Goal: Task Accomplishment & Management: Manage account settings

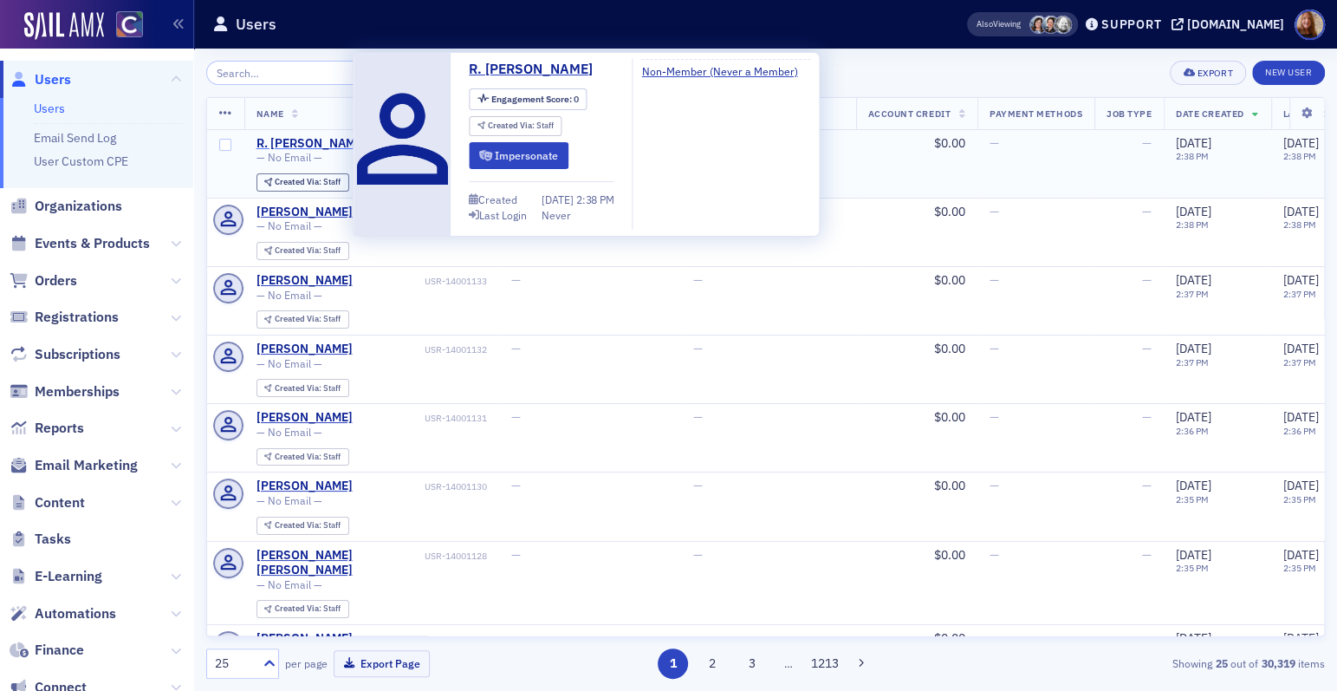
click at [309, 148] on div "R. [PERSON_NAME]" at bounding box center [312, 144] width 110 height 16
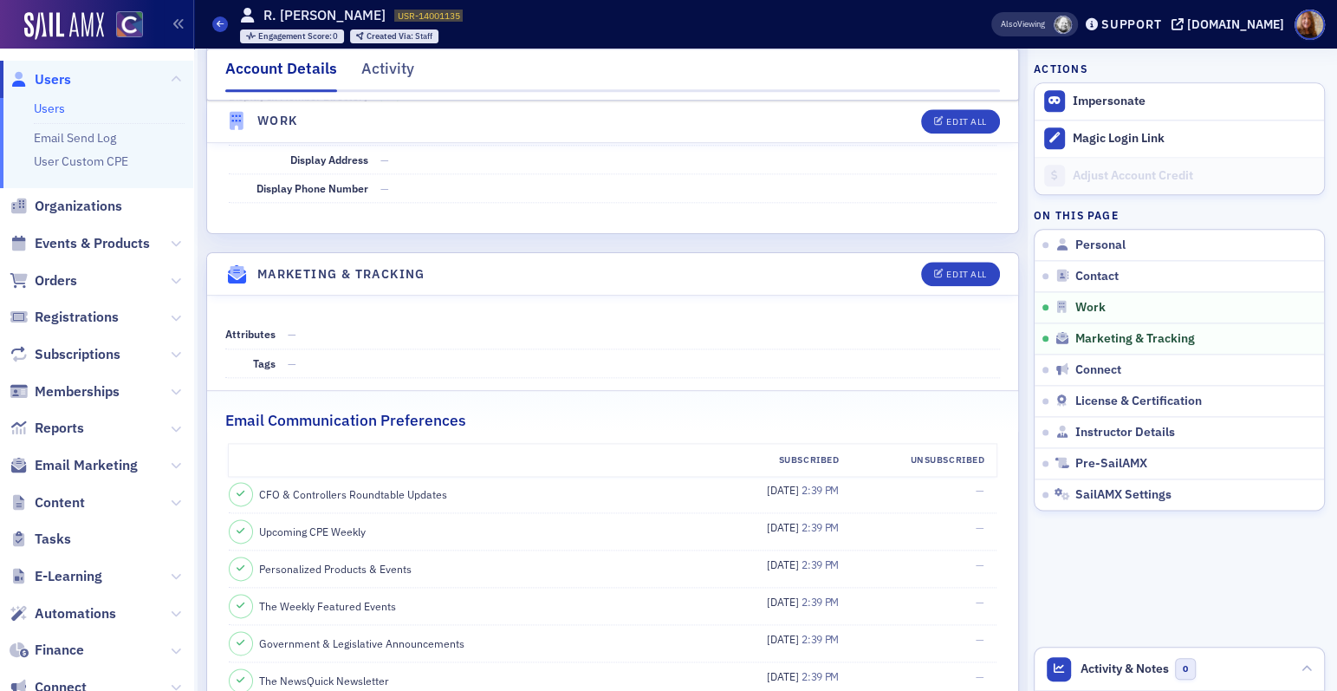
scroll to position [1871, 0]
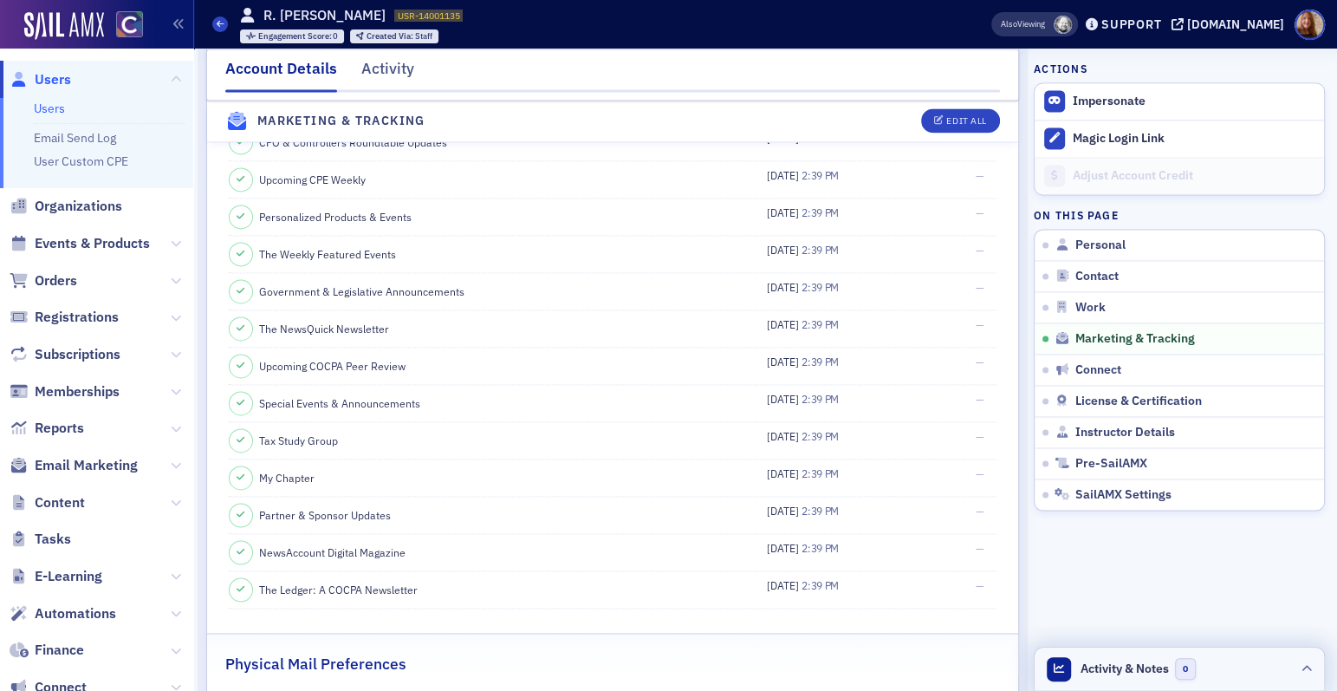
click at [1212, 669] on header "Activity & Notes 0" at bounding box center [1179, 668] width 289 height 43
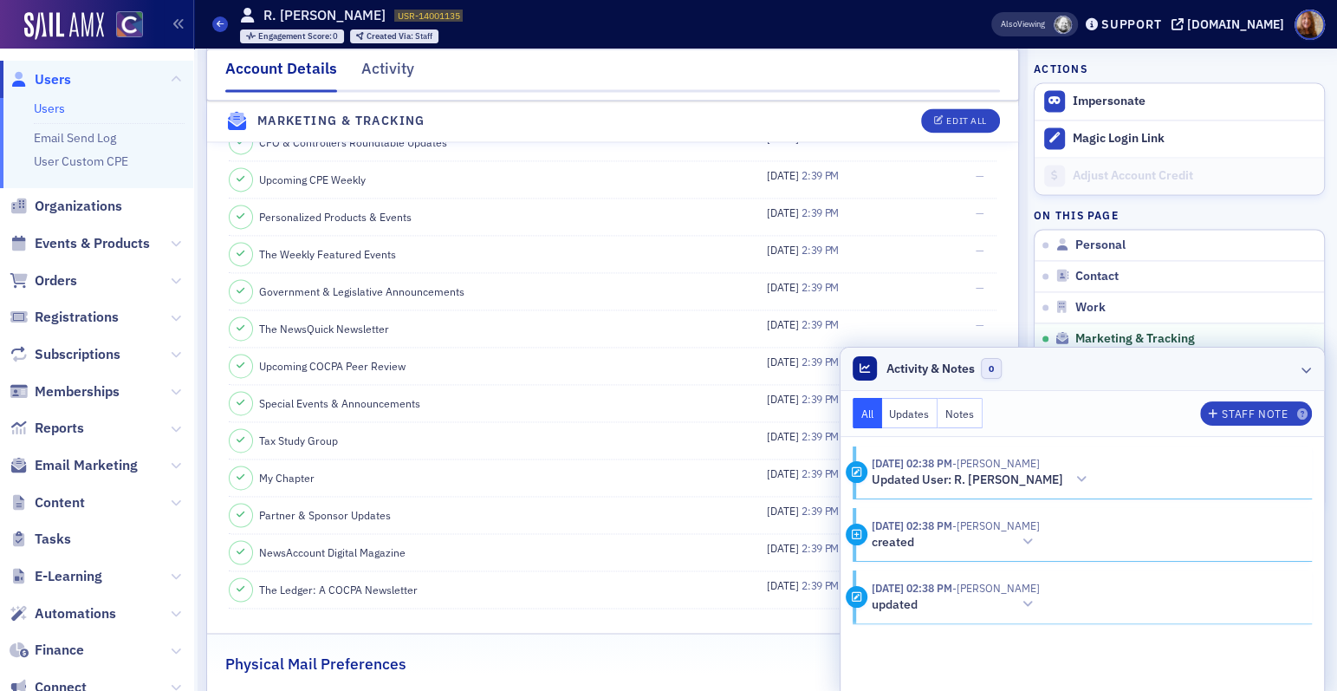
click at [1302, 368] on icon at bounding box center [1307, 369] width 10 height 10
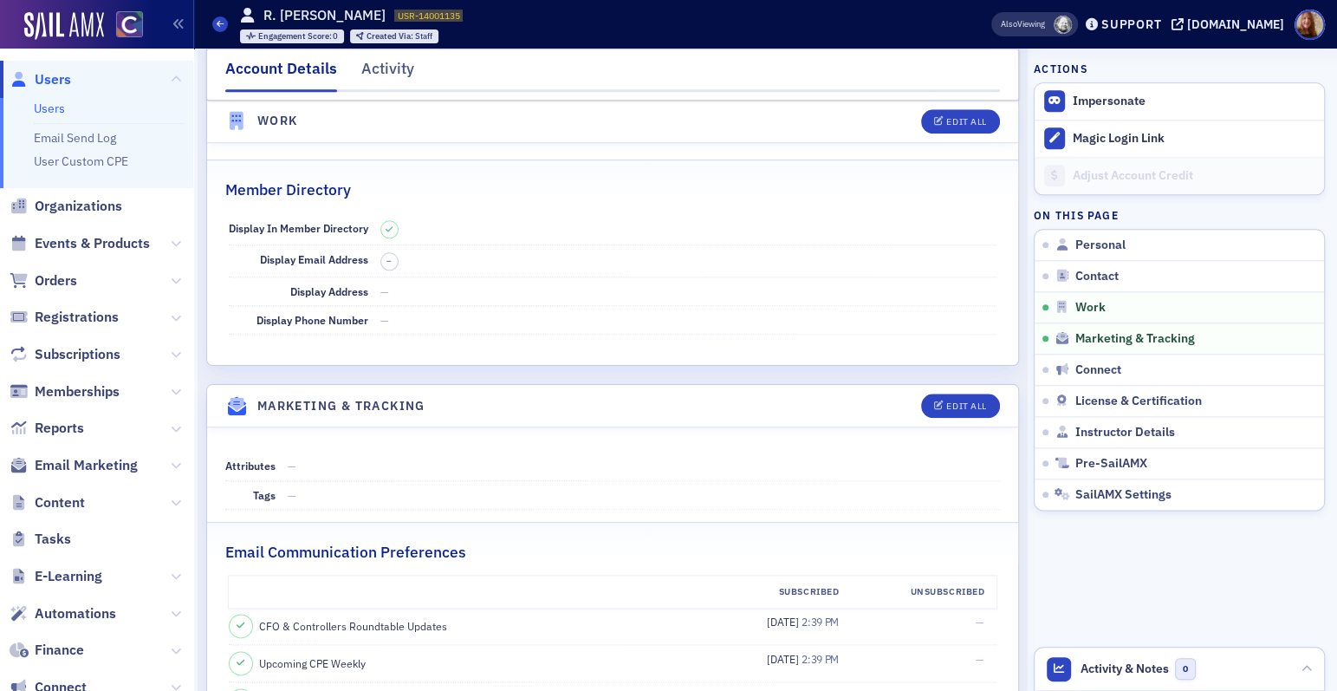
scroll to position [1326, 0]
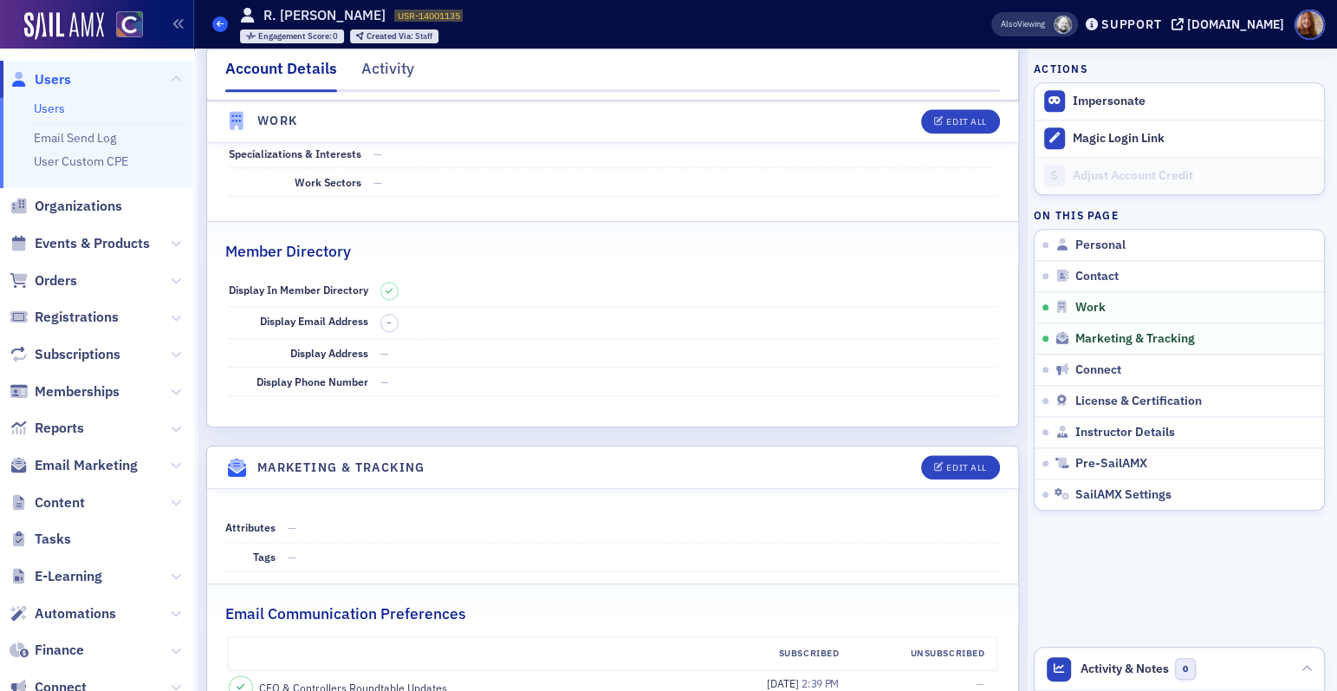
click at [217, 25] on icon at bounding box center [220, 24] width 7 height 8
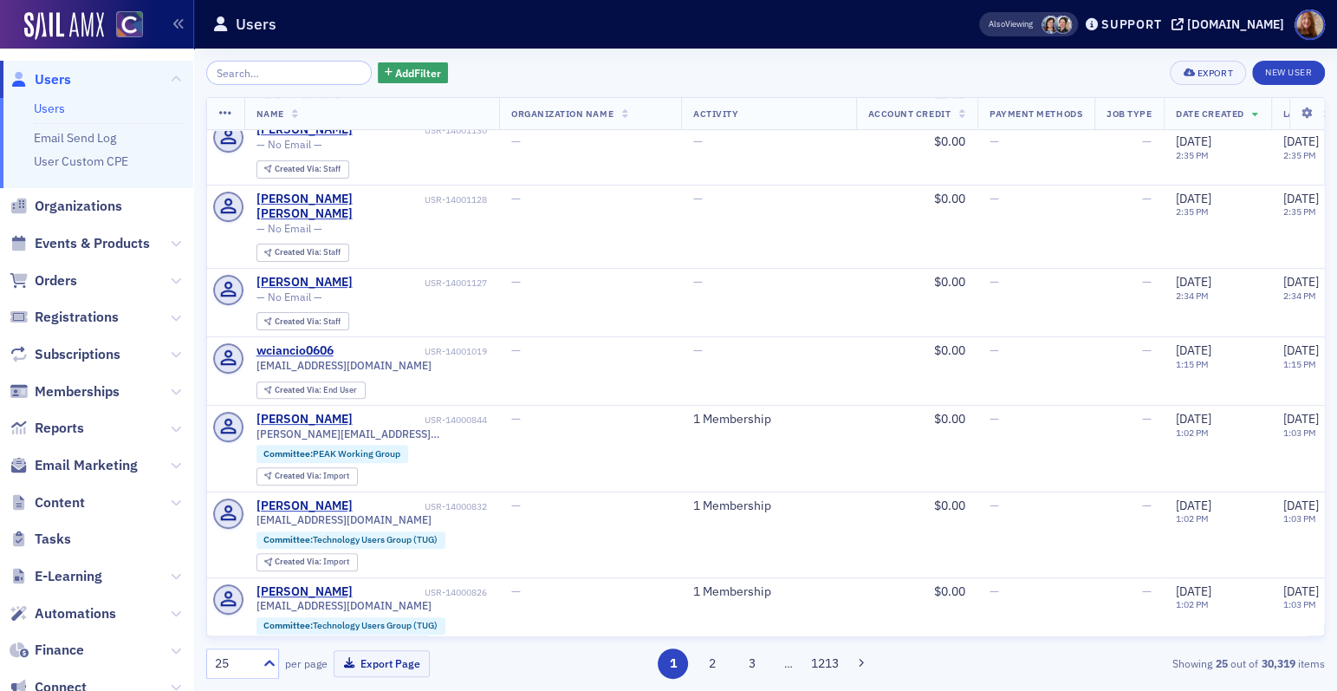
scroll to position [361, 0]
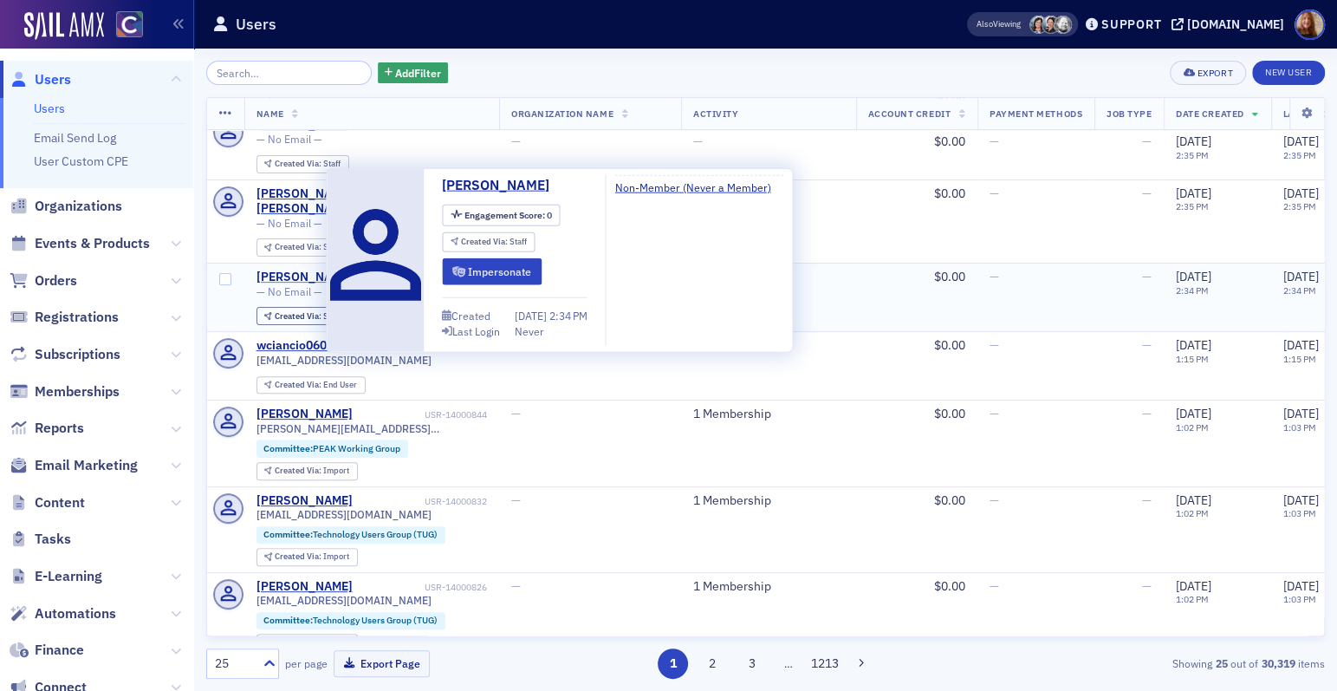
click at [274, 270] on div "[PERSON_NAME]" at bounding box center [305, 278] width 96 height 16
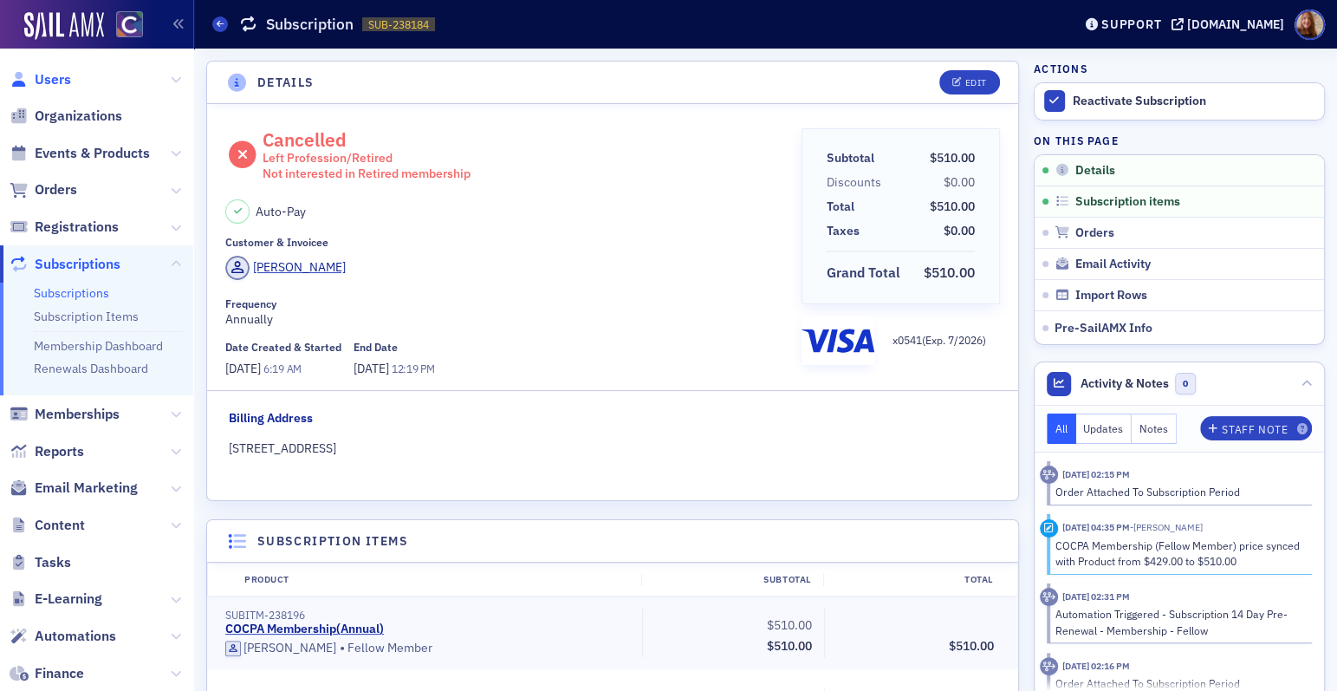
click at [55, 75] on span "Users" at bounding box center [53, 79] width 36 height 19
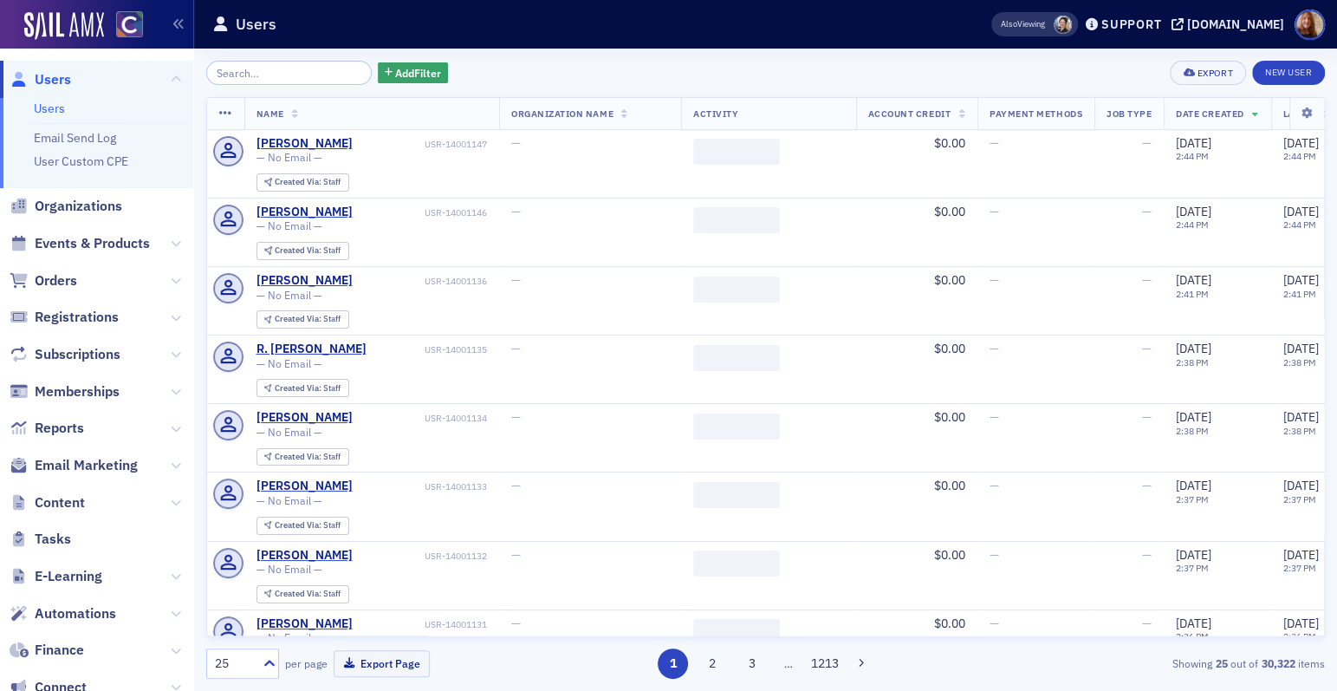
click at [258, 84] on input "search" at bounding box center [289, 73] width 166 height 24
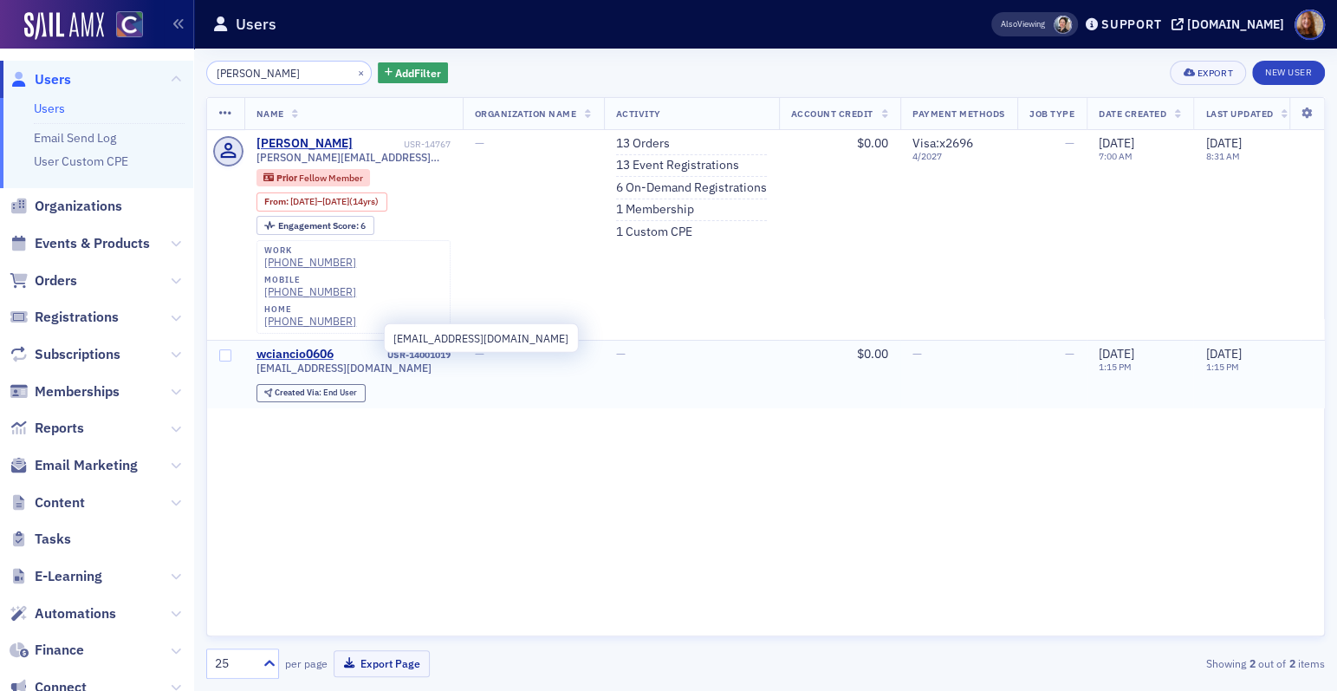
type input "[PERSON_NAME]"
click at [309, 361] on span "[EMAIL_ADDRESS][DOMAIN_NAME]" at bounding box center [344, 367] width 175 height 13
copy div "[EMAIL_ADDRESS][DOMAIN_NAME]"
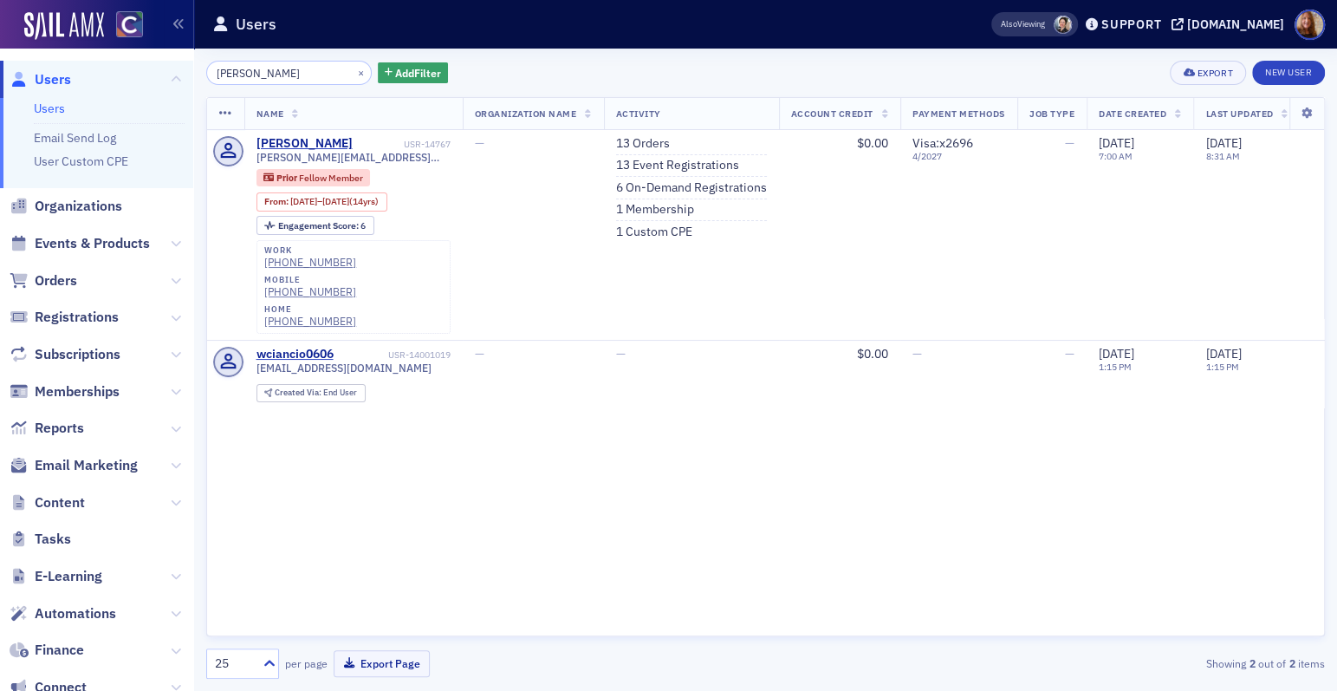
click at [999, 461] on div "Name Organization Name Activity Account Credit Payment Methods Job Type Date Cr…" at bounding box center [765, 366] width 1119 height 539
click at [992, 78] on div "[PERSON_NAME] × Add Filter Export New User" at bounding box center [765, 73] width 1119 height 24
click at [646, 140] on link "13 Orders" at bounding box center [643, 144] width 54 height 16
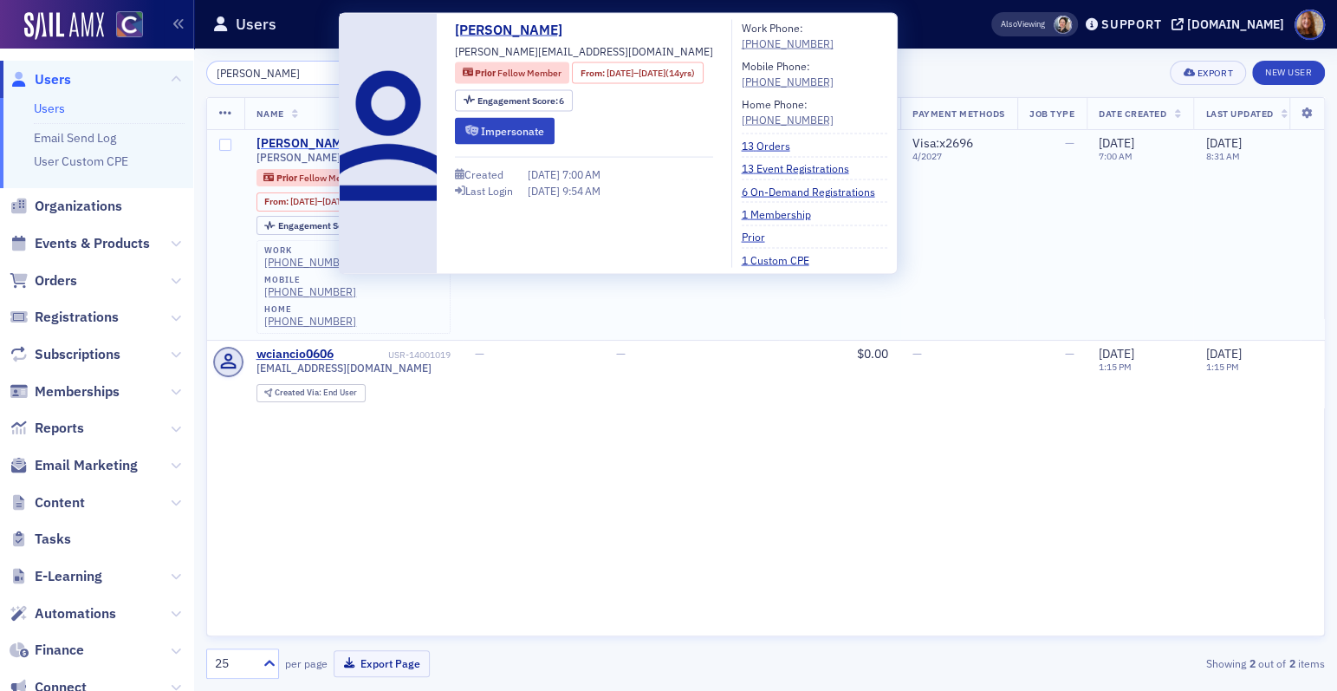
click at [306, 141] on div "[PERSON_NAME]" at bounding box center [305, 144] width 96 height 16
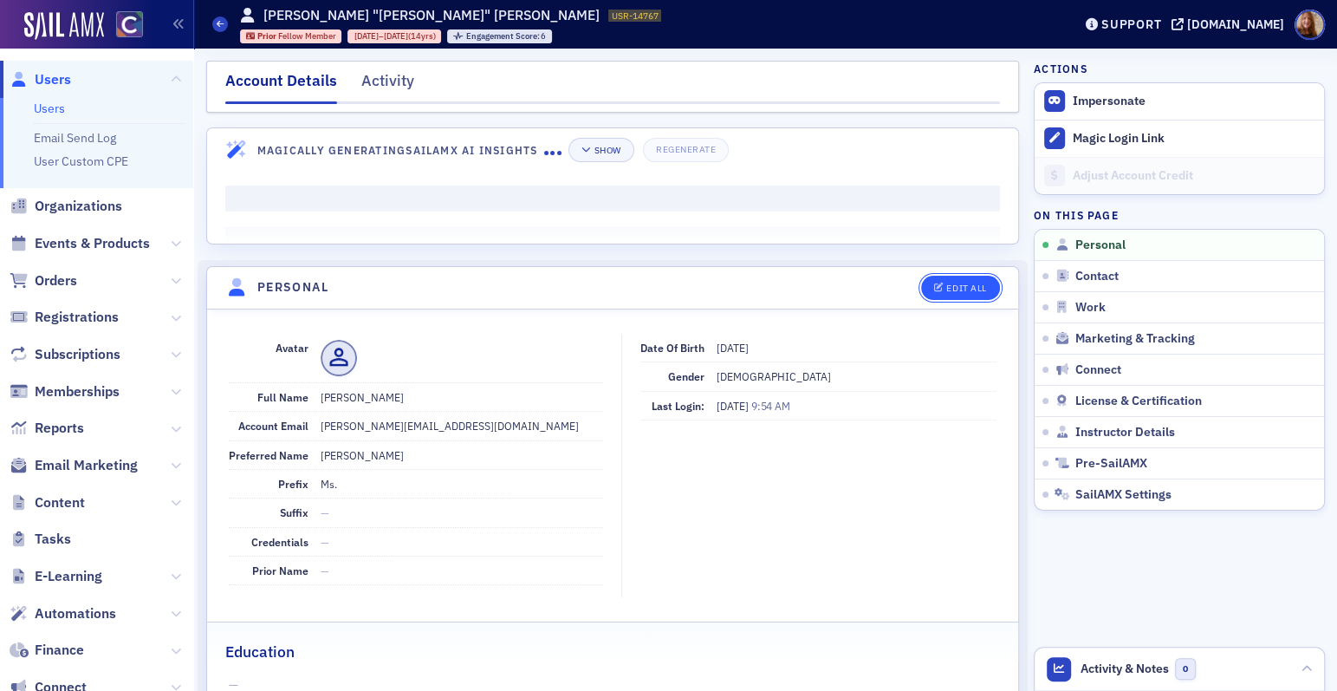
click at [947, 292] on div "Edit All" at bounding box center [967, 288] width 40 height 10
select select "US"
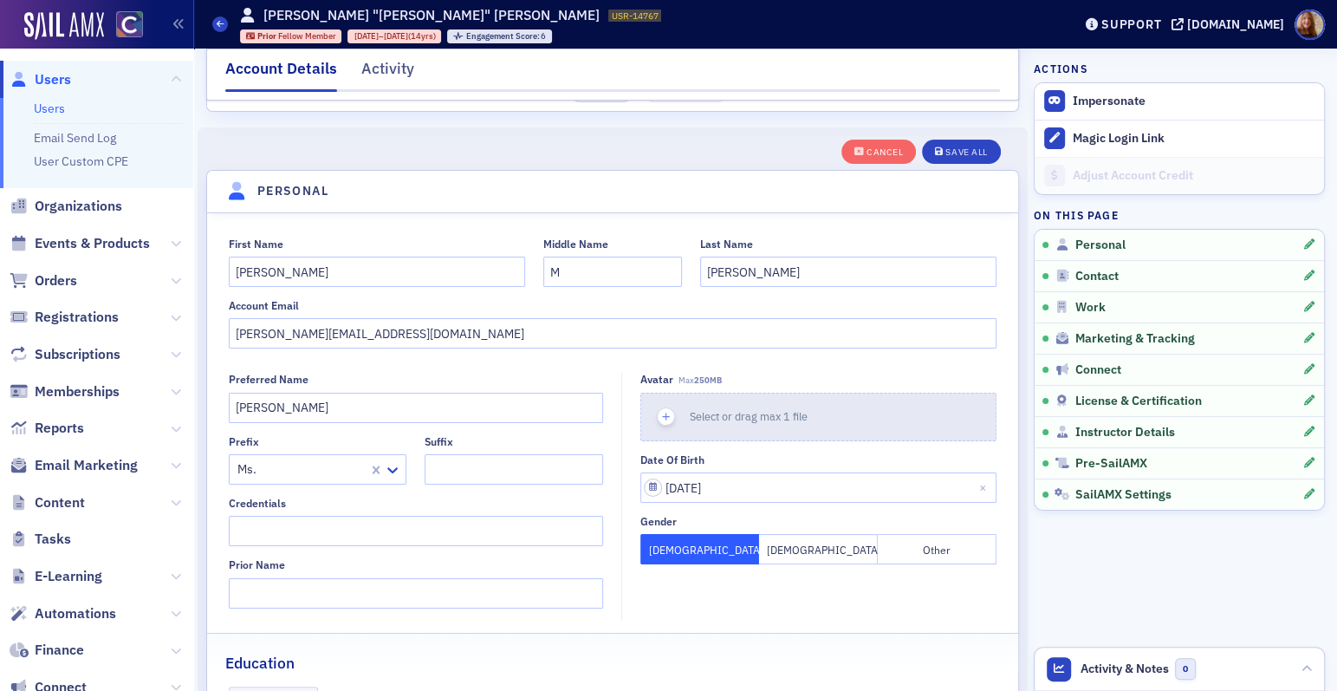
scroll to position [201, 0]
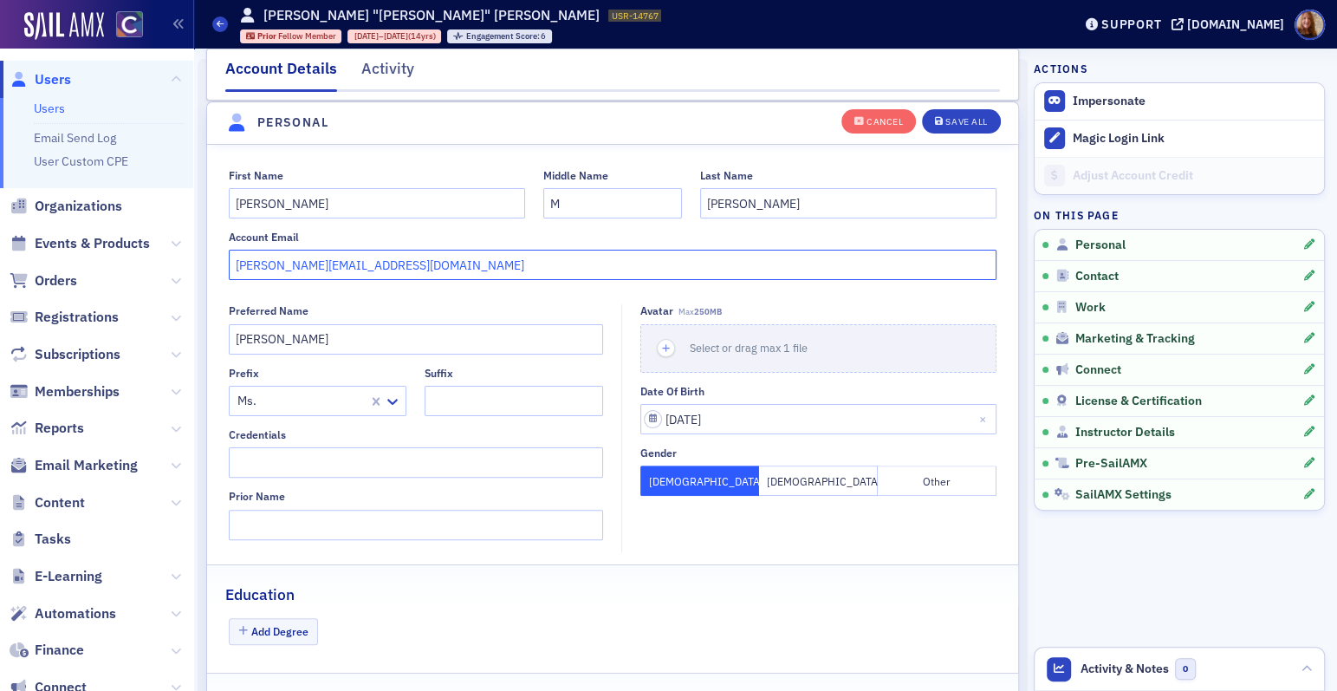
click at [468, 267] on input "[PERSON_NAME][EMAIL_ADDRESS][DOMAIN_NAME]" at bounding box center [613, 265] width 769 height 30
paste input "[EMAIL_ADDRESS][DOMAIN_NAME]"
drag, startPoint x: 563, startPoint y: 263, endPoint x: 208, endPoint y: 270, distance: 355.4
click at [208, 270] on div "First Name [PERSON_NAME] Middle Name M Last Name [PERSON_NAME] Account Email [P…" at bounding box center [612, 225] width 811 height 112
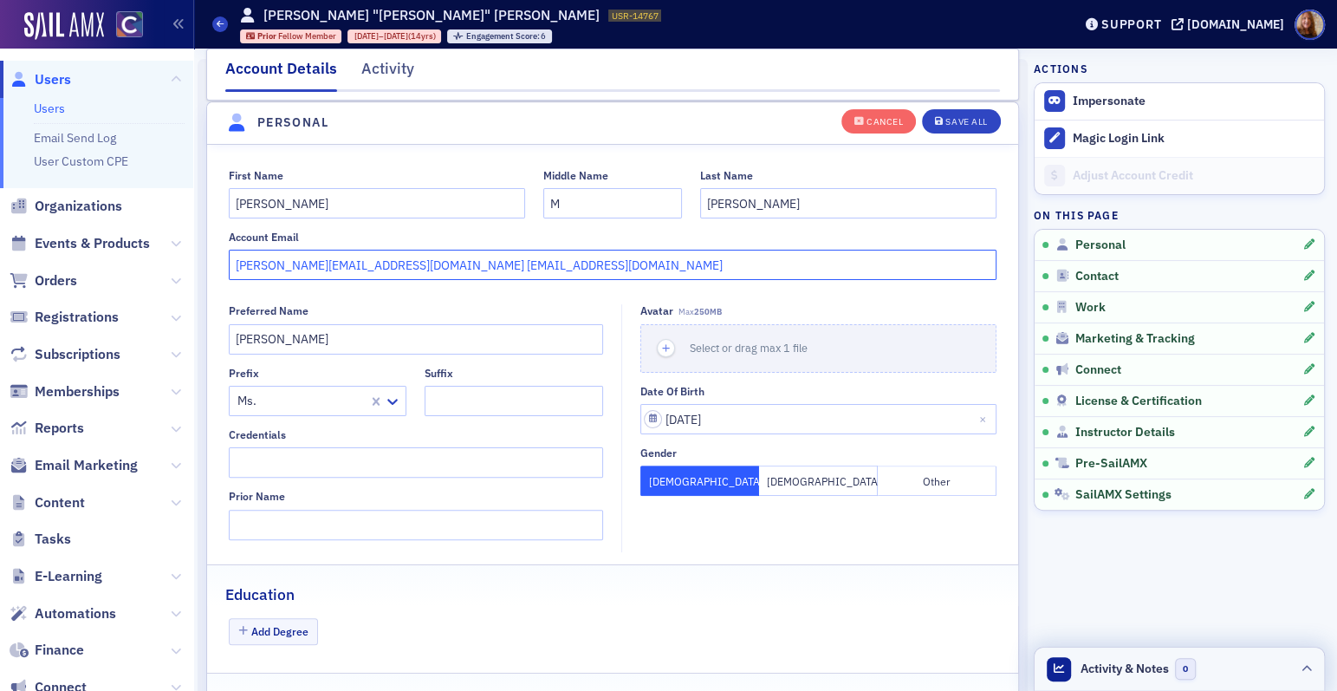
type input "[PERSON_NAME][EMAIL_ADDRESS][DOMAIN_NAME] [EMAIL_ADDRESS][DOMAIN_NAME]"
click at [1214, 668] on header "Activity & Notes 0" at bounding box center [1179, 668] width 289 height 43
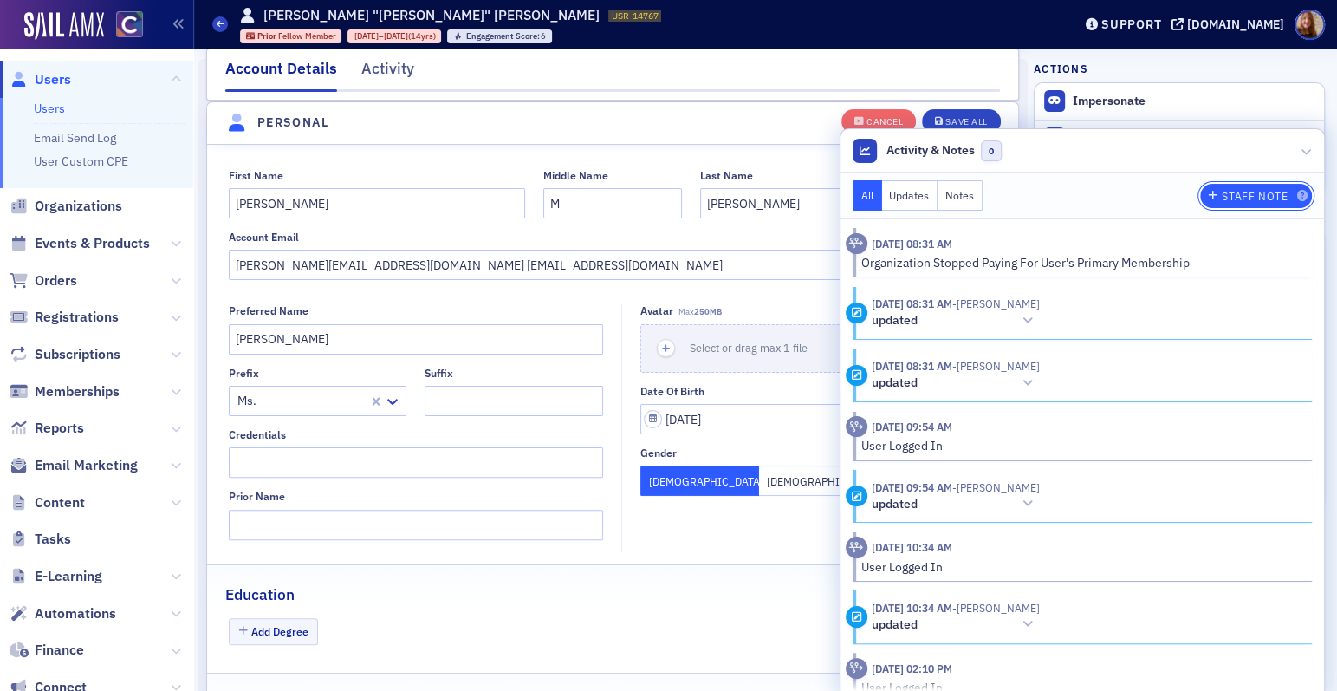
click at [1226, 196] on div "Staff Note" at bounding box center [1255, 197] width 66 height 10
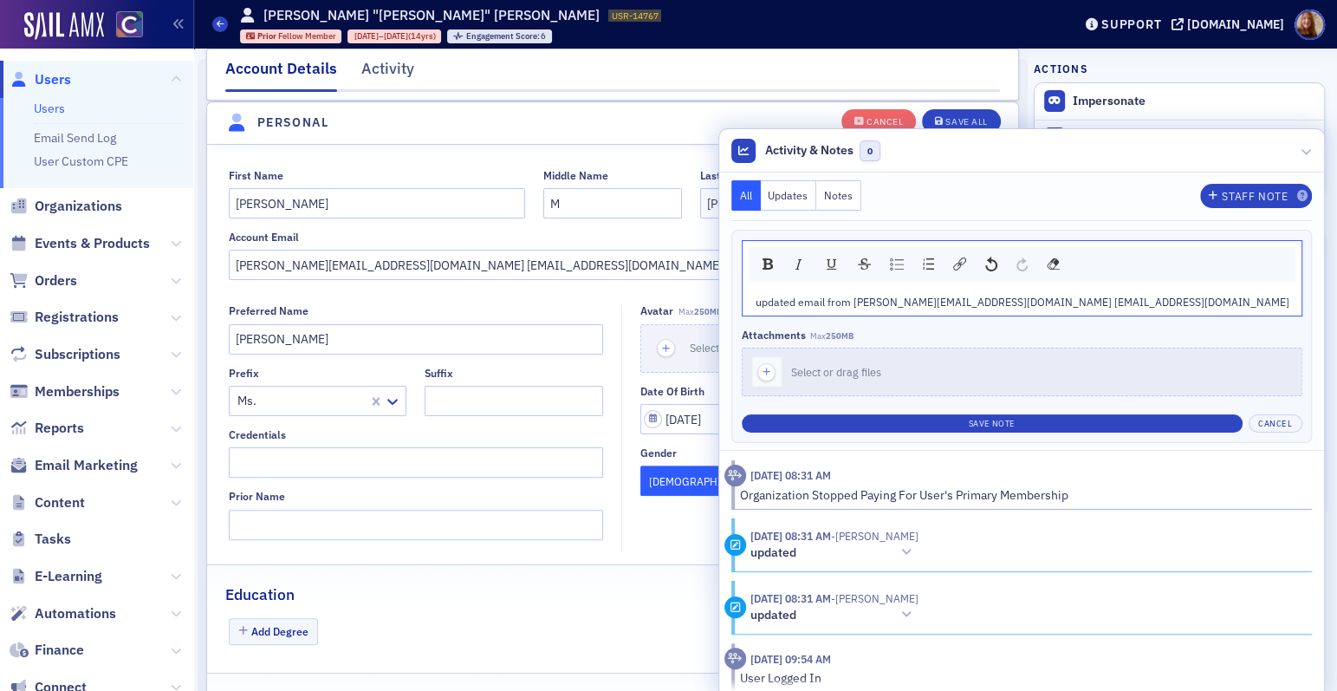
click at [1109, 295] on span "updated email from [PERSON_NAME][EMAIL_ADDRESS][DOMAIN_NAME] [EMAIL_ADDRESS][DO…" at bounding box center [1023, 302] width 534 height 14
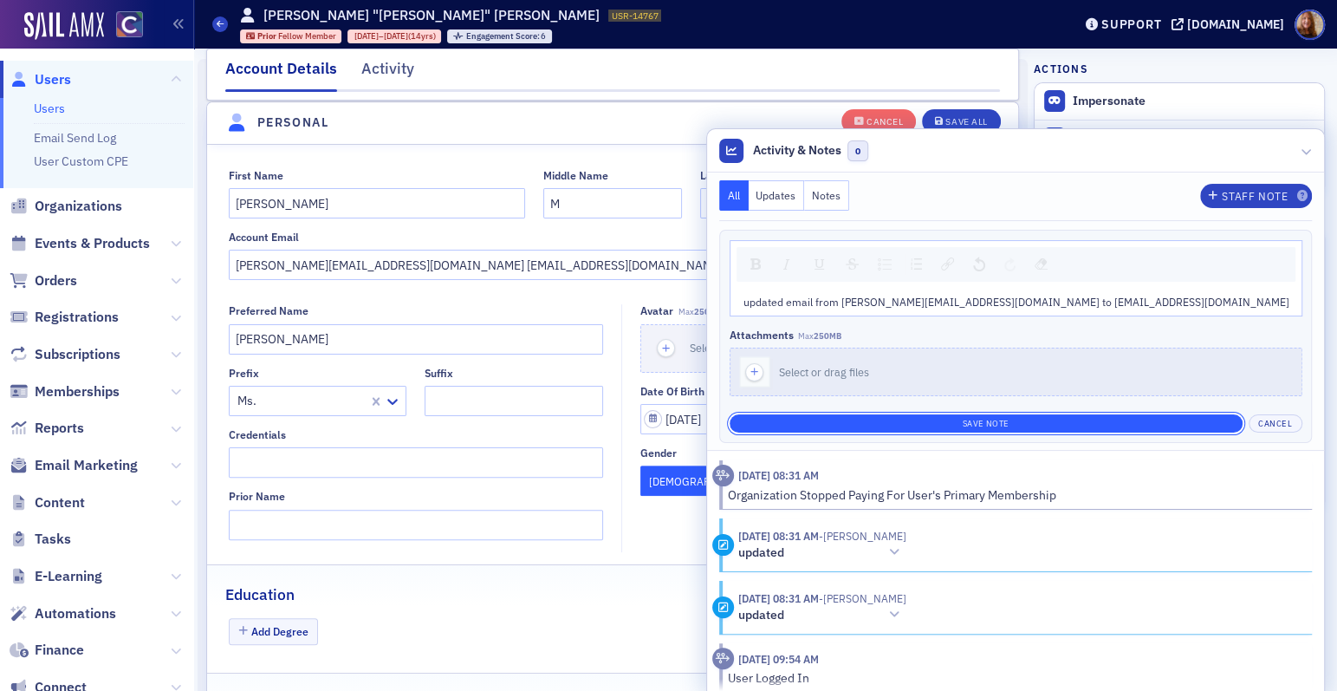
click at [1154, 419] on button "Save Note" at bounding box center [986, 423] width 513 height 18
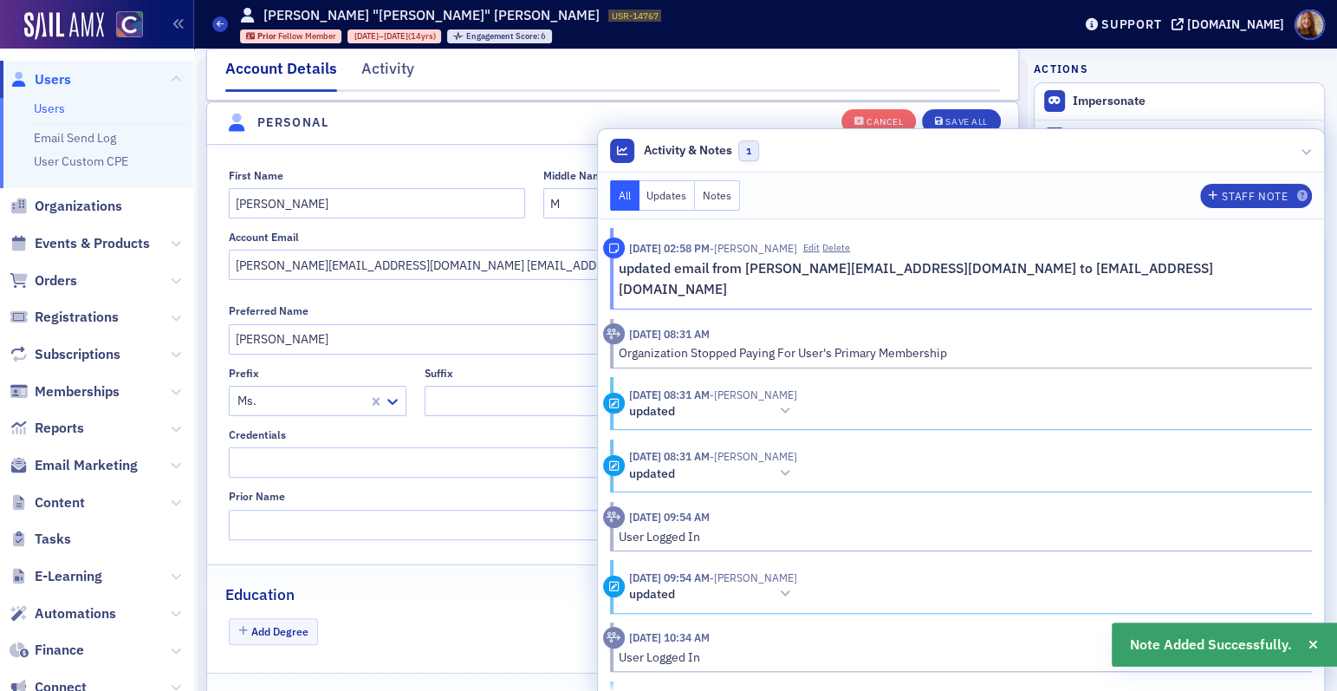
click at [418, 317] on div "Preferred Name [PERSON_NAME]" at bounding box center [416, 328] width 375 height 49
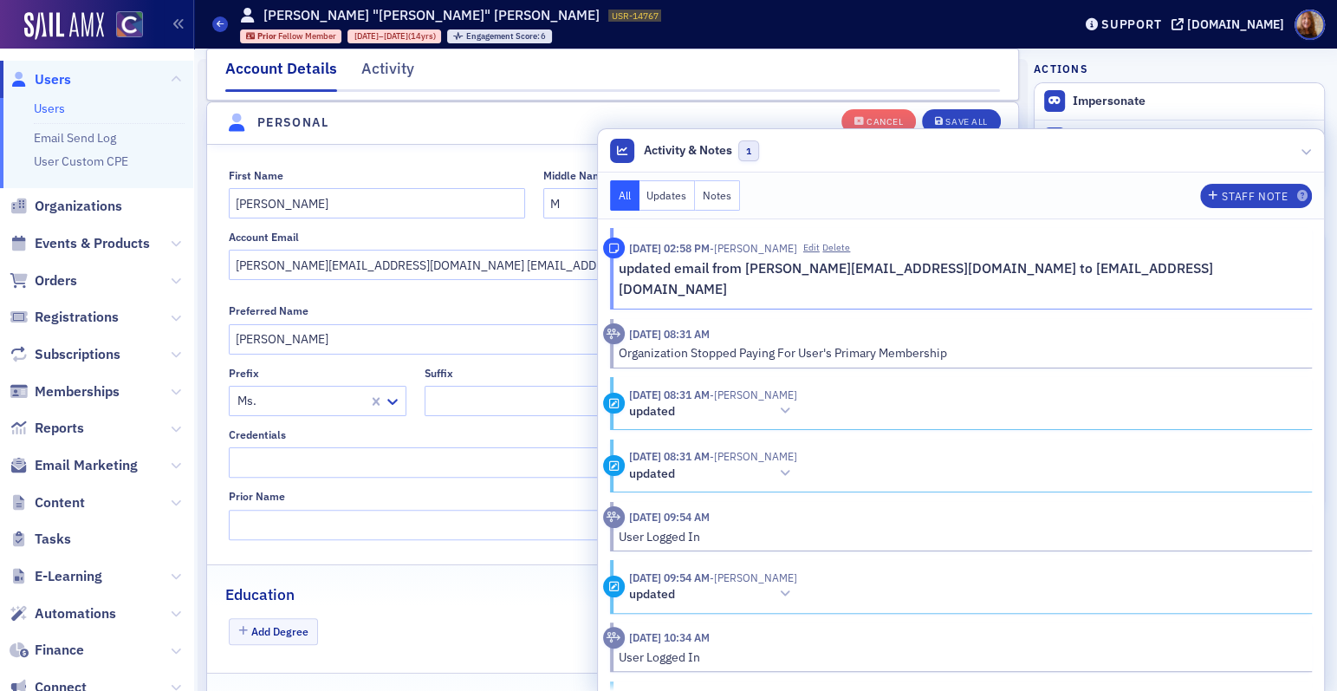
click at [400, 282] on fieldset "First Name [PERSON_NAME] Middle Name M Last Name [PERSON_NAME] Account Email [P…" at bounding box center [612, 222] width 811 height 142
drag, startPoint x: 404, startPoint y: 262, endPoint x: 195, endPoint y: 258, distance: 208.9
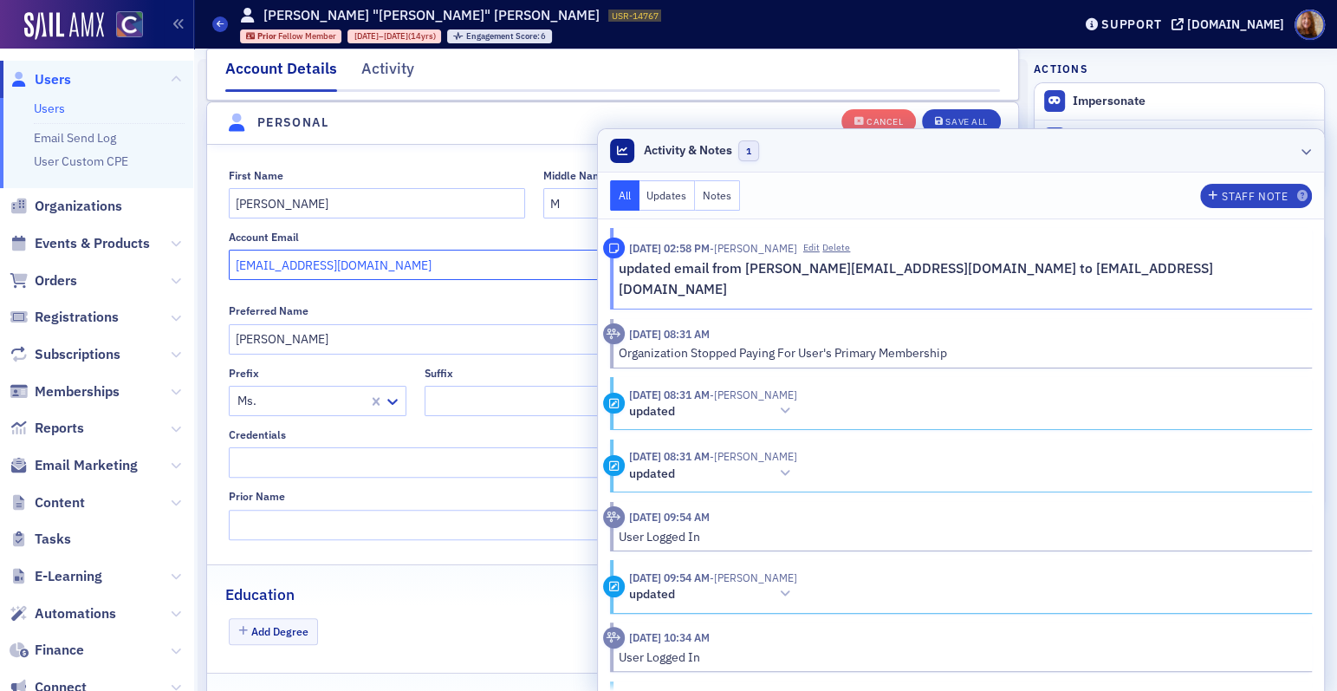
type input "[EMAIL_ADDRESS][DOMAIN_NAME]"
click at [1056, 156] on header "Activity & Notes 1" at bounding box center [961, 150] width 726 height 43
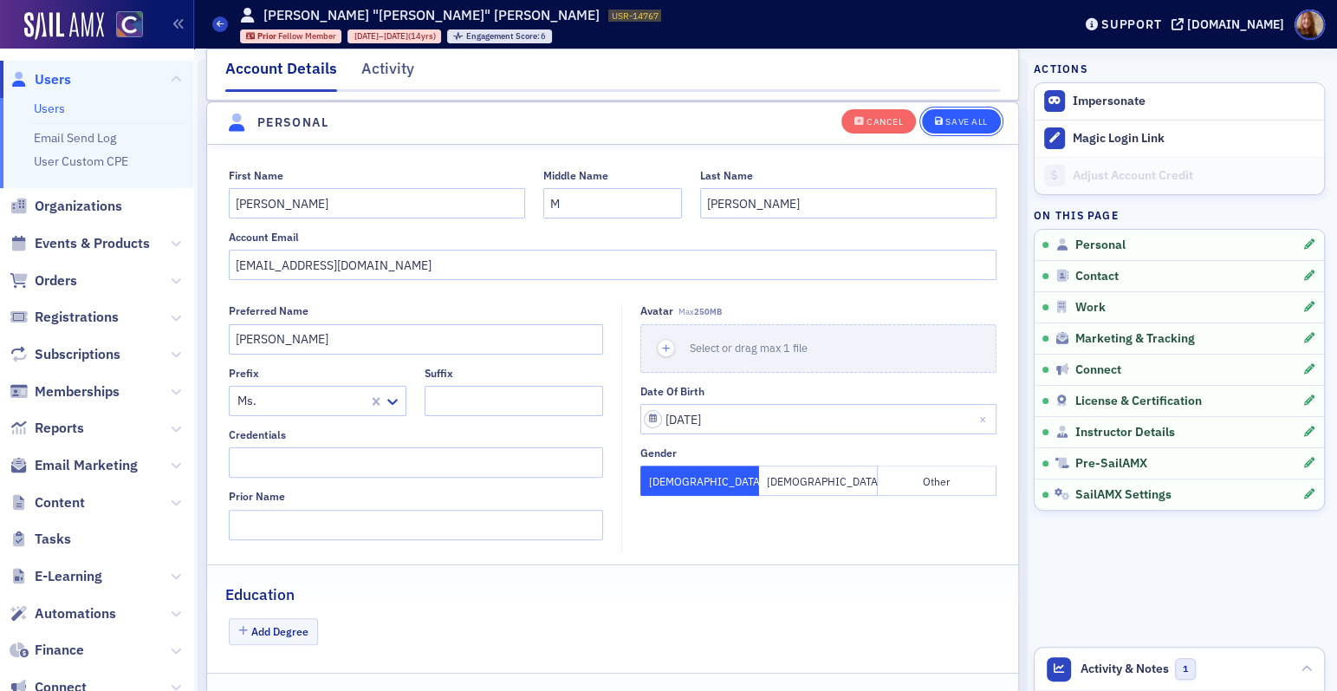
click at [963, 127] on div "Save All" at bounding box center [967, 122] width 42 height 10
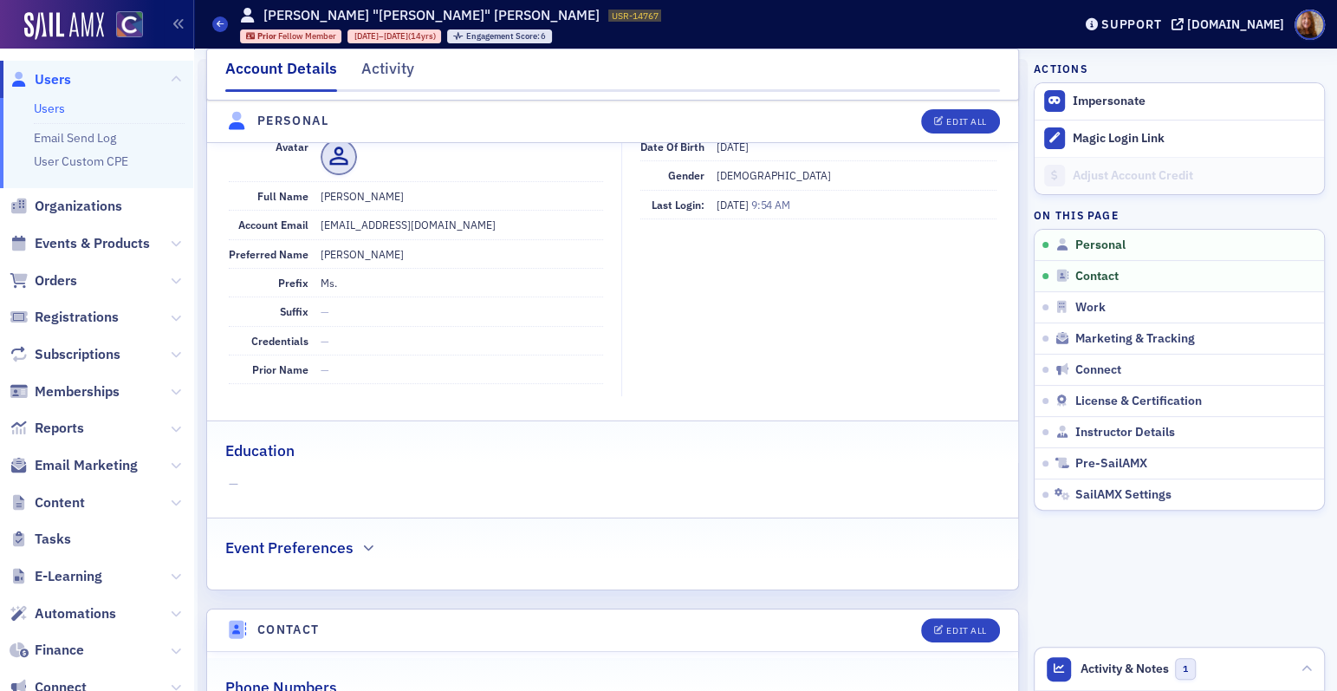
click at [428, 226] on dd "[EMAIL_ADDRESS][DOMAIN_NAME]" at bounding box center [462, 225] width 283 height 28
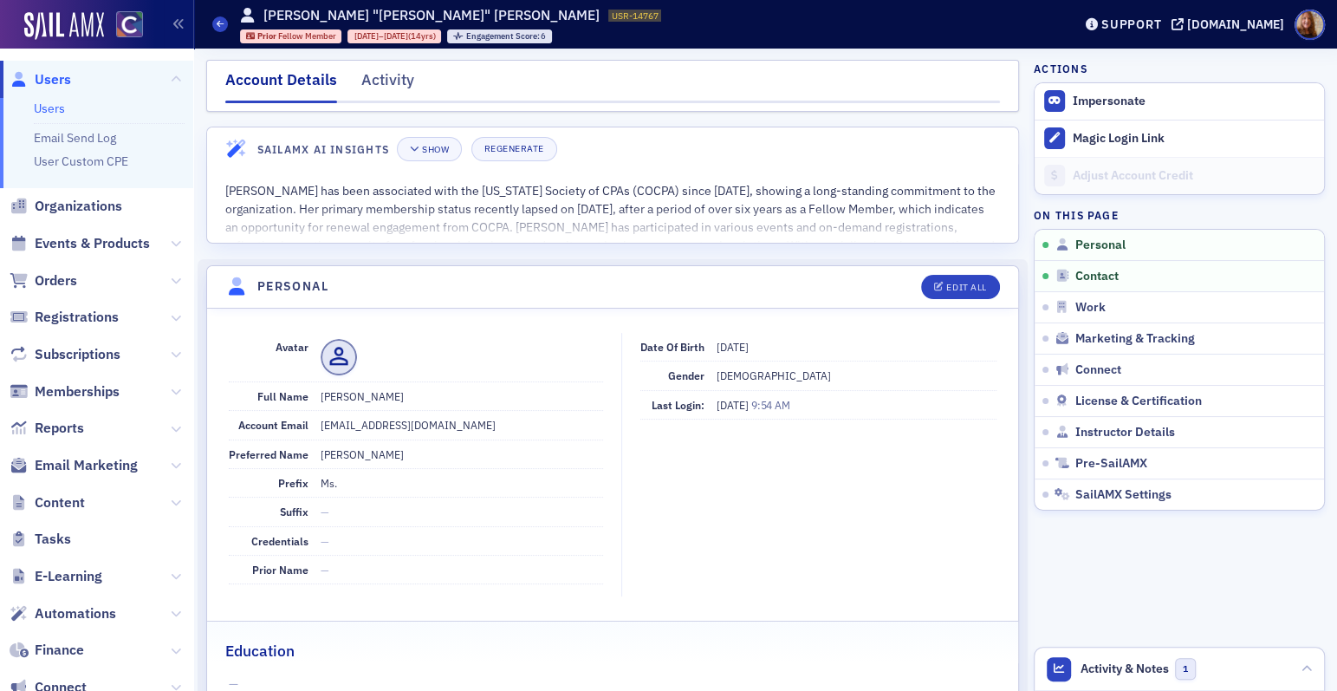
scroll to position [0, 0]
drag, startPoint x: 491, startPoint y: 16, endPoint x: 265, endPoint y: 15, distance: 225.4
click at [265, 15] on div "[PERSON_NAME] "[PERSON_NAME]" [PERSON_NAME] USR-14767 14767 Prior Fellow Member…" at bounding box center [451, 24] width 422 height 38
click at [345, 16] on h1 "[PERSON_NAME] "[PERSON_NAME]" [PERSON_NAME]" at bounding box center [431, 15] width 336 height 19
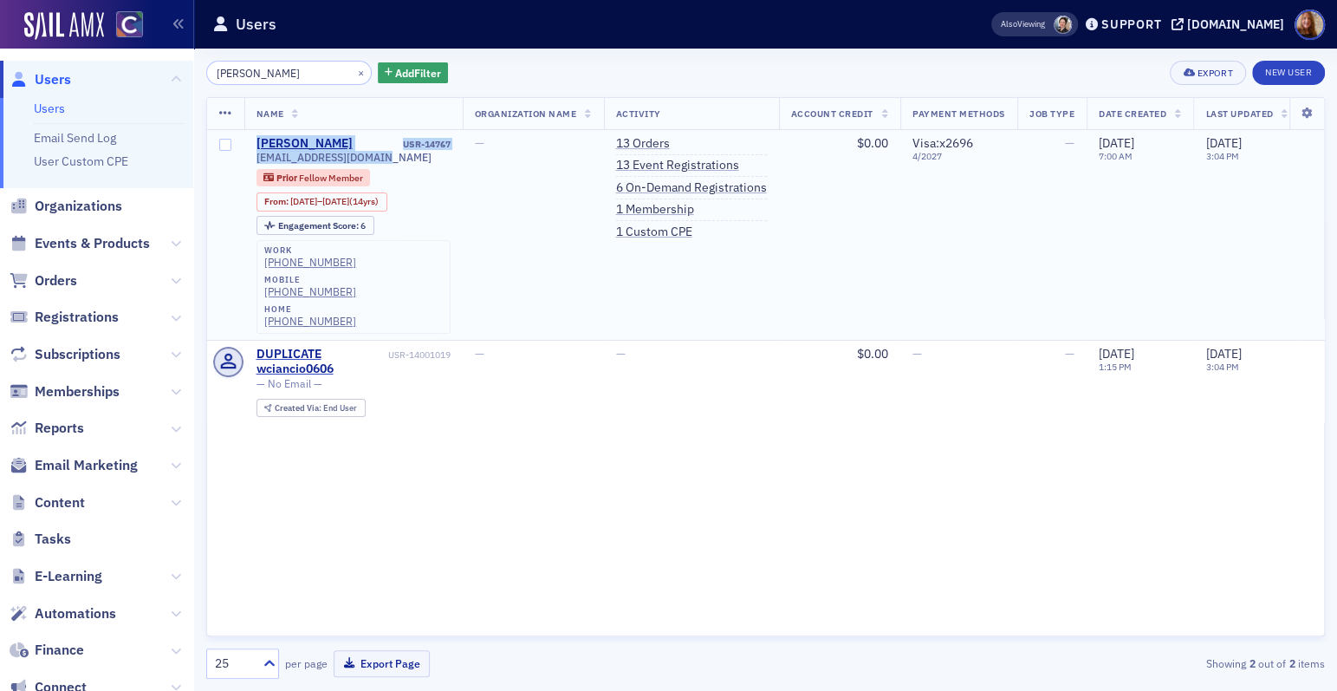
drag, startPoint x: 388, startPoint y: 155, endPoint x: 251, endPoint y: 144, distance: 137.4
click at [251, 144] on td "[PERSON_NAME] USR-14767 [EMAIL_ADDRESS][DOMAIN_NAME] Prior Fellow Member From :…" at bounding box center [353, 235] width 218 height 210
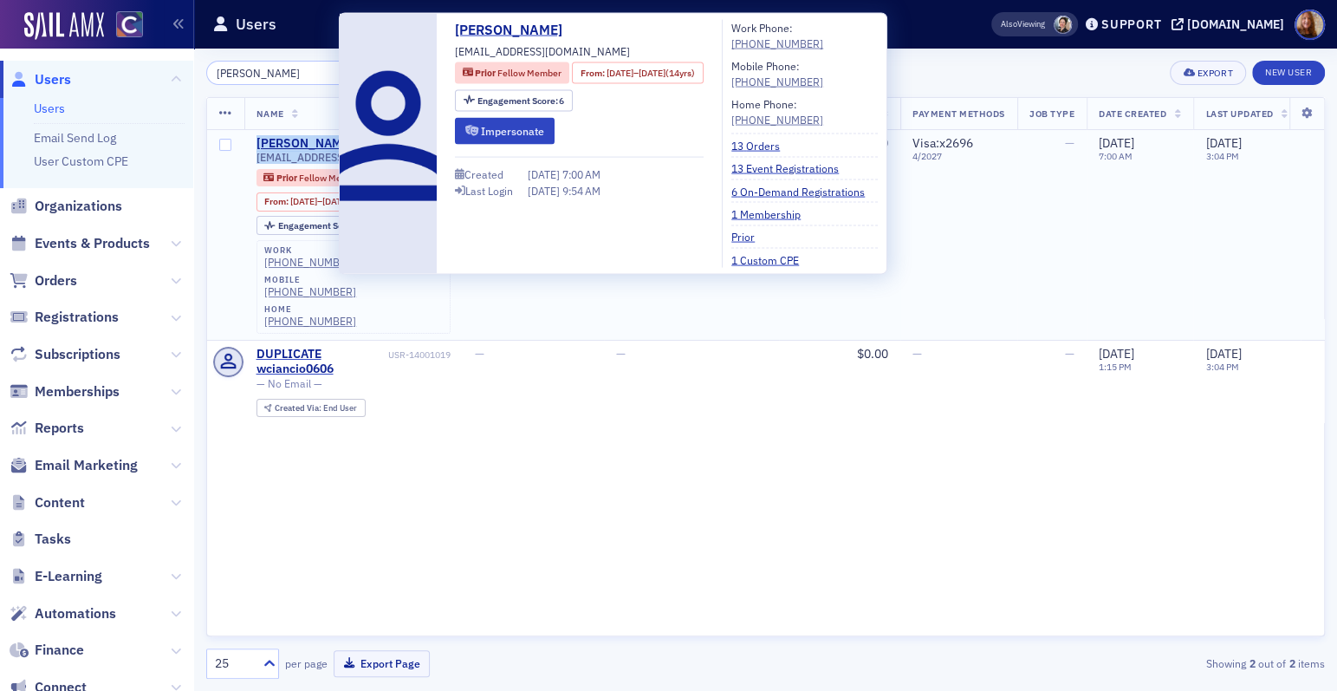
copy div "[PERSON_NAME] USR-14767 [EMAIL_ADDRESS][DOMAIN_NAME]"
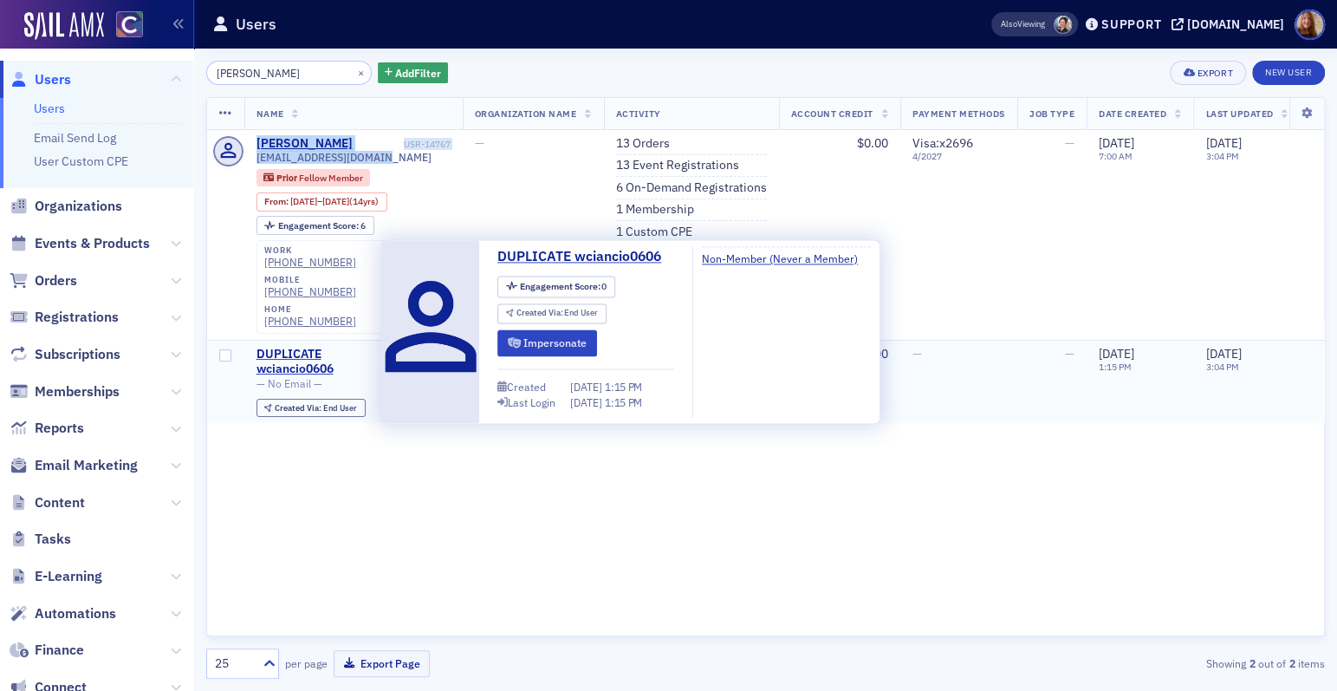
drag, startPoint x: 292, startPoint y: 322, endPoint x: 331, endPoint y: 313, distance: 40.0
click at [292, 347] on div "DUPLICATE wciancio0606" at bounding box center [321, 362] width 128 height 30
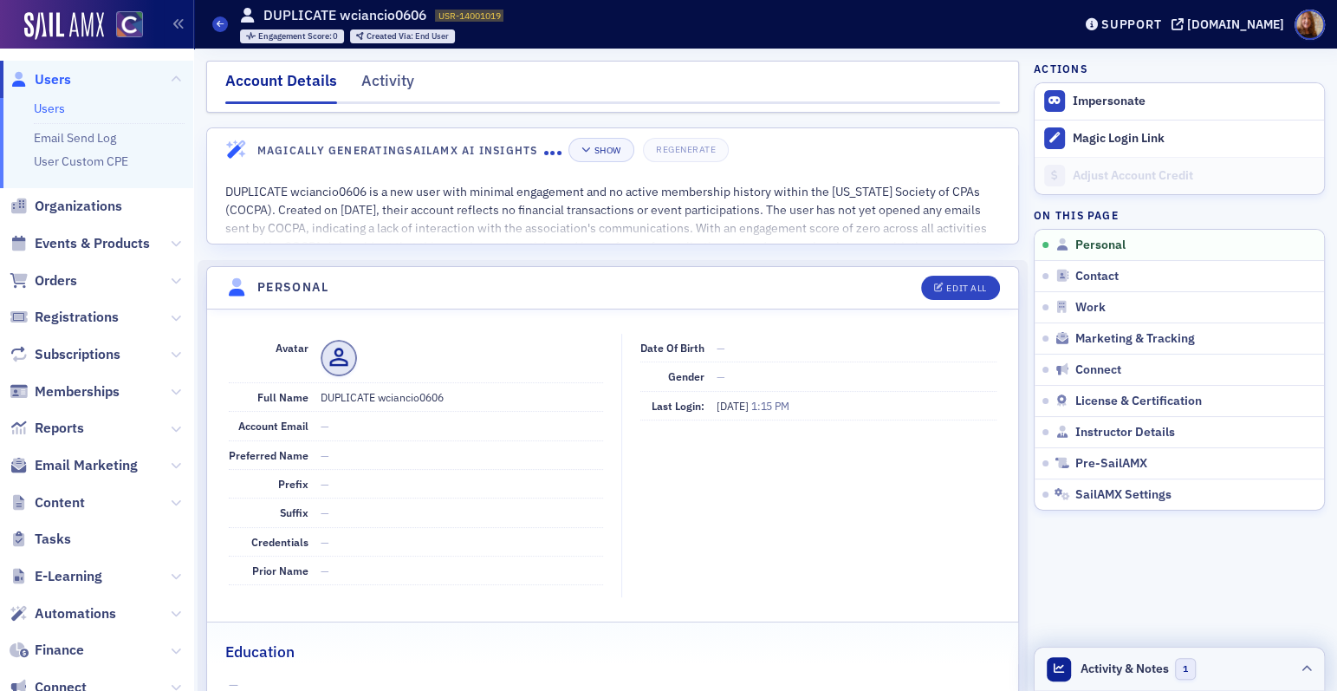
click at [1116, 667] on span "Activity & Notes" at bounding box center [1125, 669] width 88 height 18
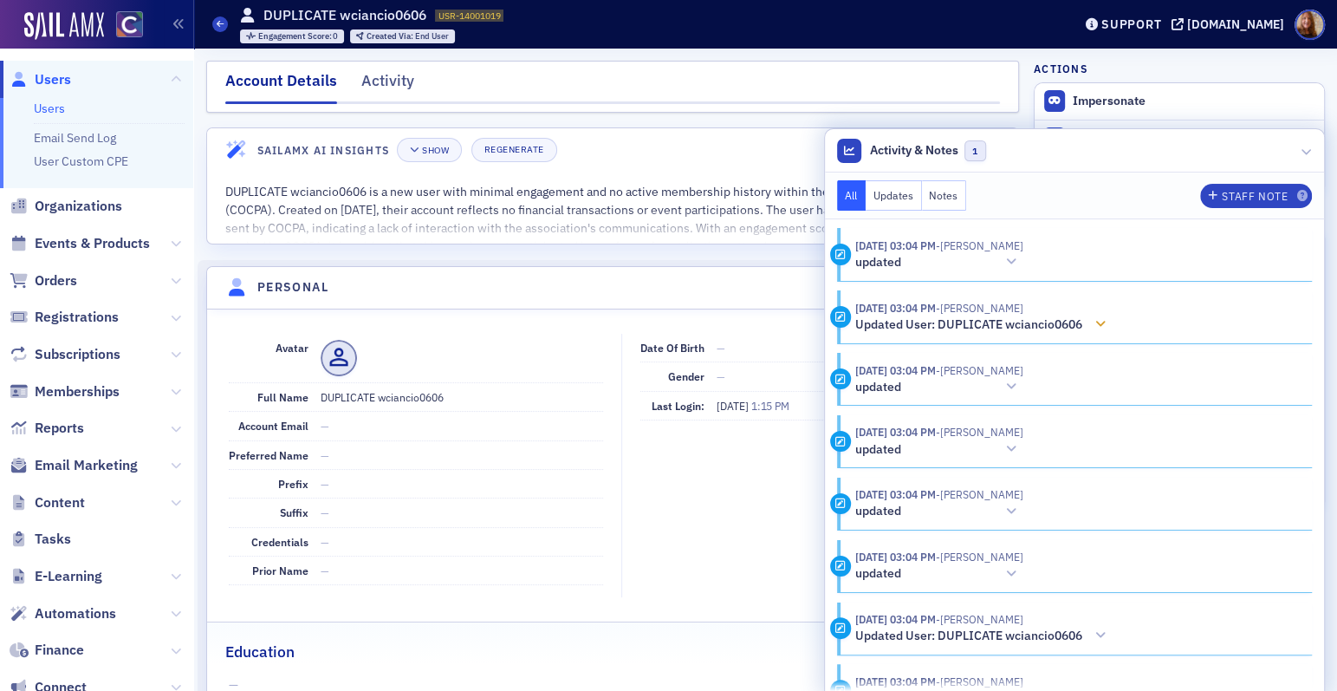
click at [1106, 322] on icon at bounding box center [1101, 324] width 10 height 12
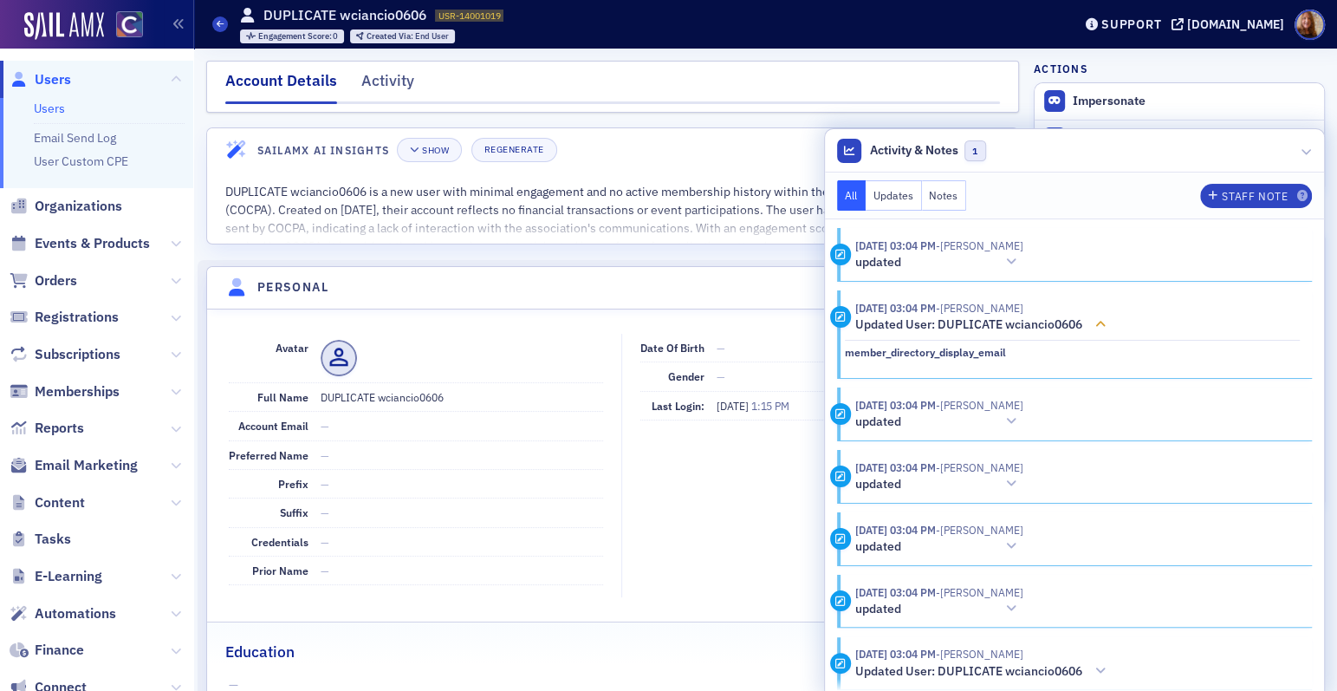
click at [1106, 322] on icon at bounding box center [1101, 324] width 10 height 12
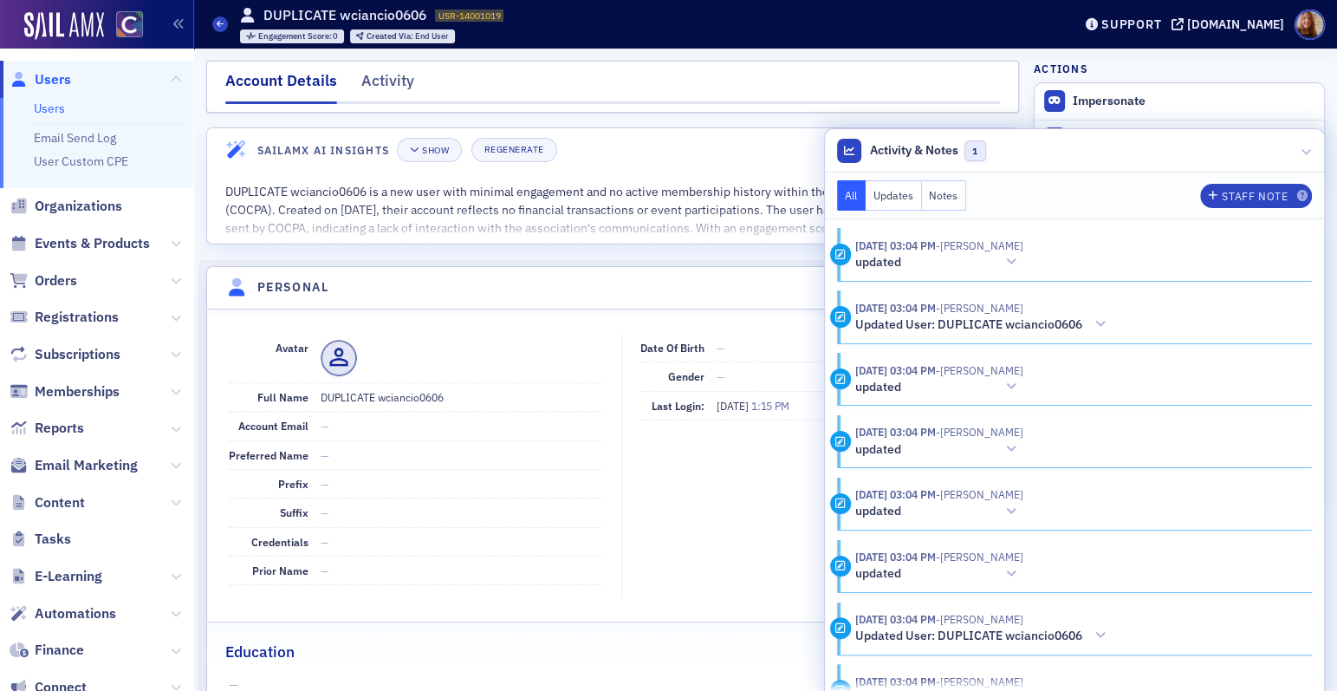
click at [940, 200] on button "Notes" at bounding box center [944, 195] width 45 height 30
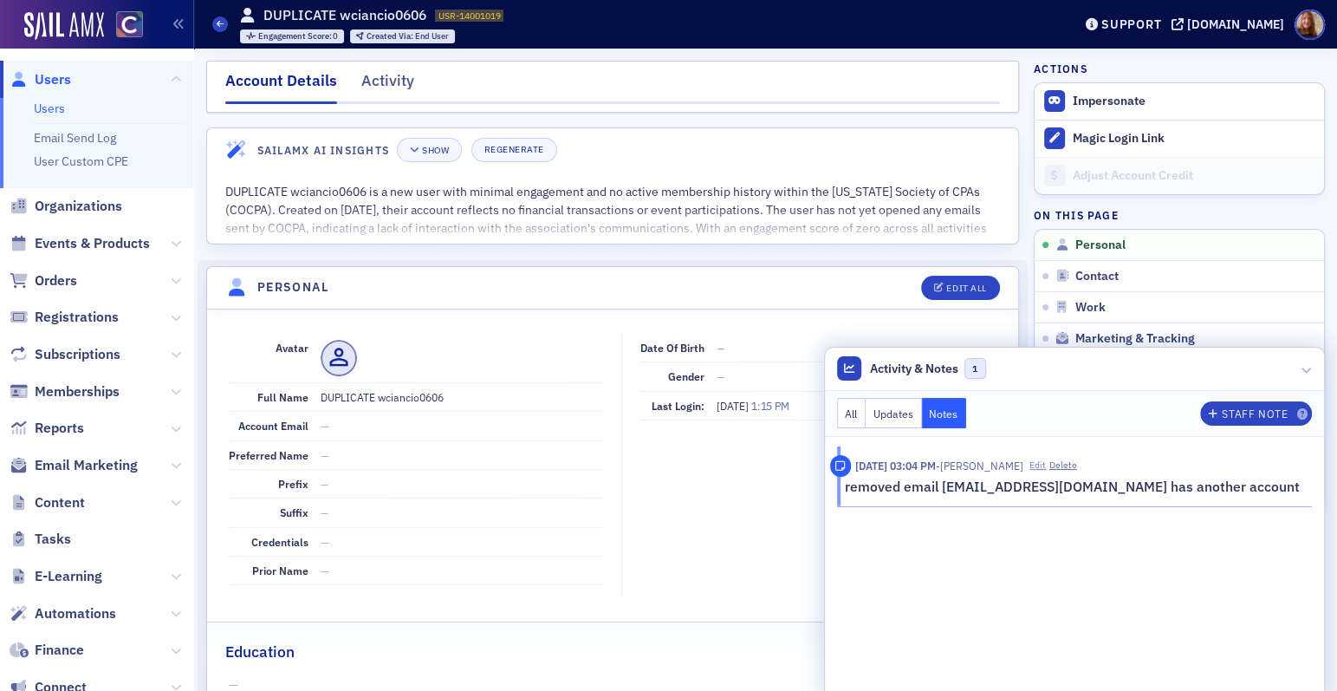
click at [1046, 470] on button "Edit" at bounding box center [1038, 466] width 16 height 14
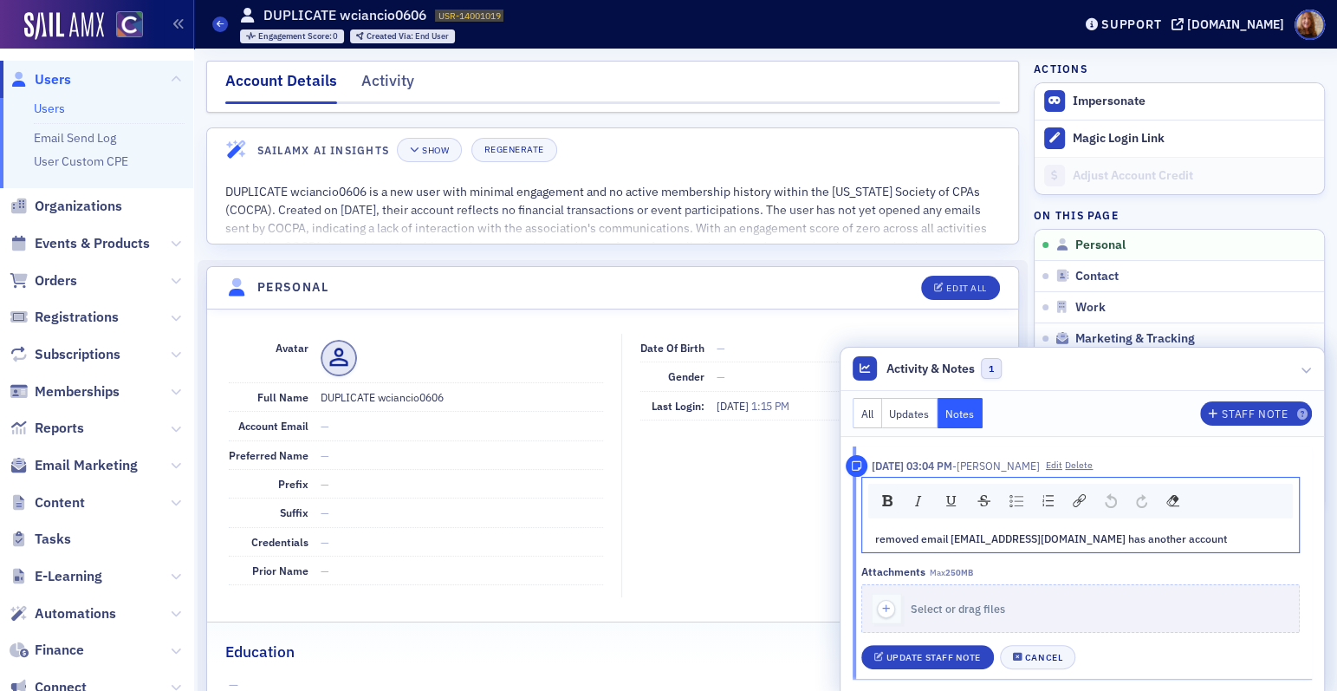
click at [1189, 540] on div "removed email [EMAIL_ADDRESS][DOMAIN_NAME] has another account" at bounding box center [1081, 538] width 413 height 16
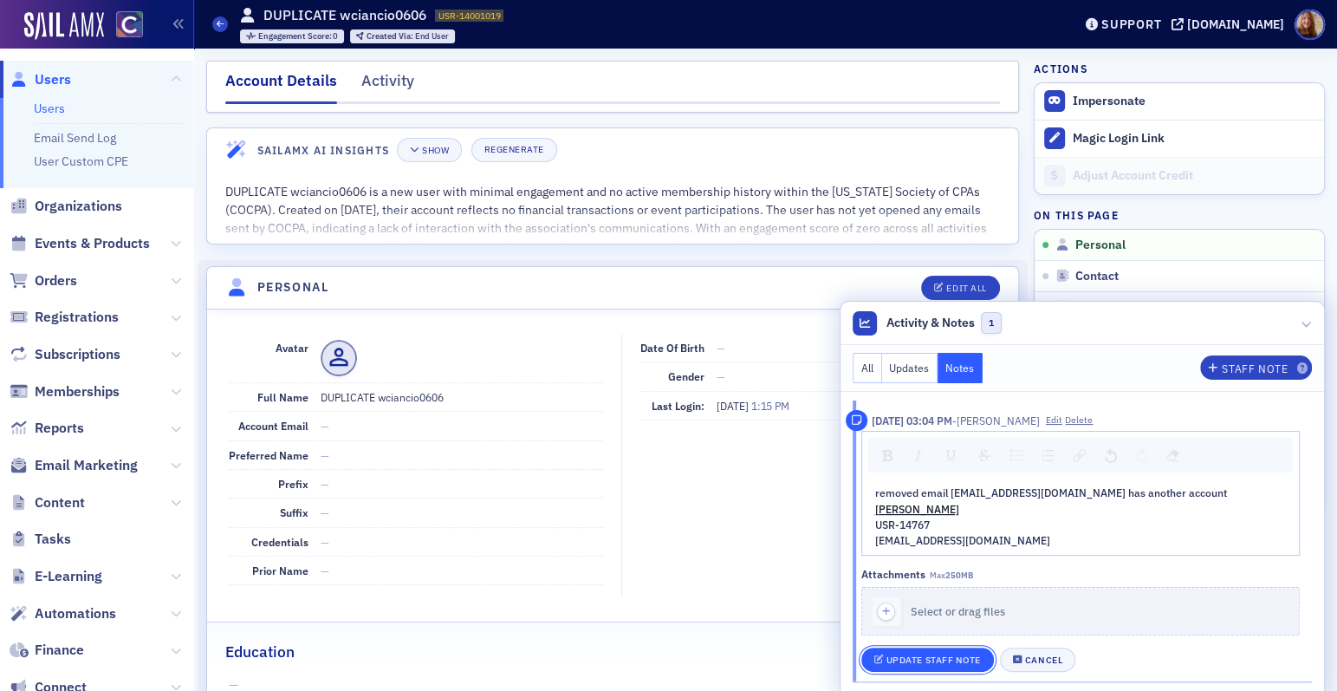
click at [924, 653] on button "Update Staff Note" at bounding box center [928, 659] width 133 height 24
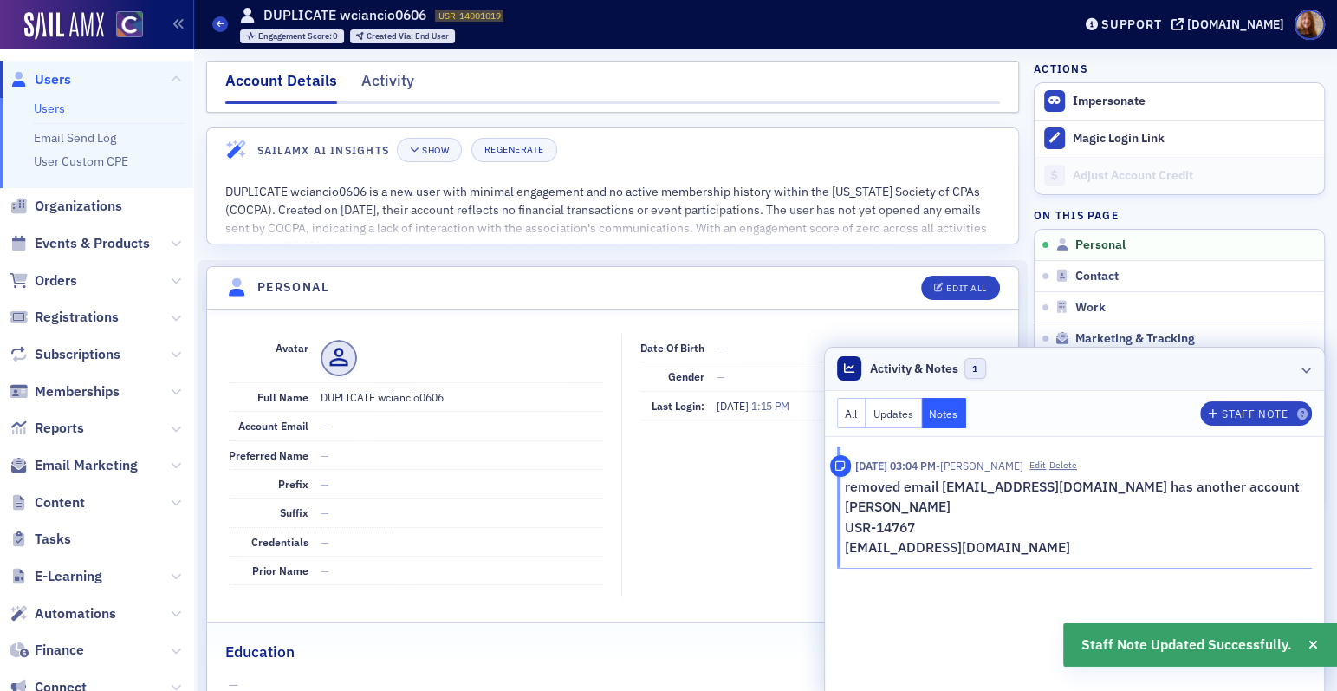
click at [1174, 365] on header "Activity & Notes 1" at bounding box center [1075, 369] width 500 height 43
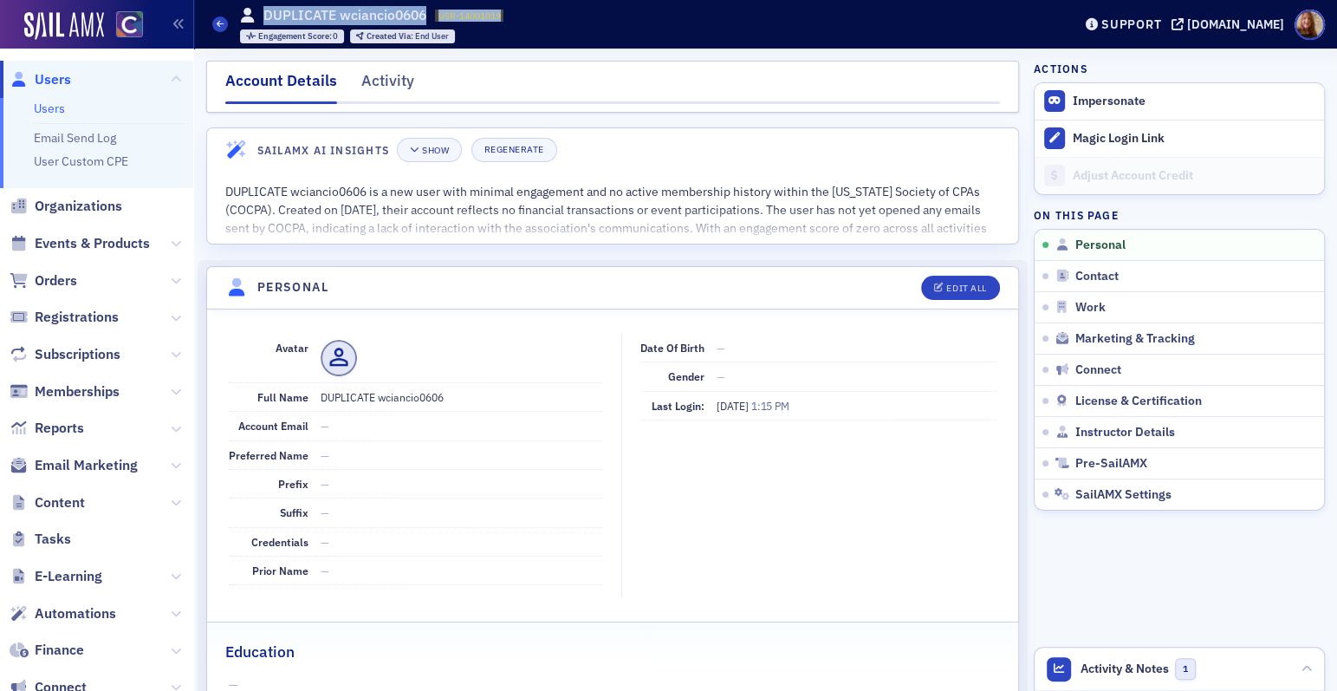
drag, startPoint x: 519, startPoint y: 15, endPoint x: 236, endPoint y: 16, distance: 283.4
click at [236, 16] on div "Users DUPLICATE wciancio0606 USR-14001019 14001019 Engagement Score : 0 Created…" at bounding box center [629, 24] width 834 height 50
copy div "DUPLICATE wciancio0606 USR-14001019"
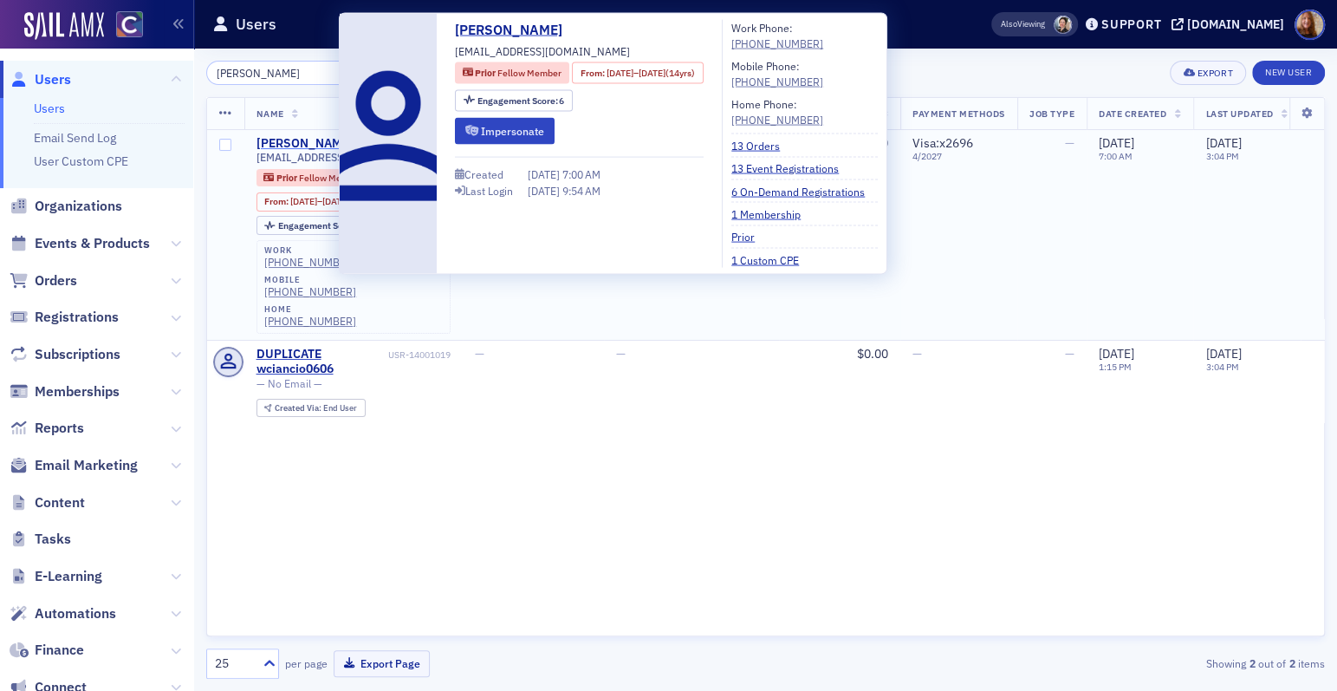
click at [299, 140] on div "[PERSON_NAME]" at bounding box center [305, 144] width 96 height 16
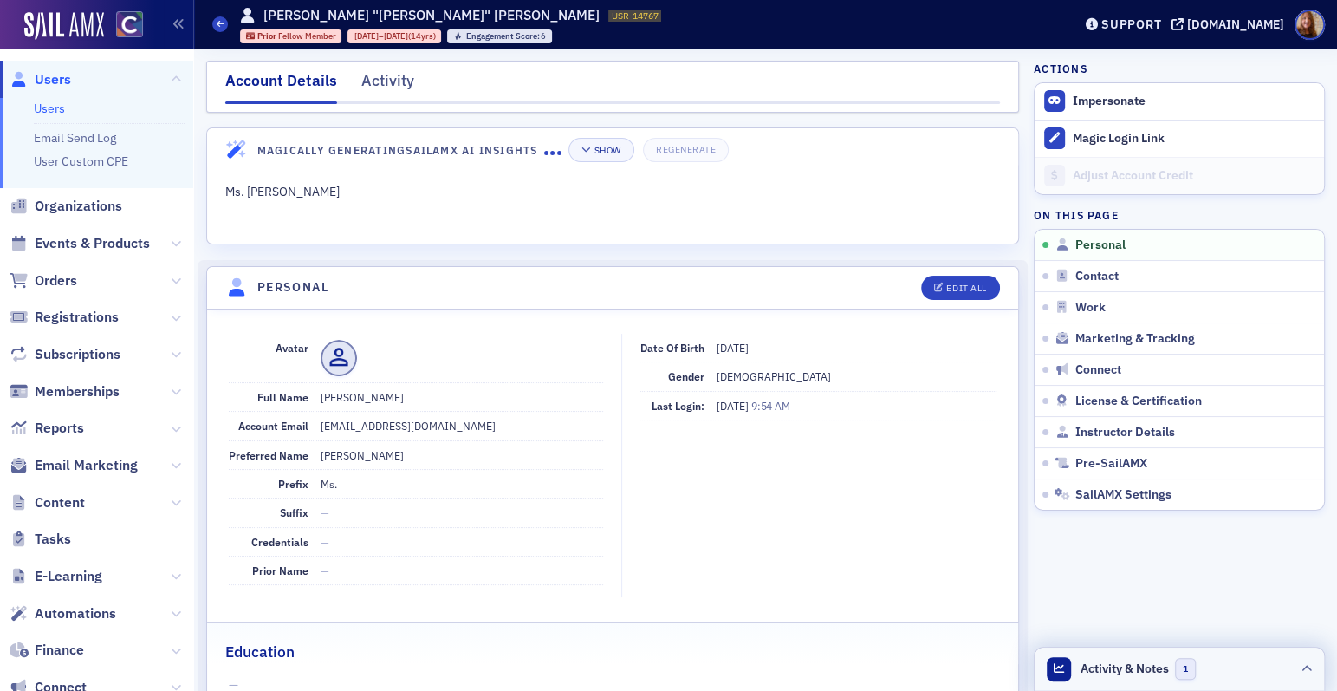
click at [1103, 672] on span "Activity & Notes" at bounding box center [1125, 669] width 88 height 18
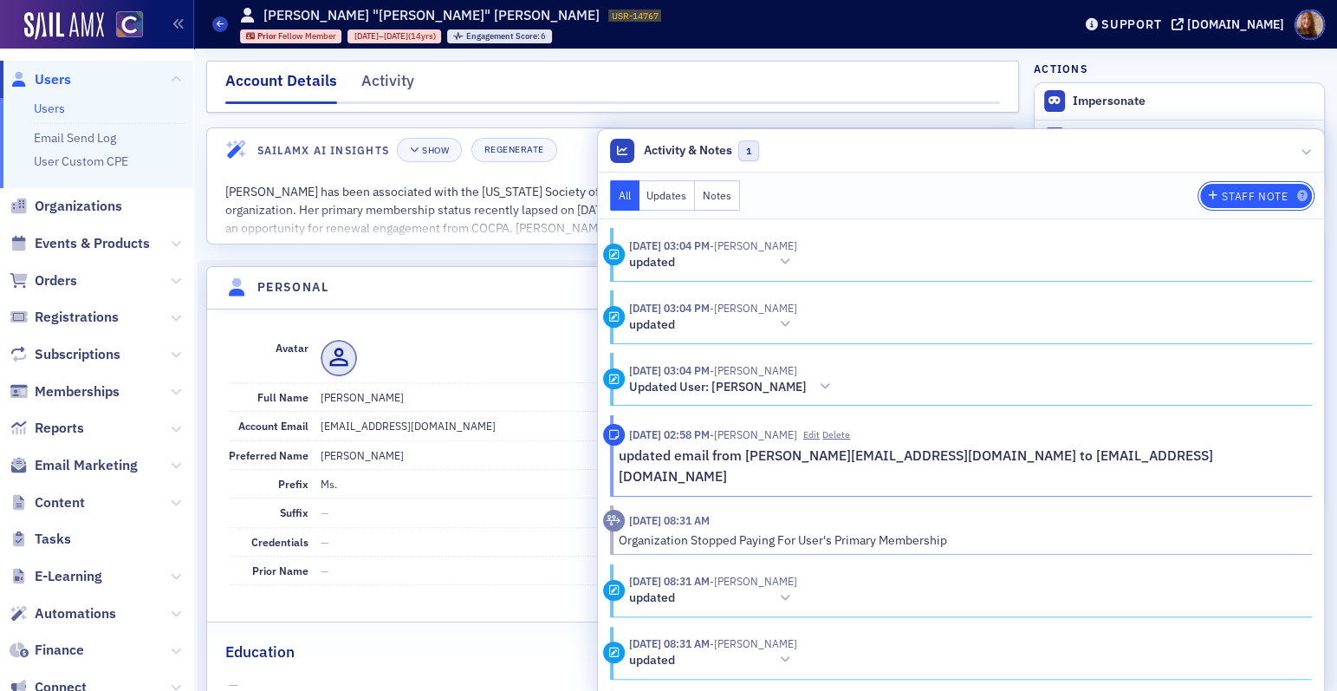
click at [1234, 200] on div "Staff Note" at bounding box center [1255, 197] width 66 height 10
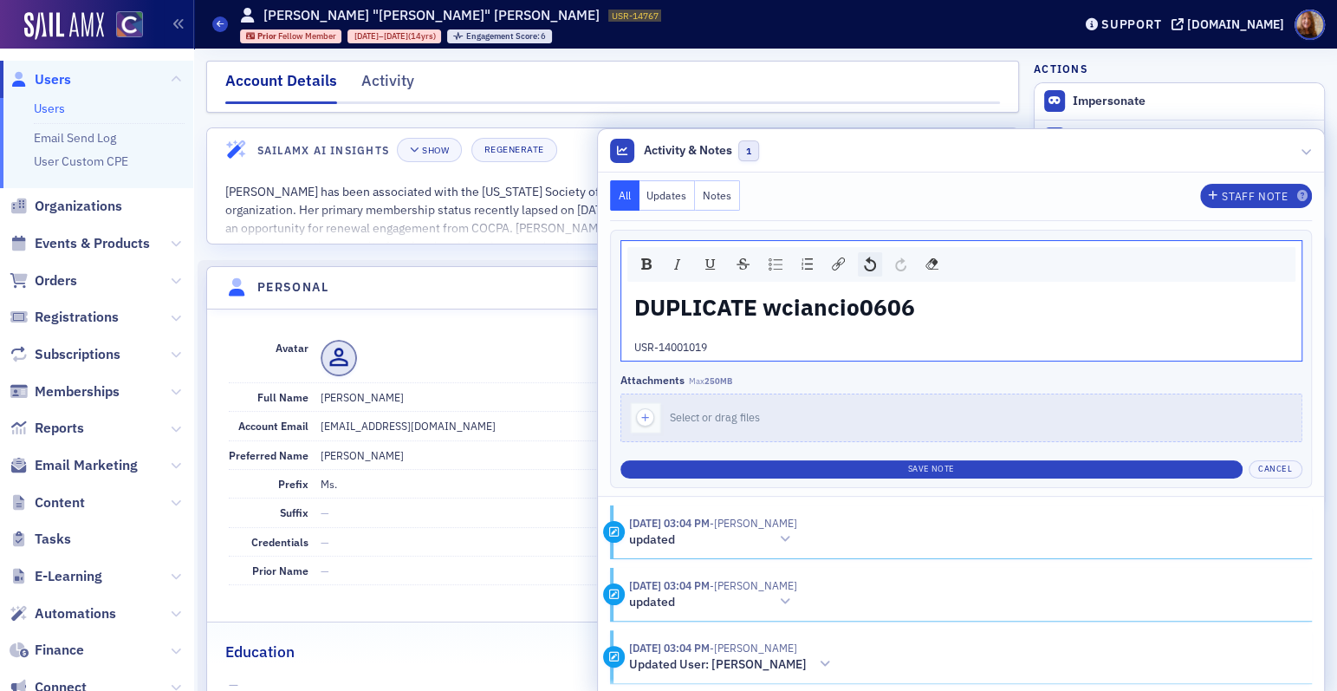
click at [876, 270] on img "rdw-history-control" at bounding box center [870, 264] width 12 height 15
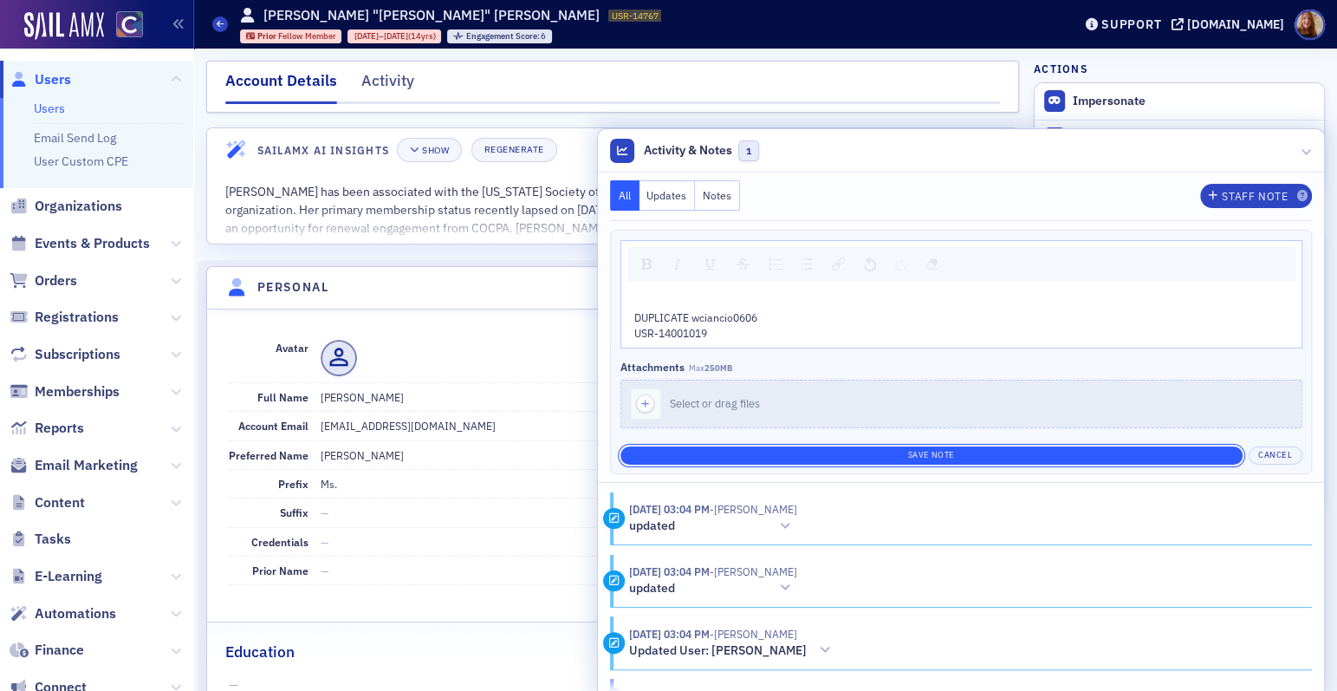
click at [881, 446] on div "Save Note Cancel" at bounding box center [962, 452] width 682 height 24
click at [954, 447] on button "Save Note" at bounding box center [932, 455] width 622 height 18
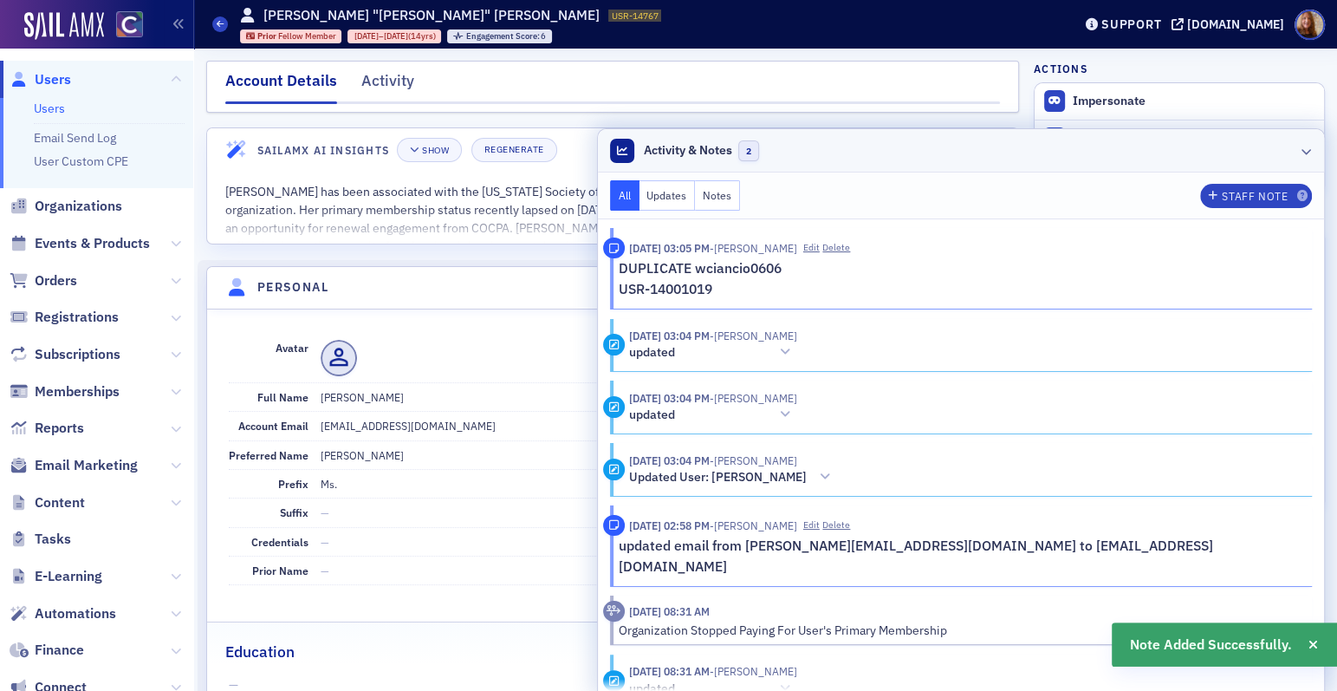
click at [1179, 149] on header "Activity & Notes 2" at bounding box center [961, 150] width 726 height 43
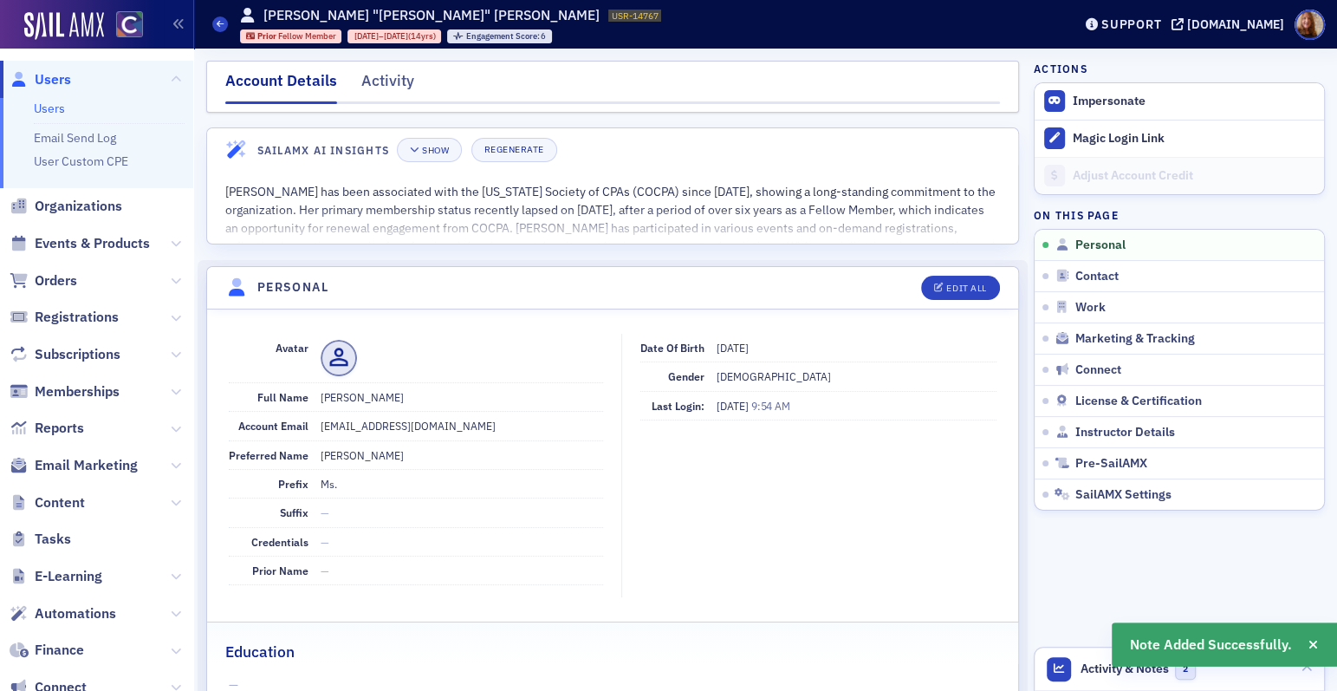
scroll to position [587, 0]
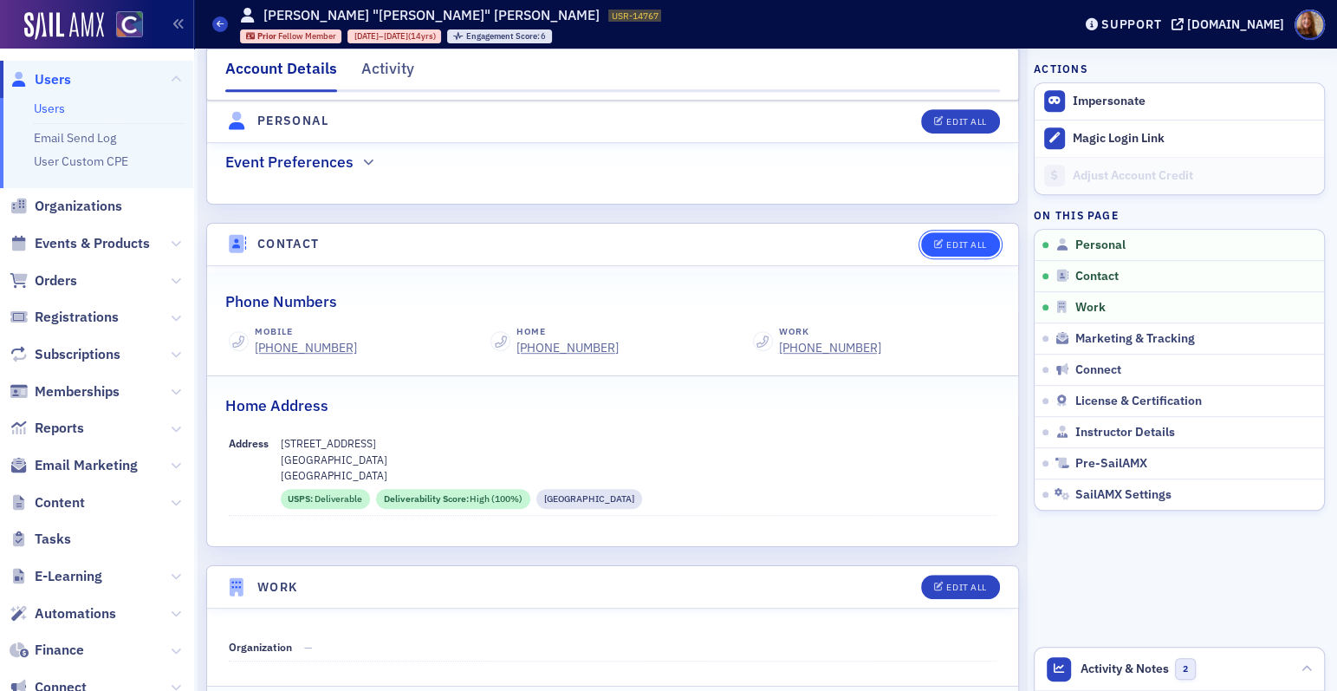
click at [978, 250] on button "Edit All" at bounding box center [960, 244] width 78 height 24
select select "US"
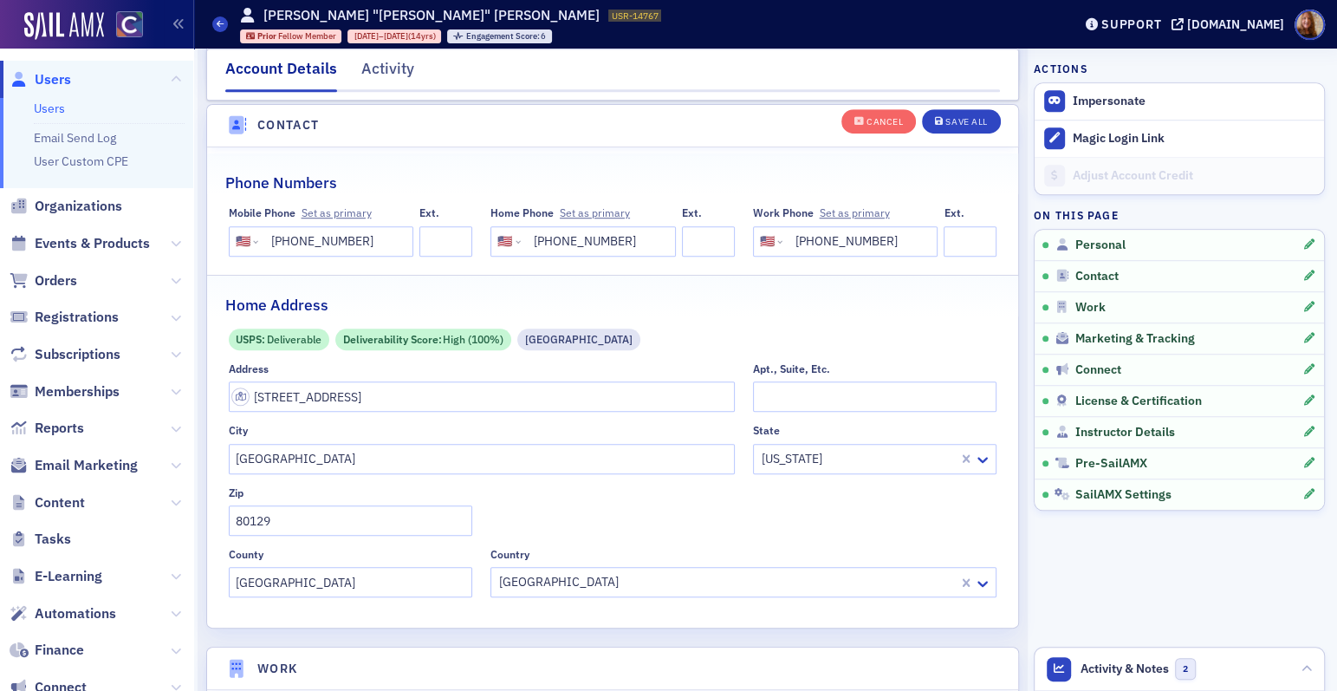
scroll to position [862, 0]
drag, startPoint x: 877, startPoint y: 244, endPoint x: 801, endPoint y: 247, distance: 76.3
click at [801, 247] on input "[PHONE_NUMBER]" at bounding box center [858, 239] width 145 height 30
click at [824, 236] on input "[PHONE_NUMBER]" at bounding box center [858, 239] width 145 height 30
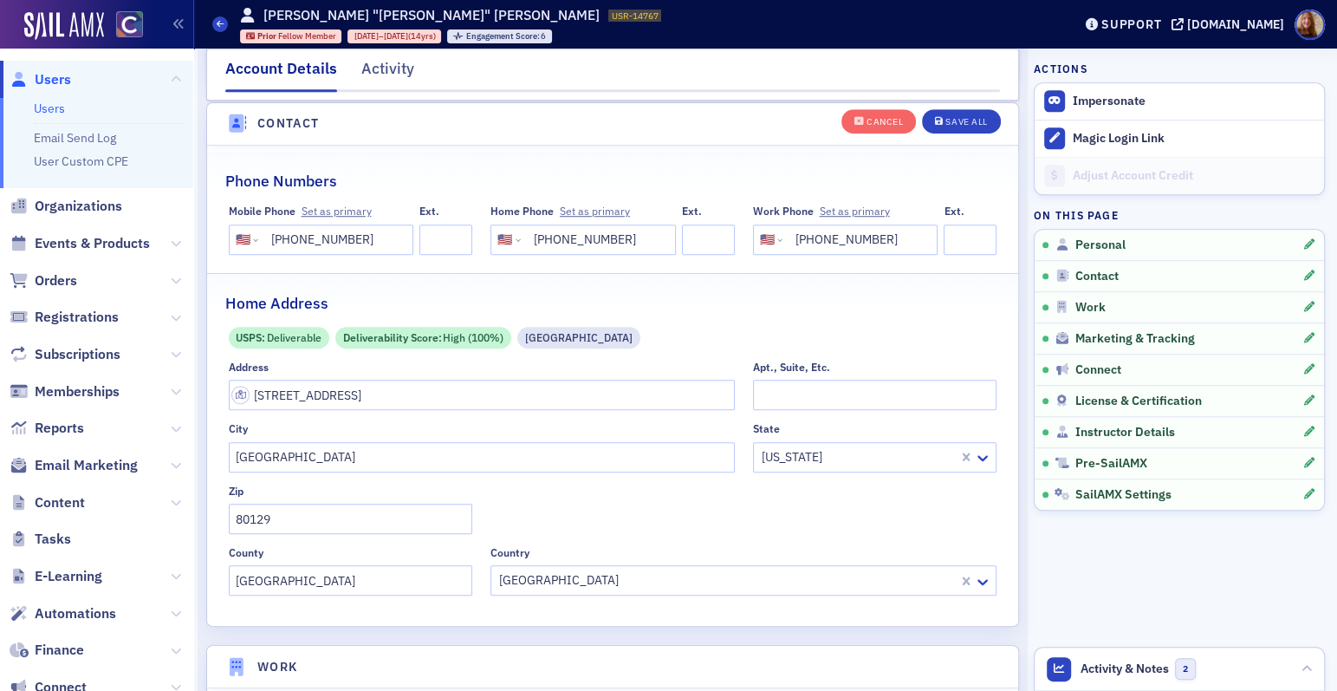
click at [823, 238] on input "[PHONE_NUMBER]" at bounding box center [858, 239] width 145 height 30
type input "(303) 760-0"
drag, startPoint x: 889, startPoint y: 231, endPoint x: 737, endPoint y: 237, distance: 152.7
click at [737, 237] on div "Mobile Phone Set as primary International [GEOGRAPHIC_DATA] [GEOGRAPHIC_DATA] […" at bounding box center [613, 229] width 769 height 49
click at [946, 127] on button "Save All" at bounding box center [961, 120] width 78 height 24
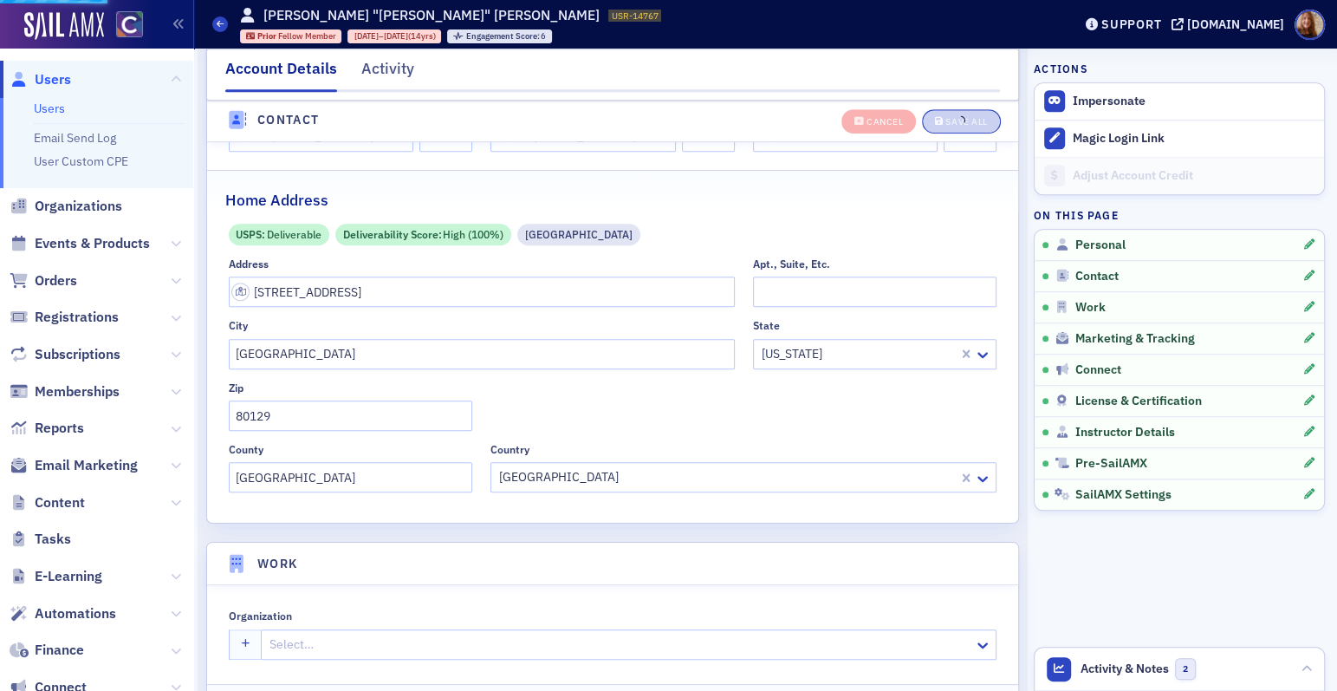
scroll to position [1204, 0]
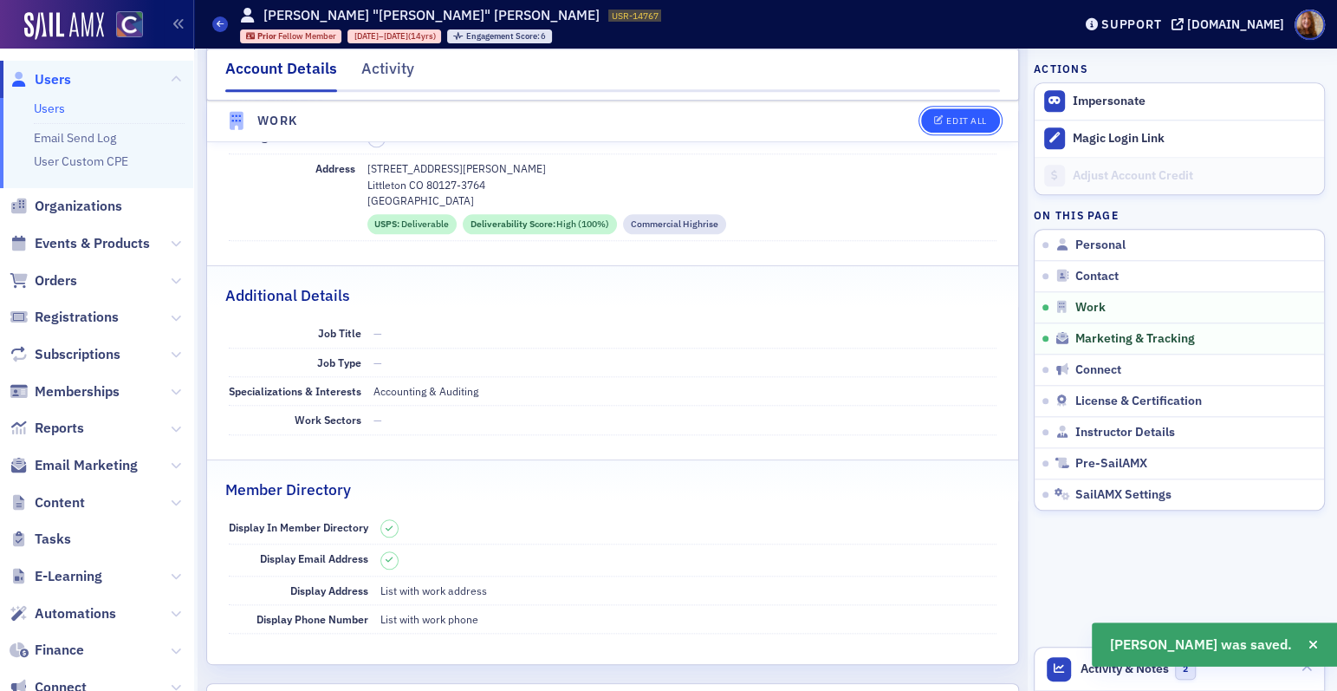
click at [958, 113] on button "Edit All" at bounding box center [960, 121] width 78 height 24
select select "US"
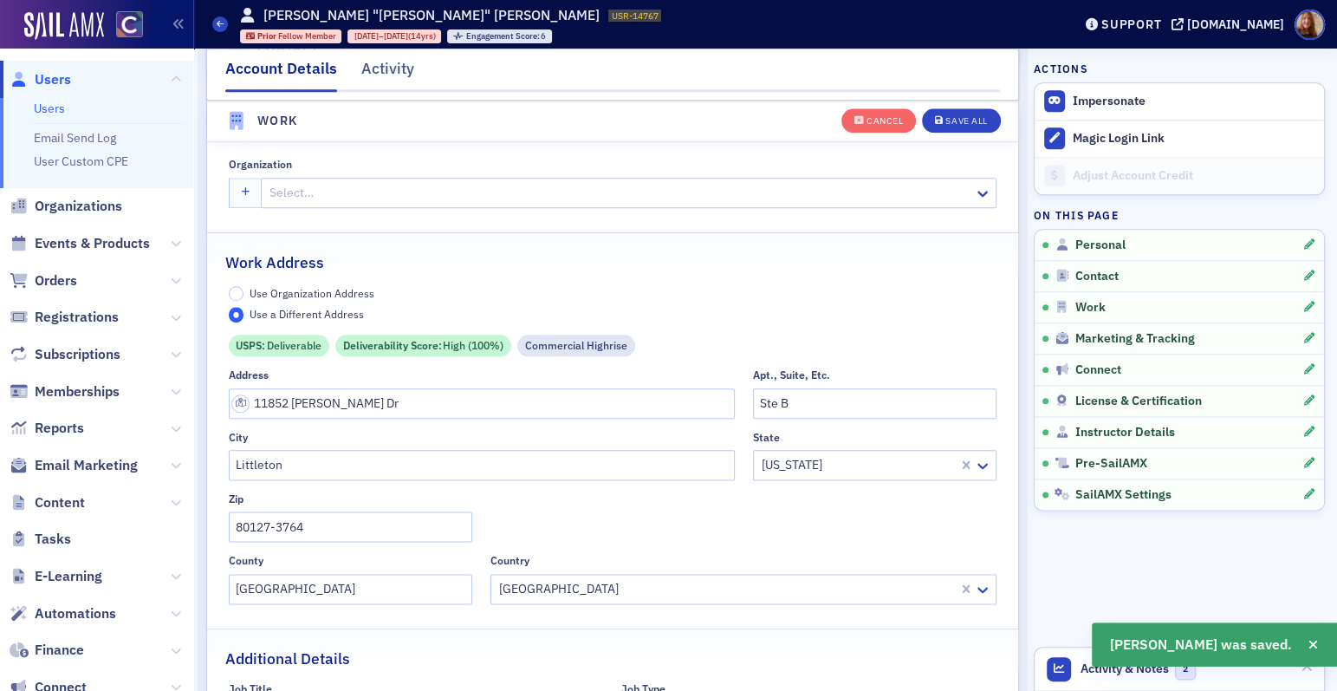
scroll to position [1405, 0]
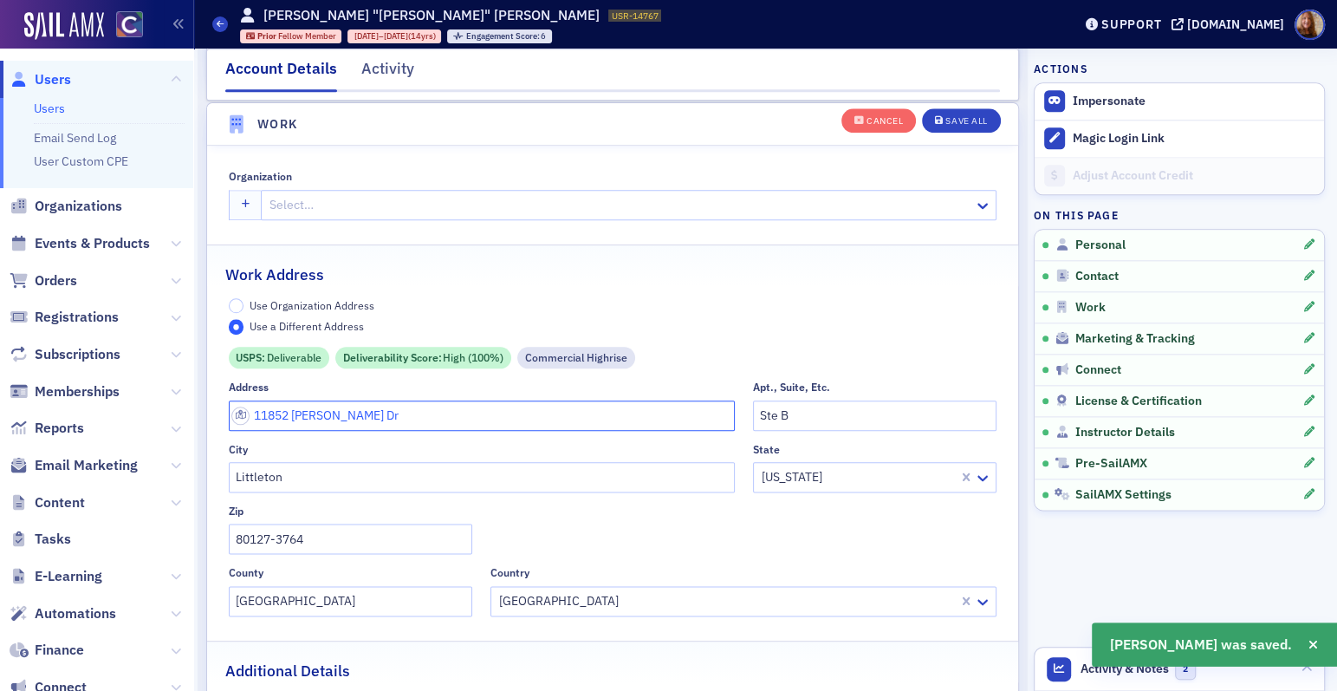
click at [318, 411] on input "11852 [PERSON_NAME] Dr" at bounding box center [482, 415] width 506 height 30
click at [317, 411] on input "11852 [PERSON_NAME] Dr" at bounding box center [482, 415] width 506 height 30
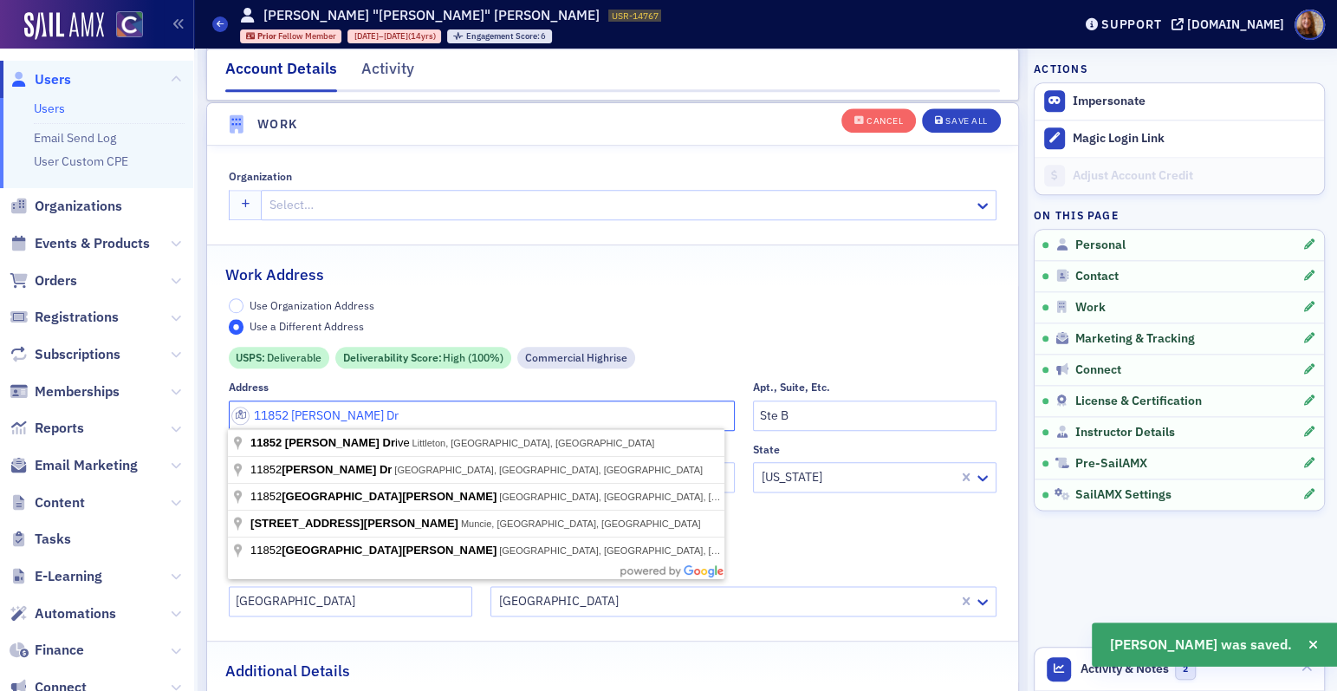
click at [317, 411] on input "11852 [PERSON_NAME] Dr" at bounding box center [482, 415] width 506 height 30
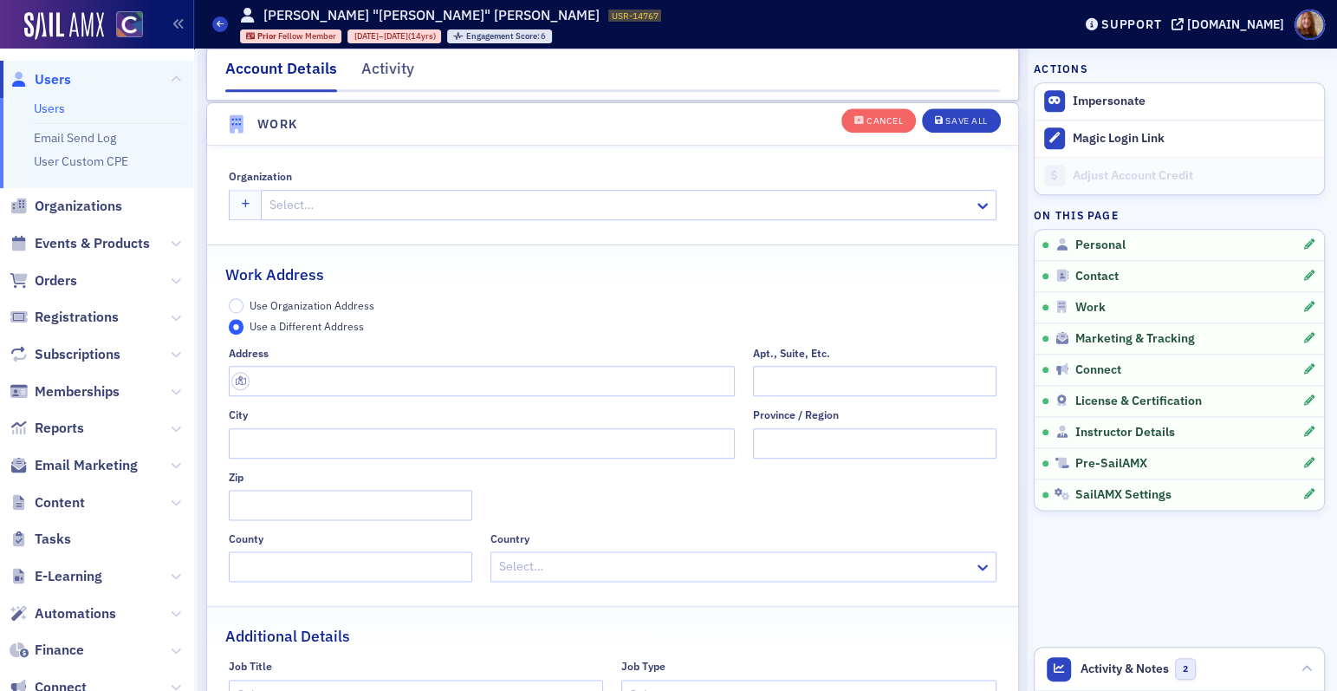
click at [366, 302] on span "Use Organization Address" at bounding box center [312, 305] width 125 height 14
click at [244, 302] on input "Use Organization Address" at bounding box center [237, 306] width 16 height 16
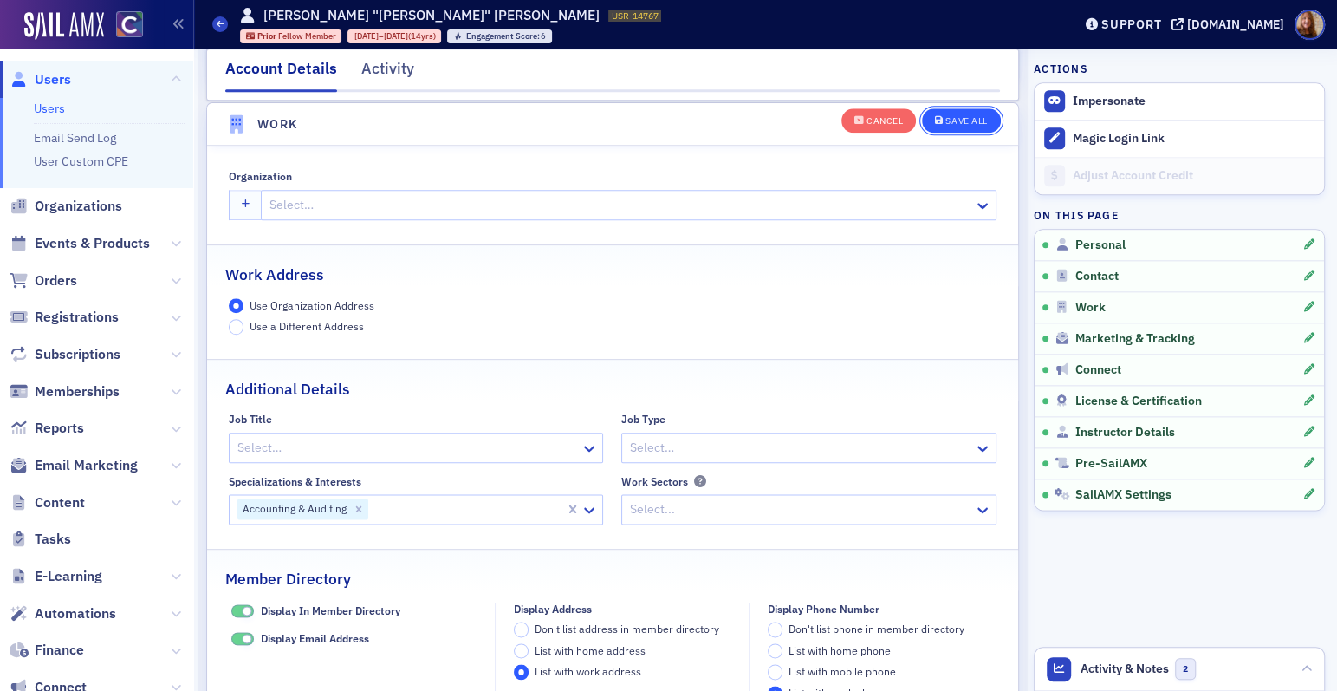
click at [926, 113] on button "Save All" at bounding box center [961, 120] width 78 height 24
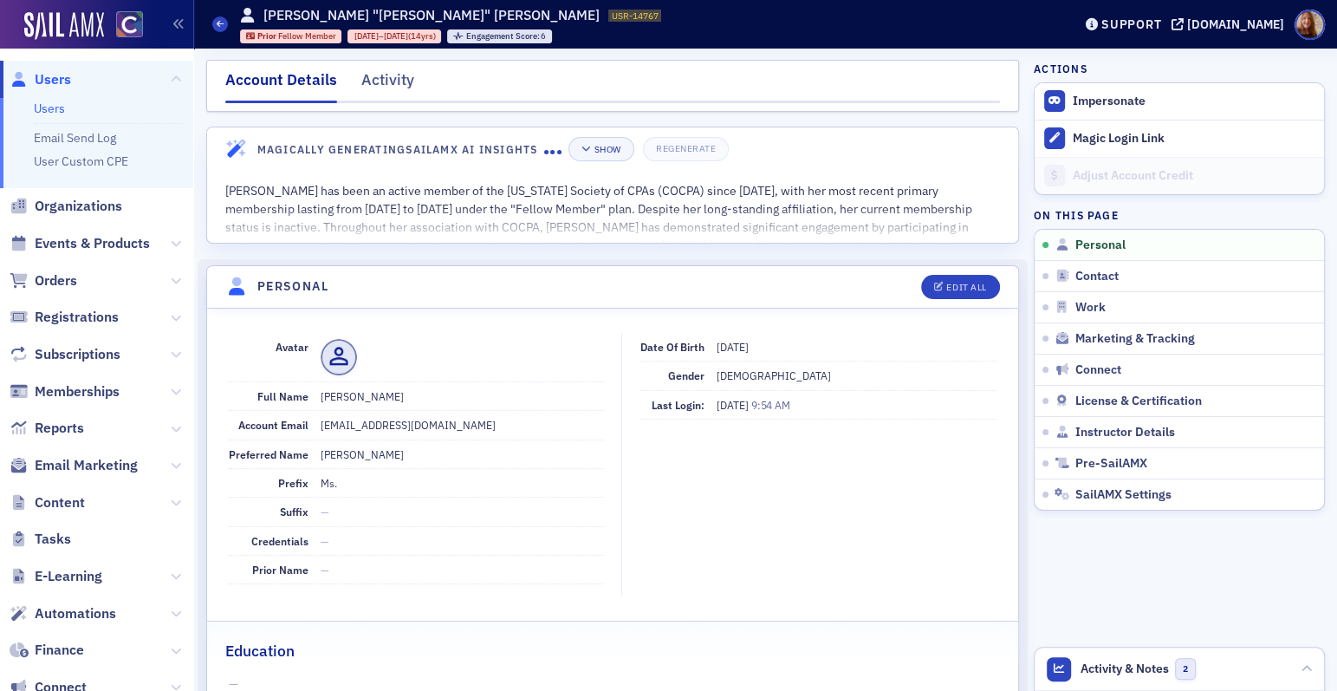
scroll to position [0, 0]
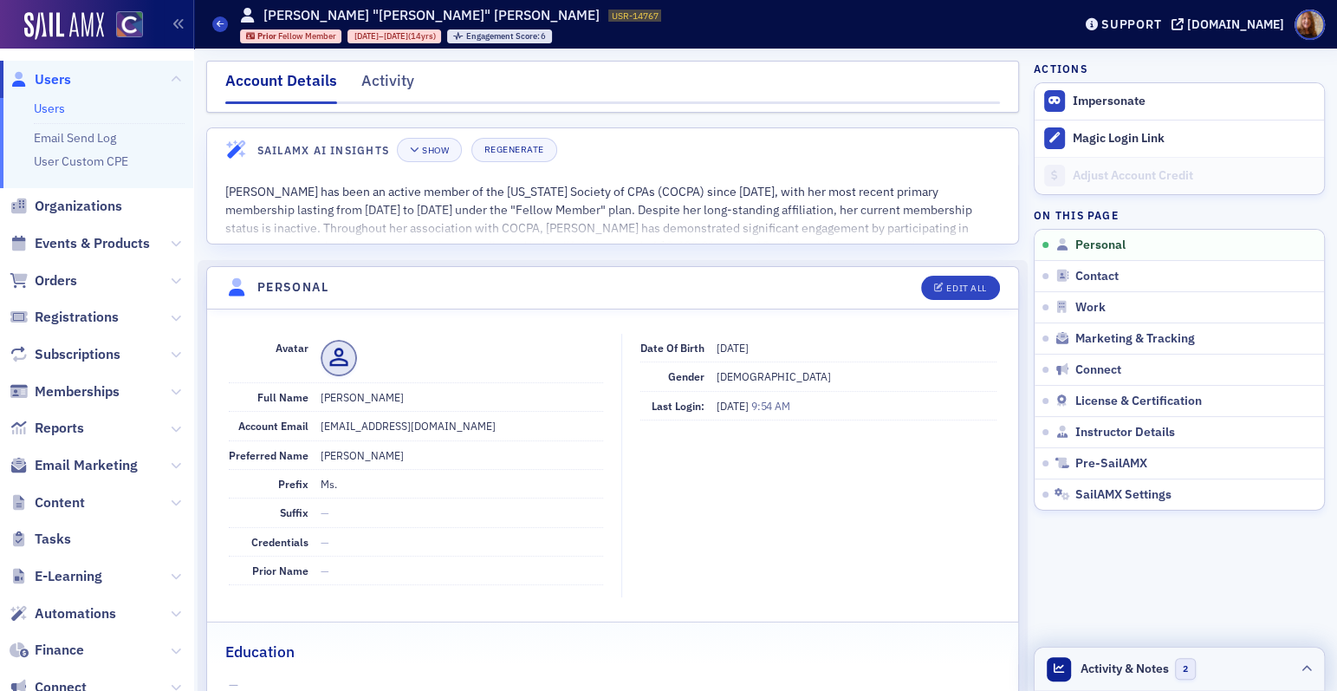
click at [1224, 658] on header "Activity & Notes 2" at bounding box center [1179, 668] width 289 height 43
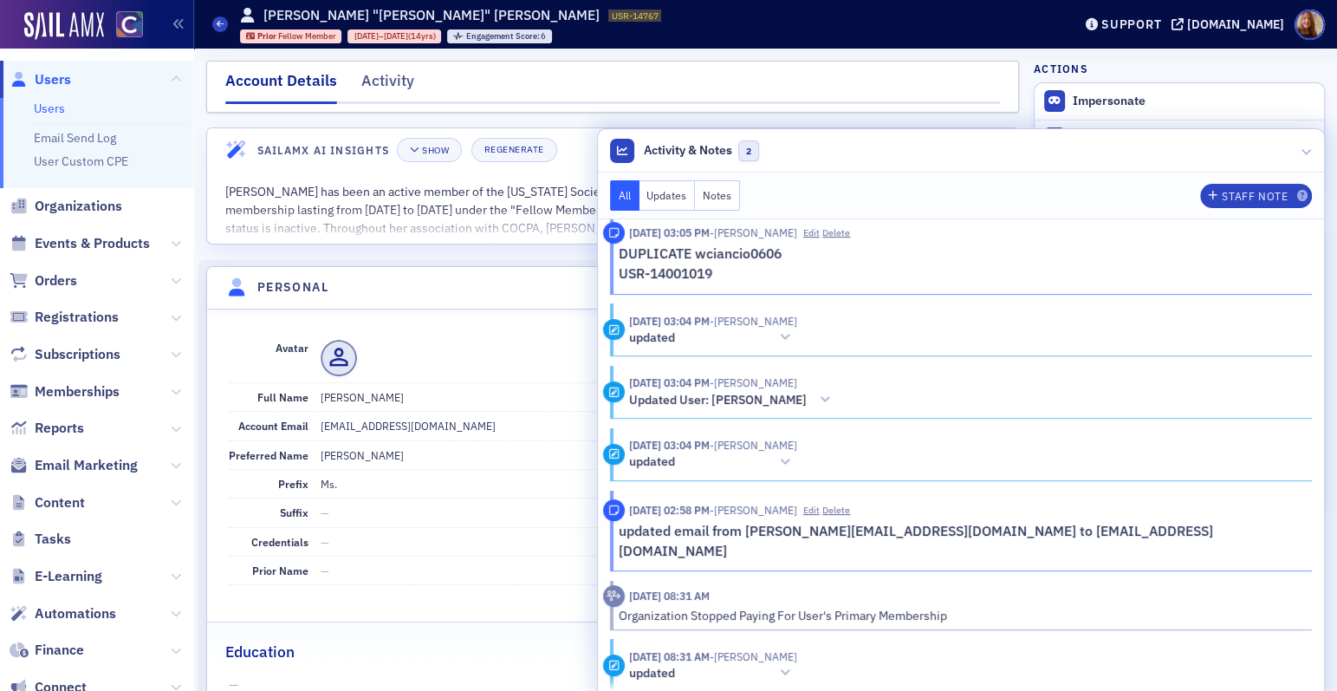
scroll to position [285, 0]
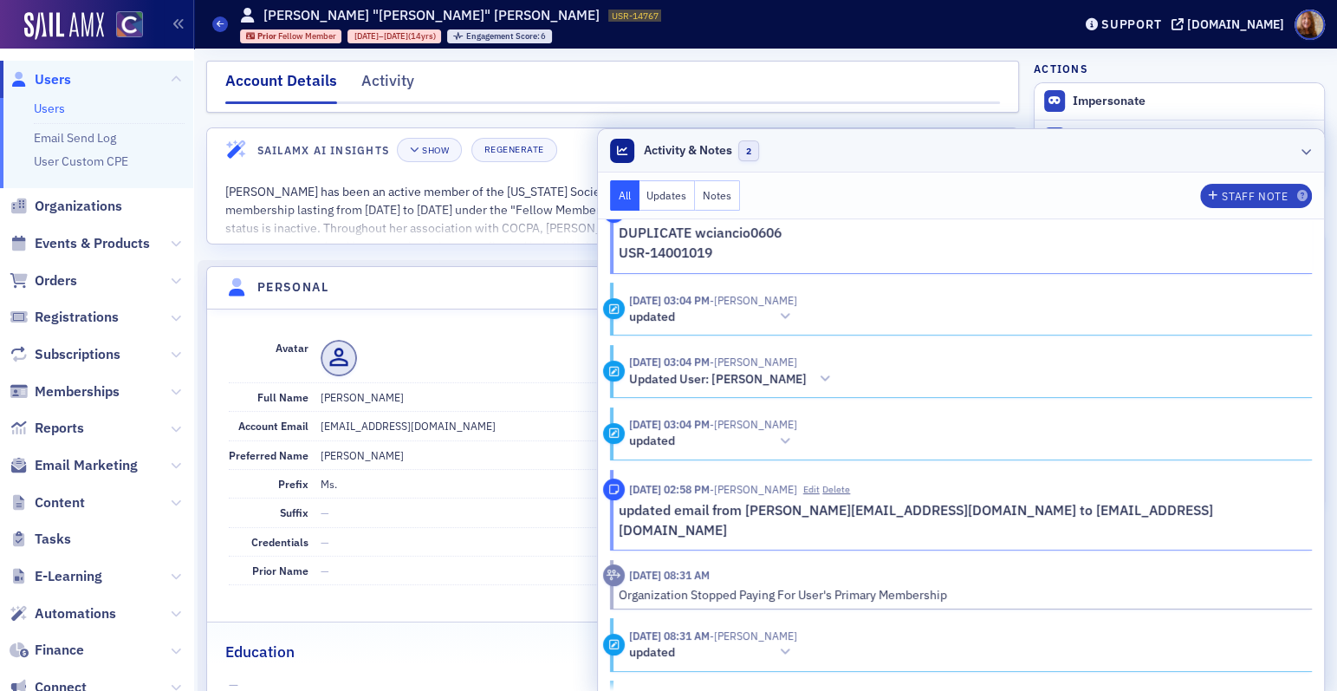
click at [1051, 159] on header "Activity & Notes 2" at bounding box center [961, 150] width 726 height 43
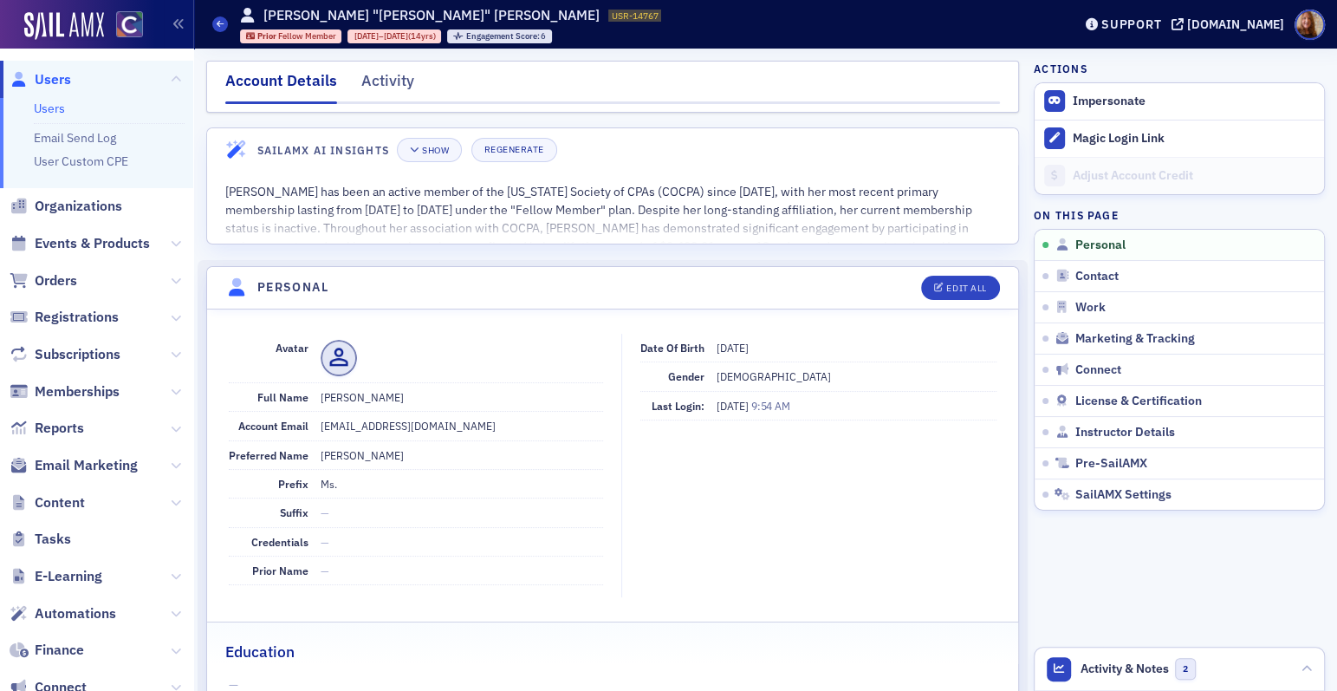
click at [34, 113] on link "Users" at bounding box center [49, 109] width 31 height 16
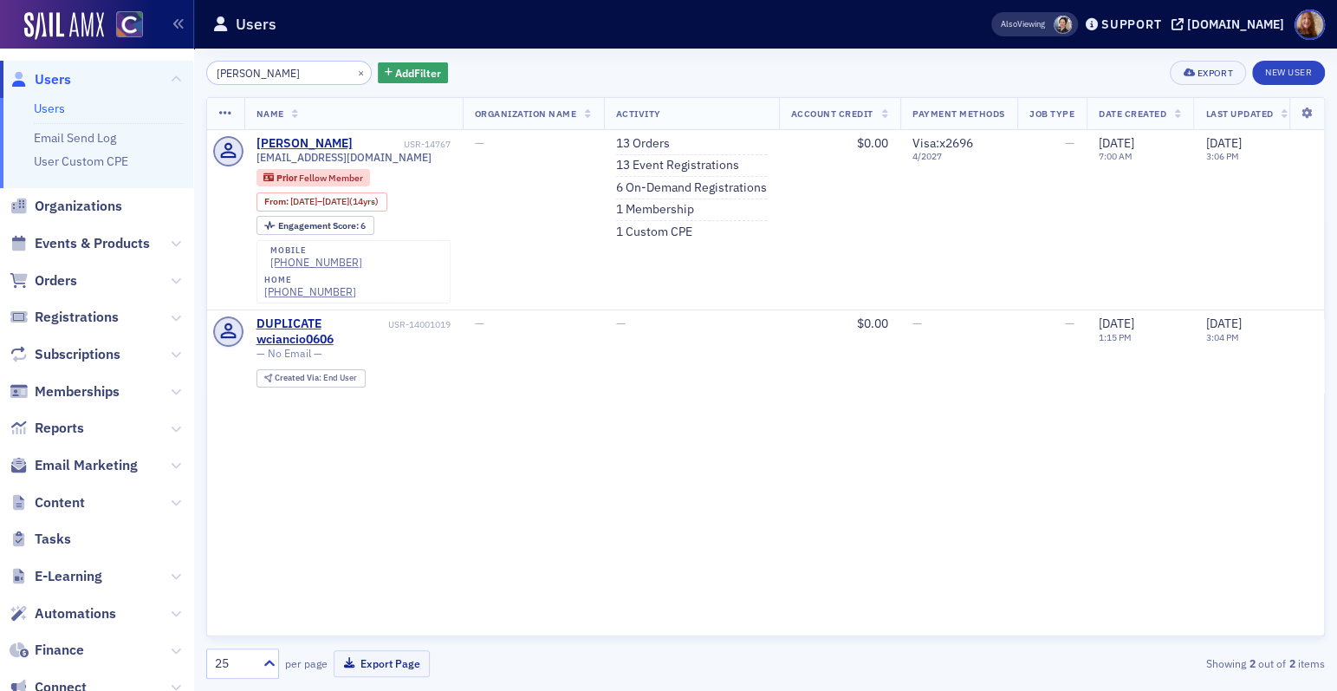
click at [1086, 483] on div "Name Organization Name Activity Account Credit Payment Methods Job Type Date Cr…" at bounding box center [765, 366] width 1119 height 539
click at [640, 140] on link "13 Orders" at bounding box center [643, 144] width 54 height 16
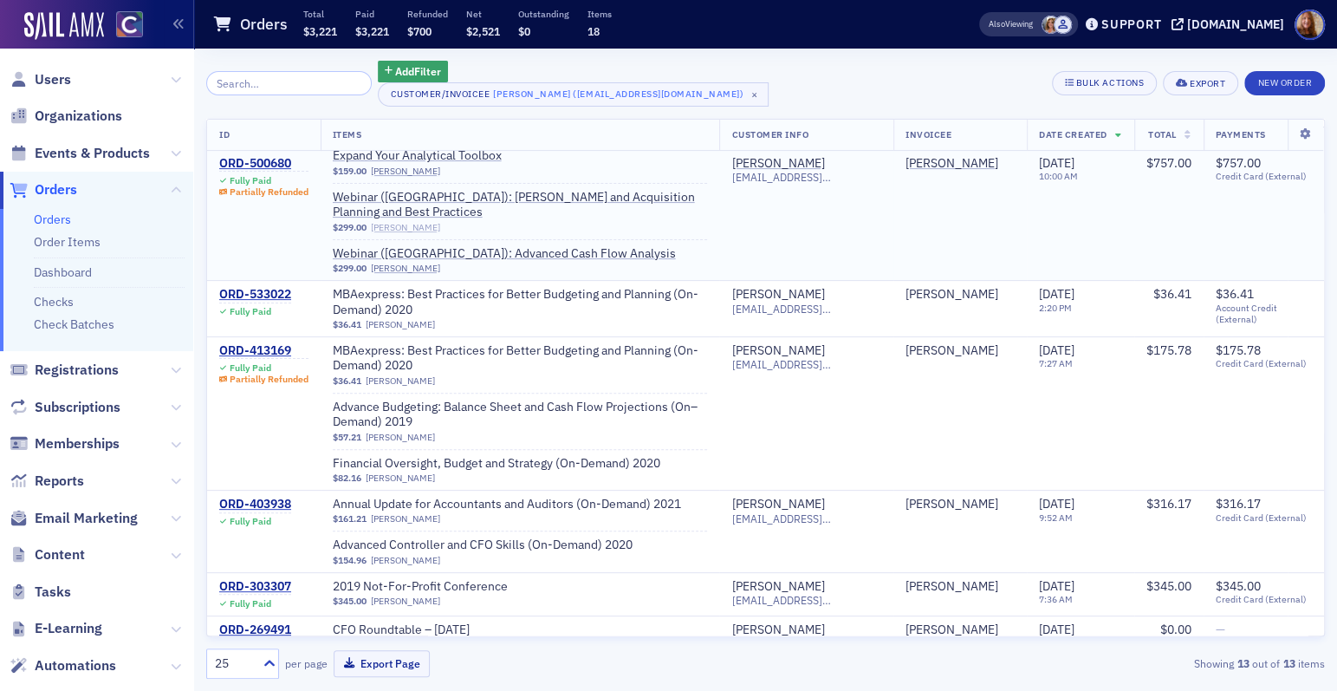
scroll to position [351, 0]
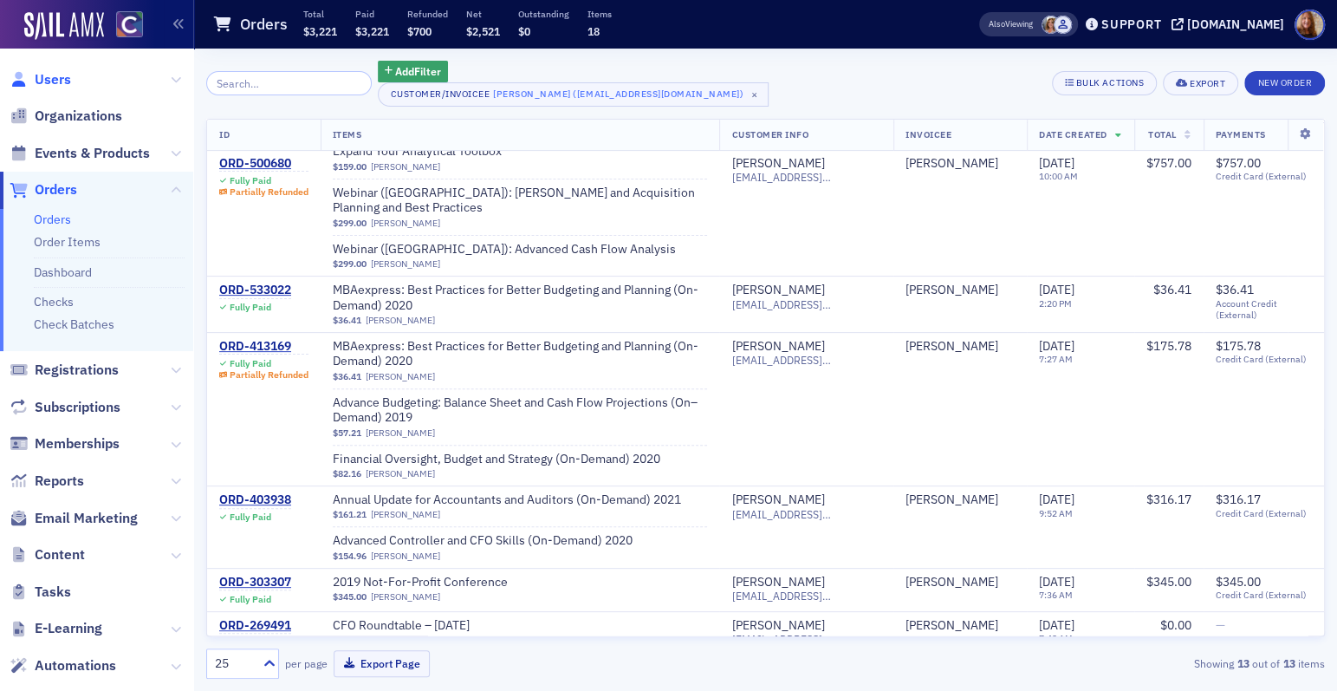
click at [67, 85] on span "Users" at bounding box center [53, 79] width 36 height 19
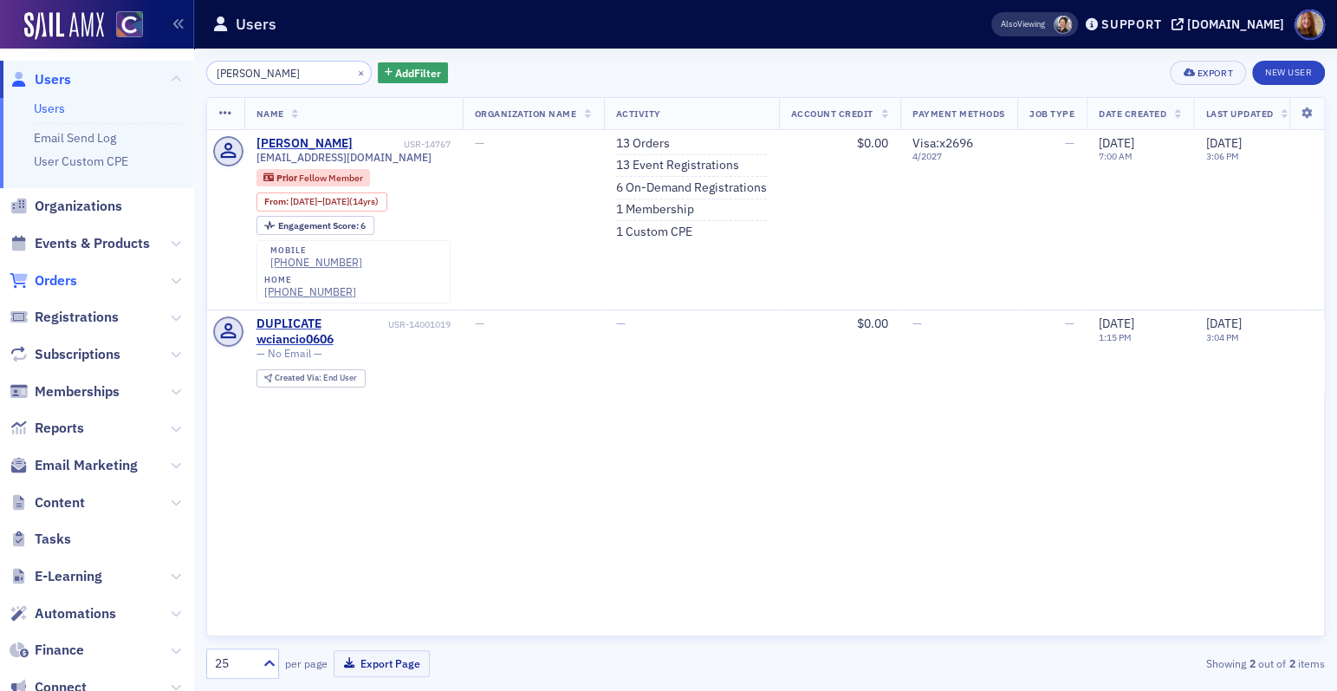
click at [56, 279] on span "Orders" at bounding box center [56, 280] width 42 height 19
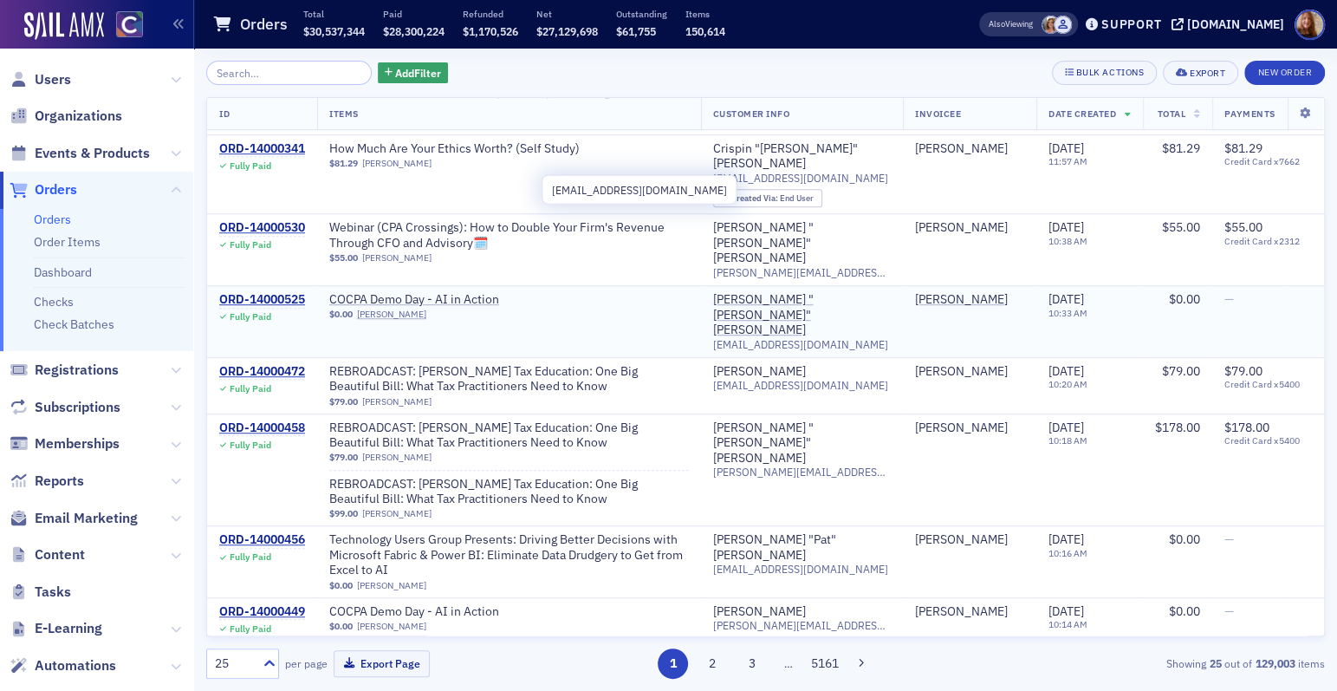
scroll to position [859, 0]
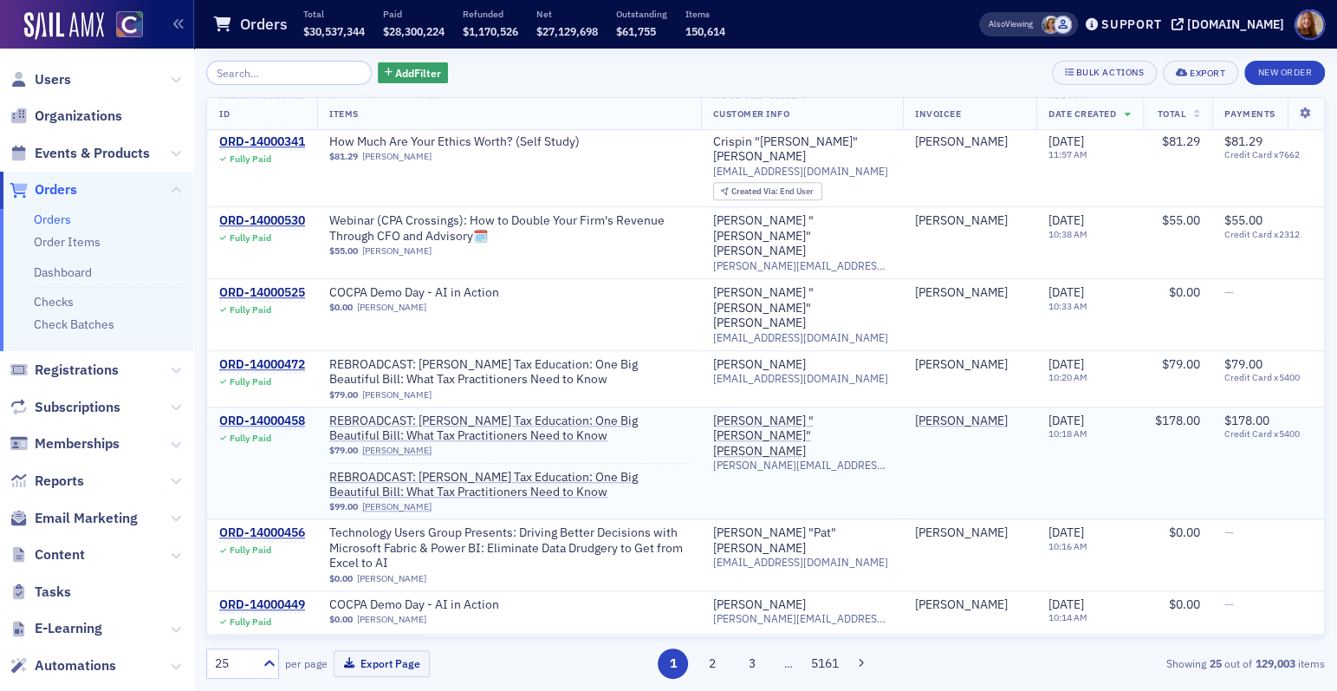
click at [290, 413] on div "ORD-14000458" at bounding box center [262, 421] width 86 height 16
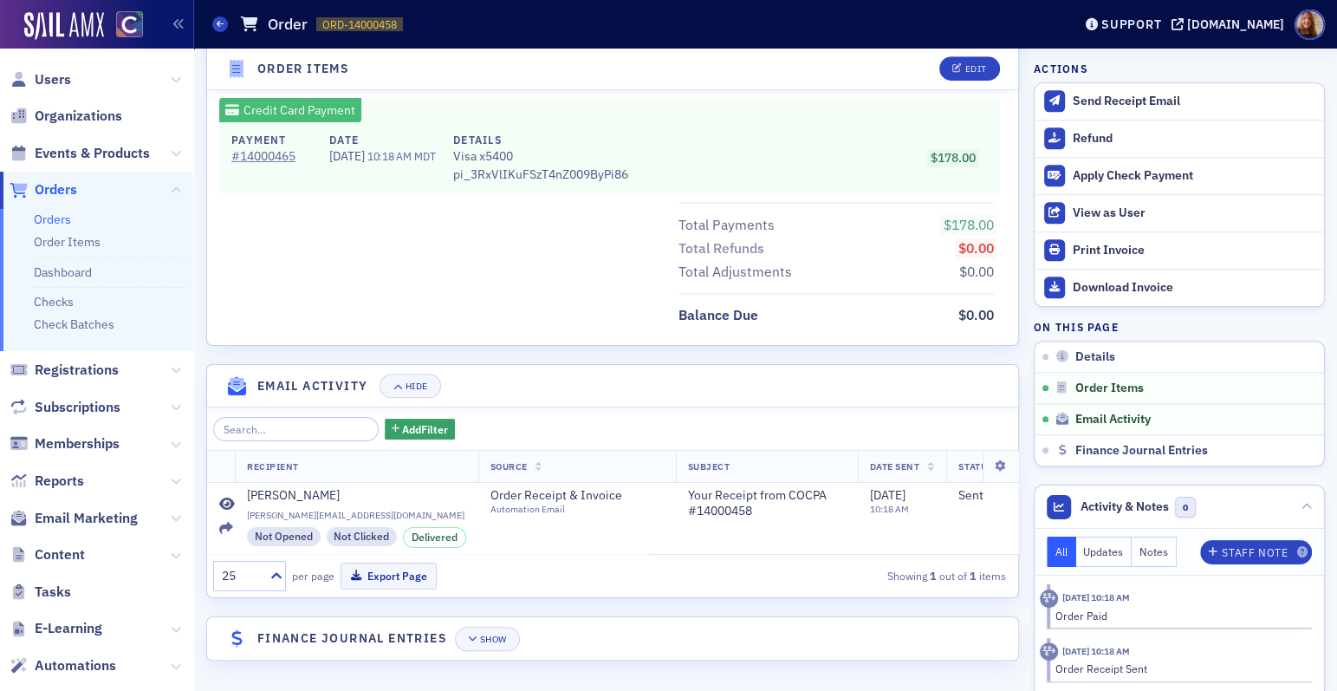
scroll to position [316, 0]
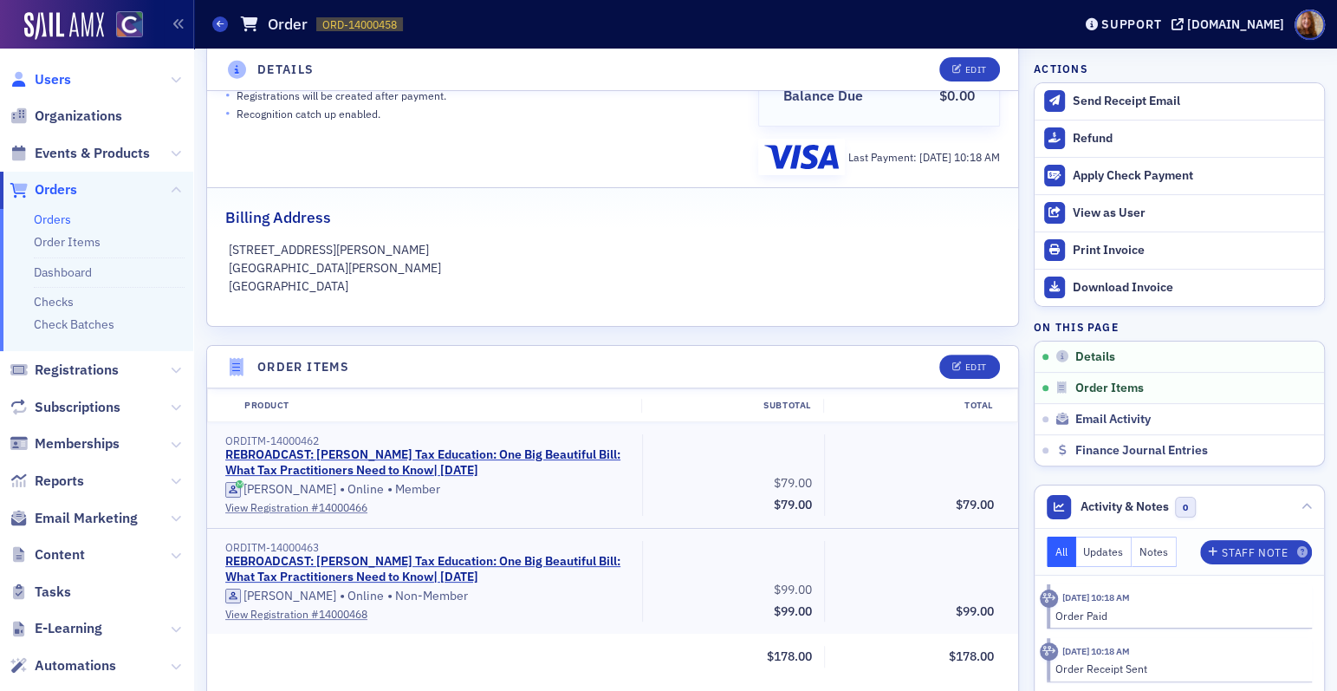
click at [49, 77] on span "Users" at bounding box center [53, 79] width 36 height 19
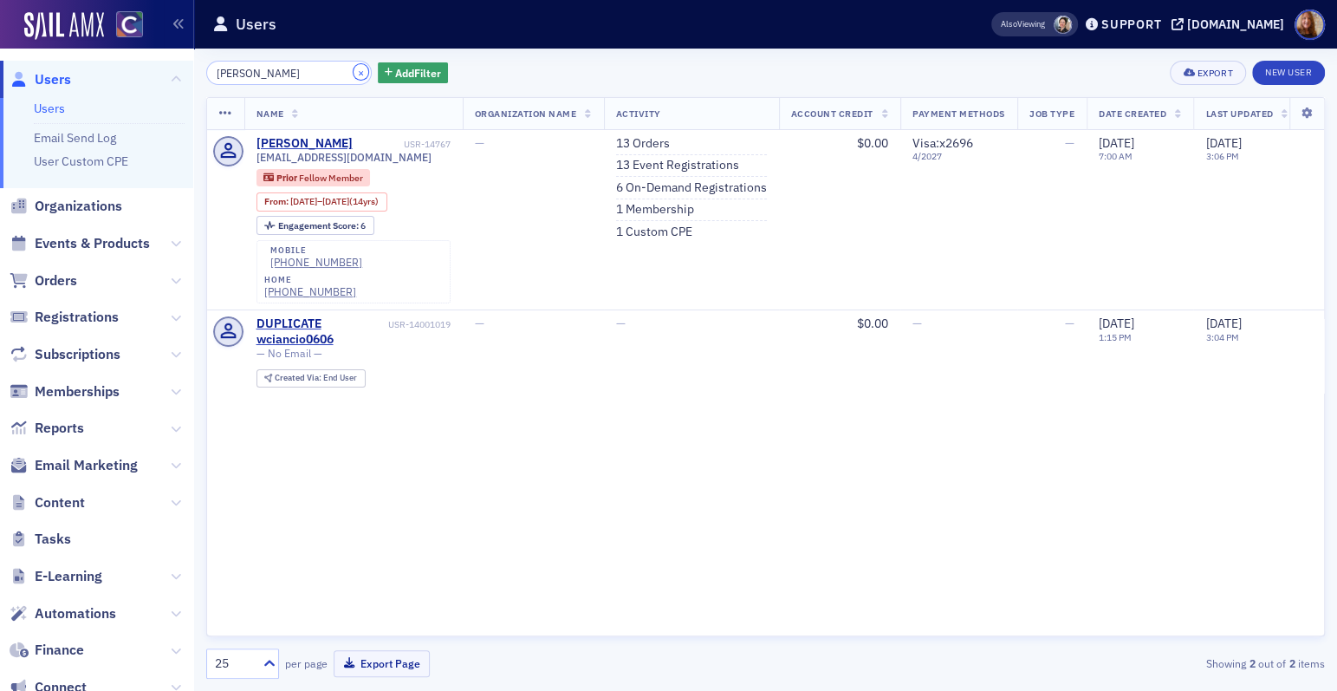
click at [354, 71] on button "×" at bounding box center [362, 72] width 16 height 16
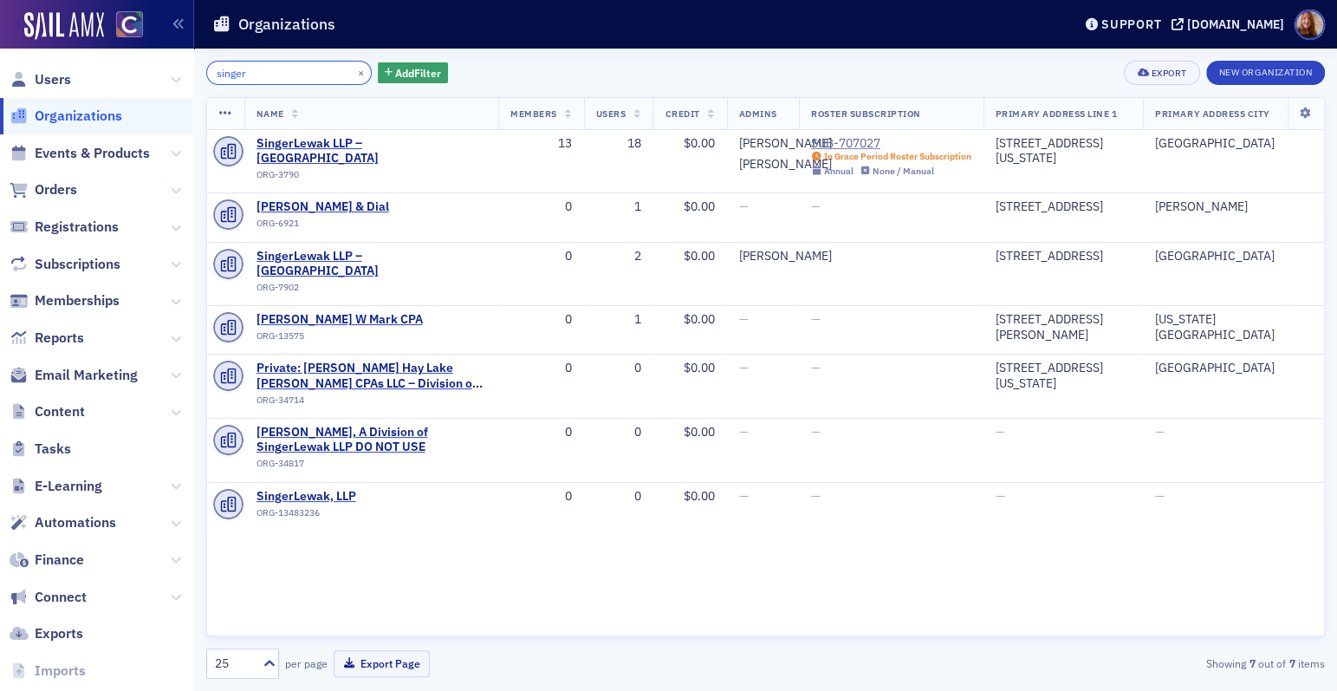
click at [237, 75] on input "singer" at bounding box center [289, 73] width 166 height 24
paste input "wendy@whipplewoodcpas.com wciancio0606@gmail.com"
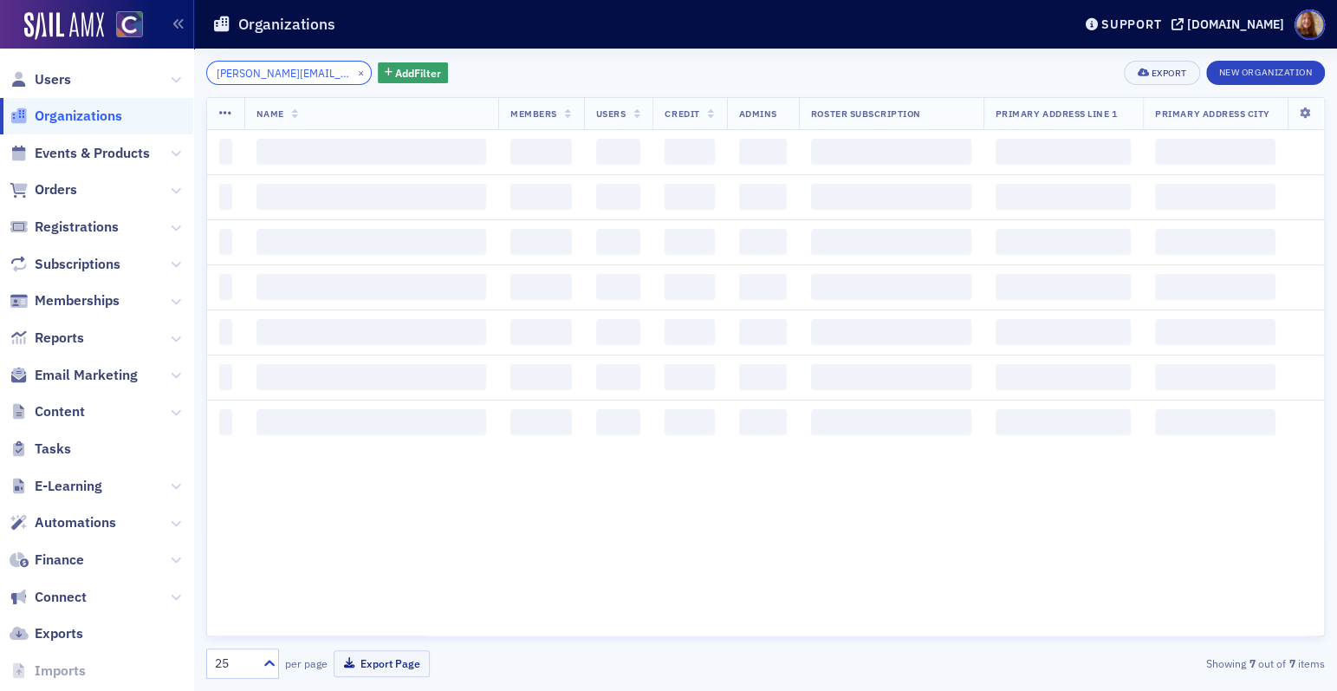
scroll to position [0, 163]
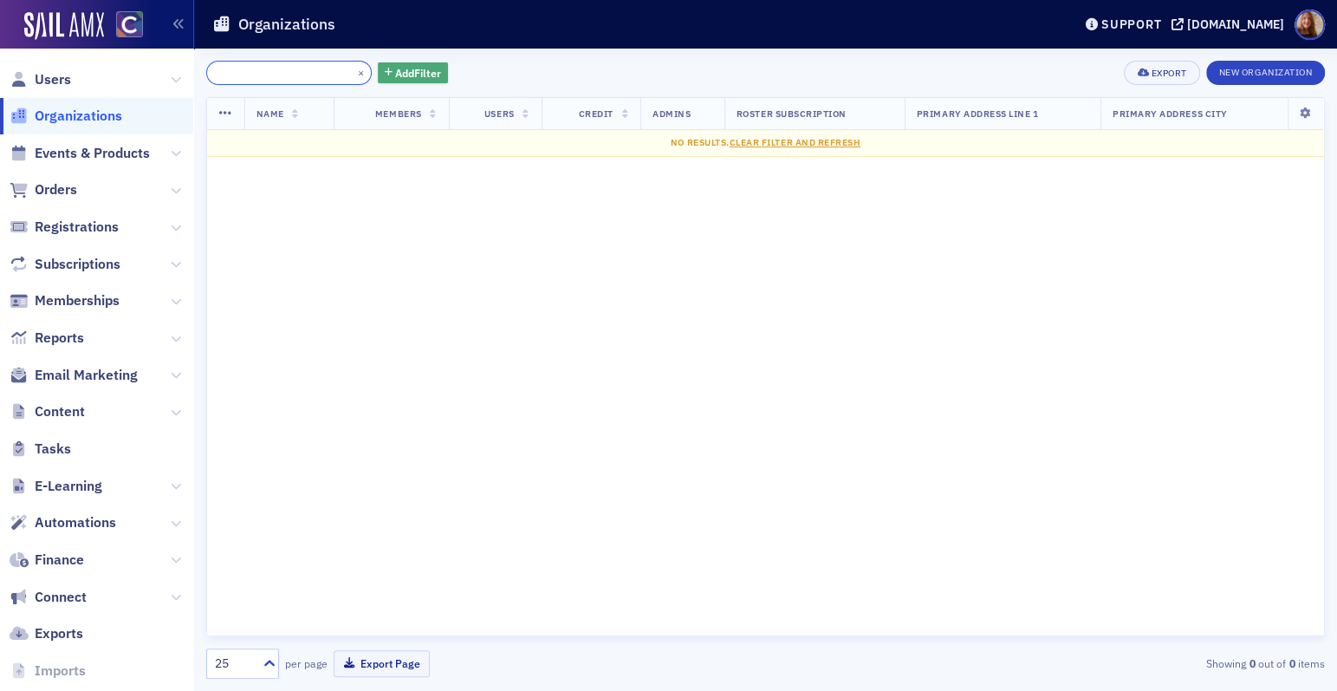
drag, startPoint x: 248, startPoint y: 73, endPoint x: 359, endPoint y: 82, distance: 111.4
click at [359, 82] on div "wendy@whipplewoodcpas.com wciancio0606@gmail.com × Add Filter" at bounding box center [327, 73] width 242 height 24
drag, startPoint x: 283, startPoint y: 77, endPoint x: 128, endPoint y: 75, distance: 155.2
click at [128, 75] on div "Users Organizations Events & Products Orders Registrations Subscriptions Member…" at bounding box center [668, 345] width 1337 height 691
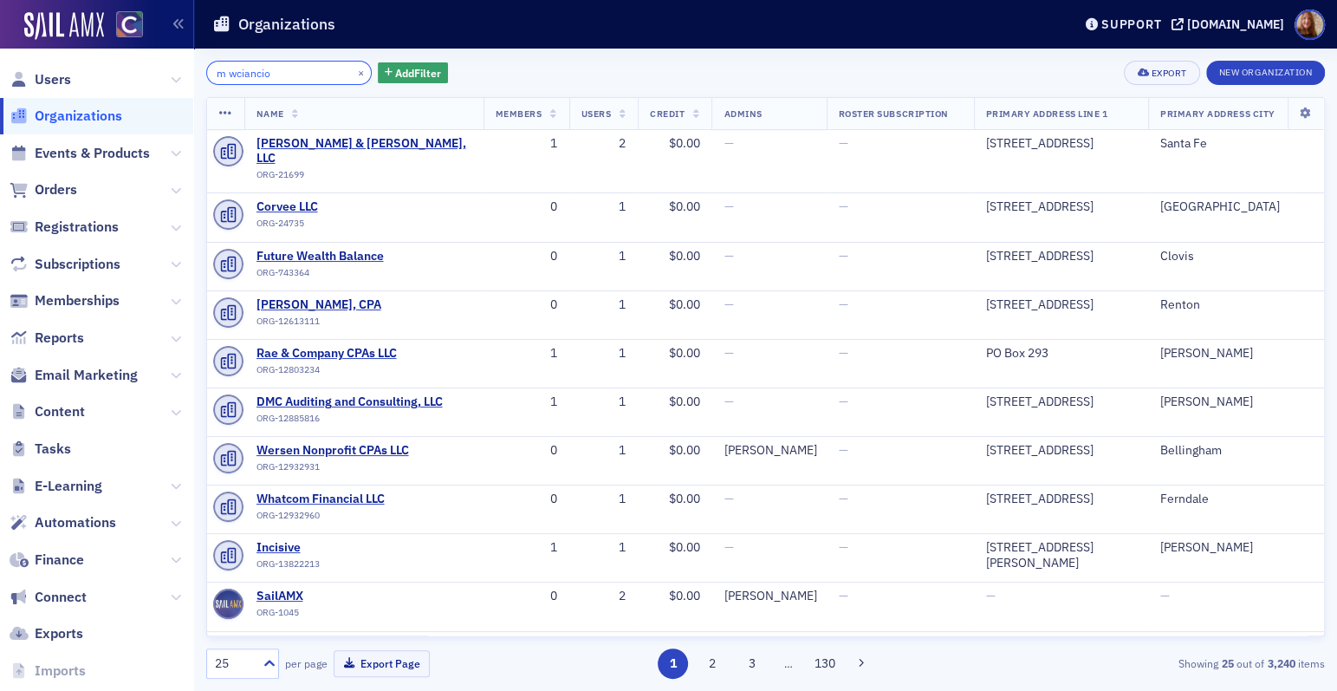
click at [233, 77] on input "m wciancio" at bounding box center [289, 73] width 166 height 24
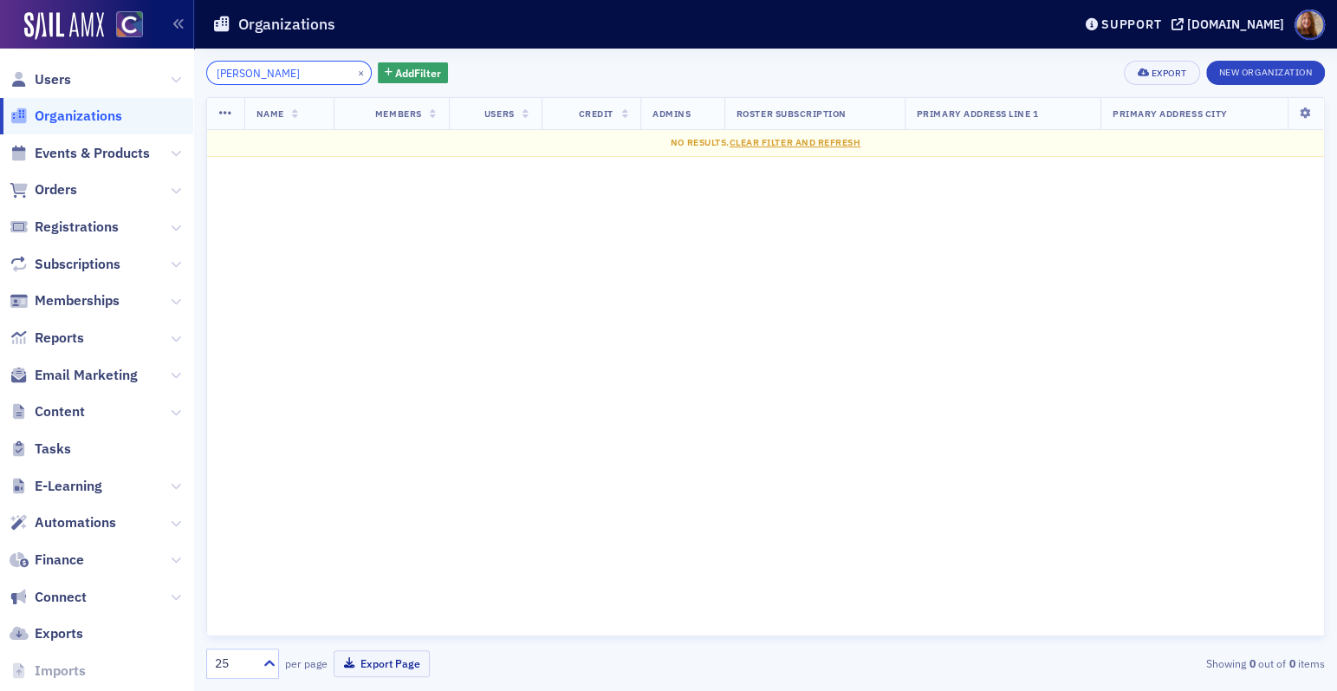
click at [302, 72] on input "ciancio" at bounding box center [289, 73] width 166 height 24
type input "ciancio"
click at [58, 86] on span "Users" at bounding box center [53, 79] width 36 height 19
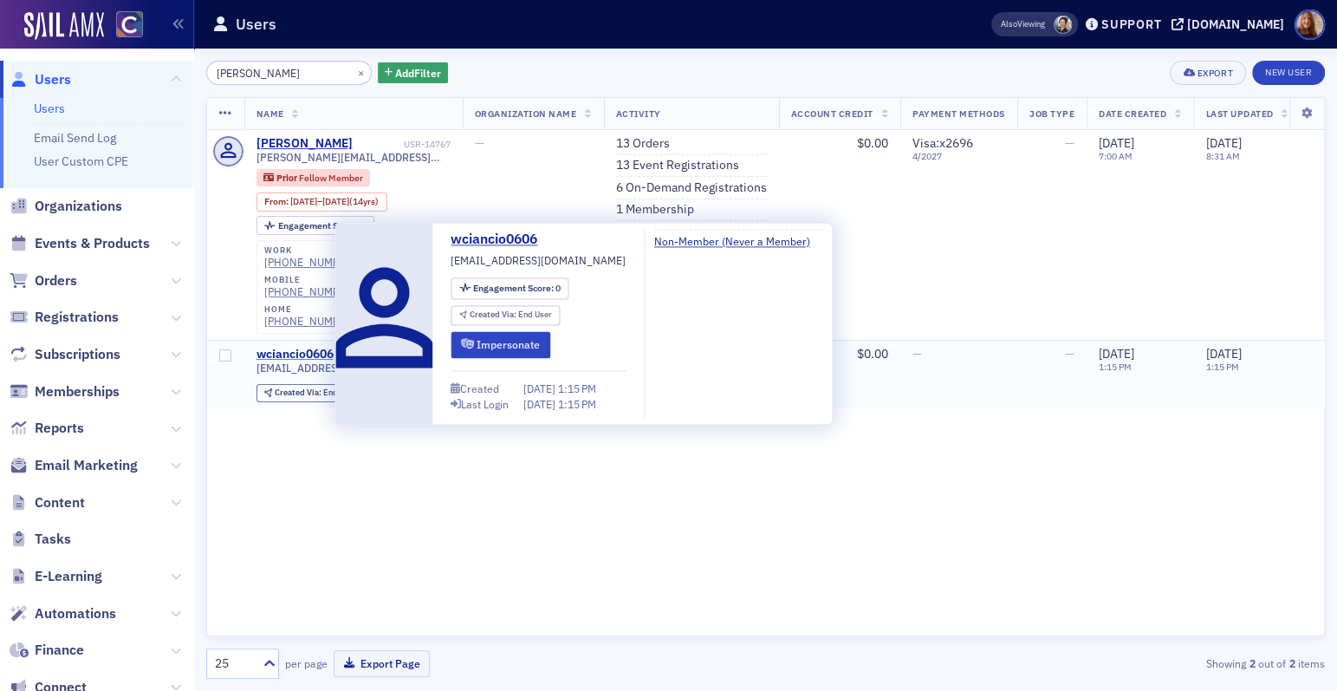
type input "[PERSON_NAME]"
click at [307, 347] on div "wciancio0606" at bounding box center [295, 355] width 77 height 16
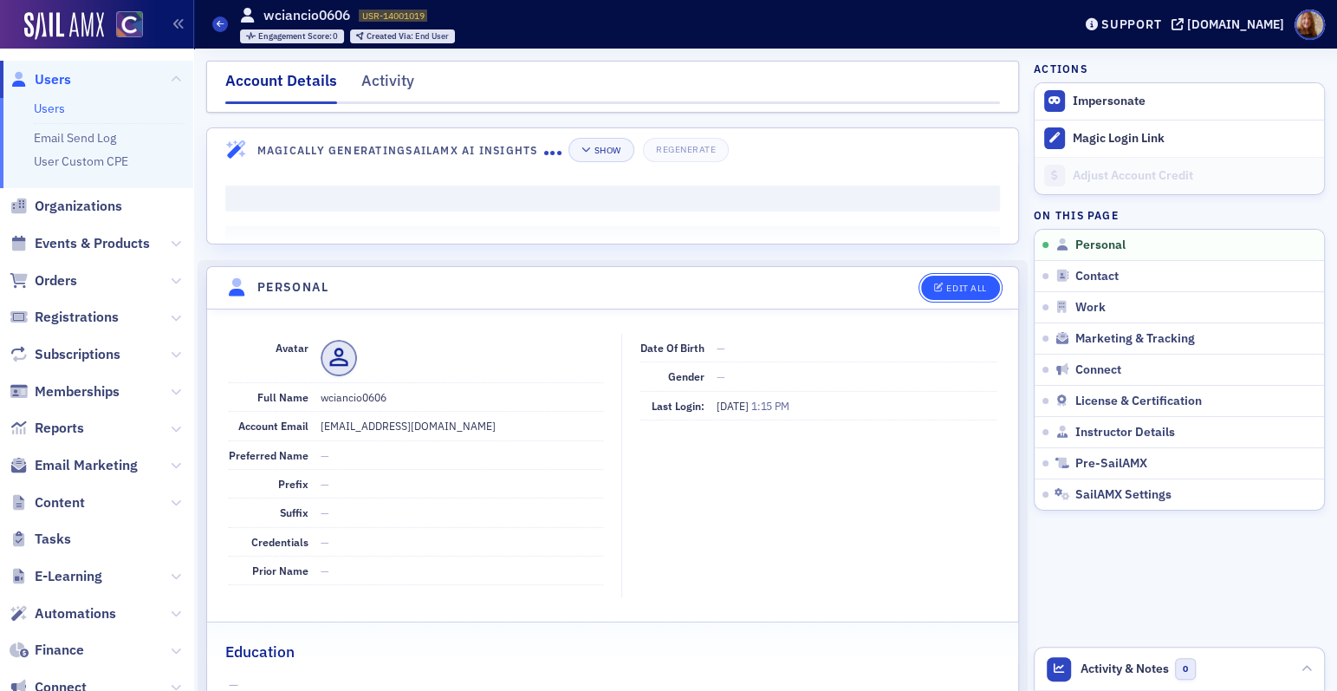
click at [948, 286] on div "Edit All" at bounding box center [967, 288] width 40 height 10
select select "US"
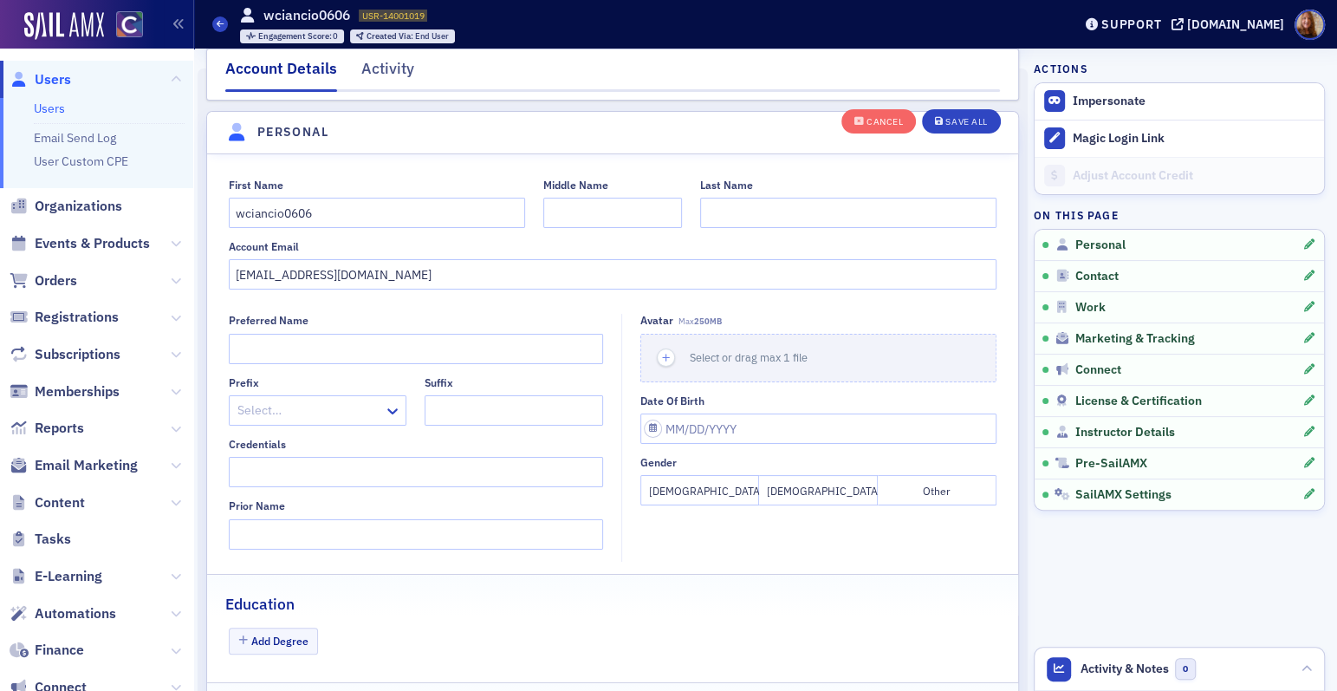
scroll to position [201, 0]
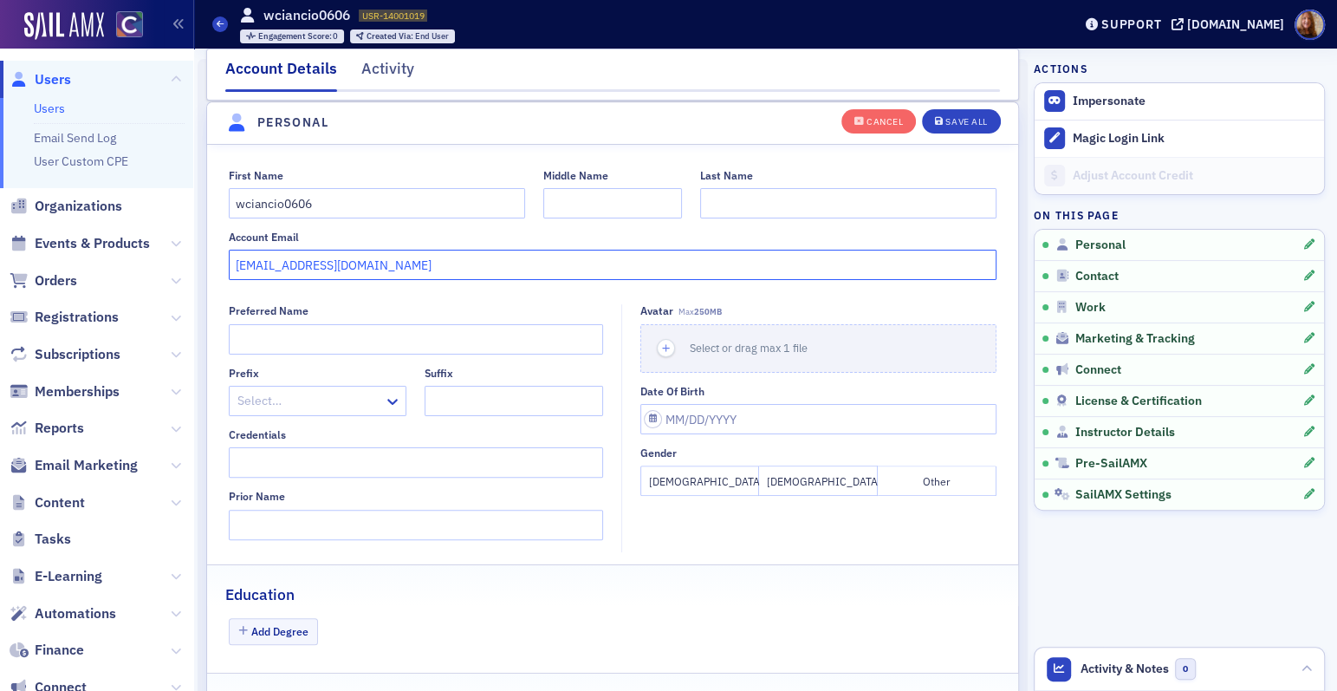
click at [306, 257] on input "[EMAIL_ADDRESS][DOMAIN_NAME]" at bounding box center [613, 265] width 769 height 30
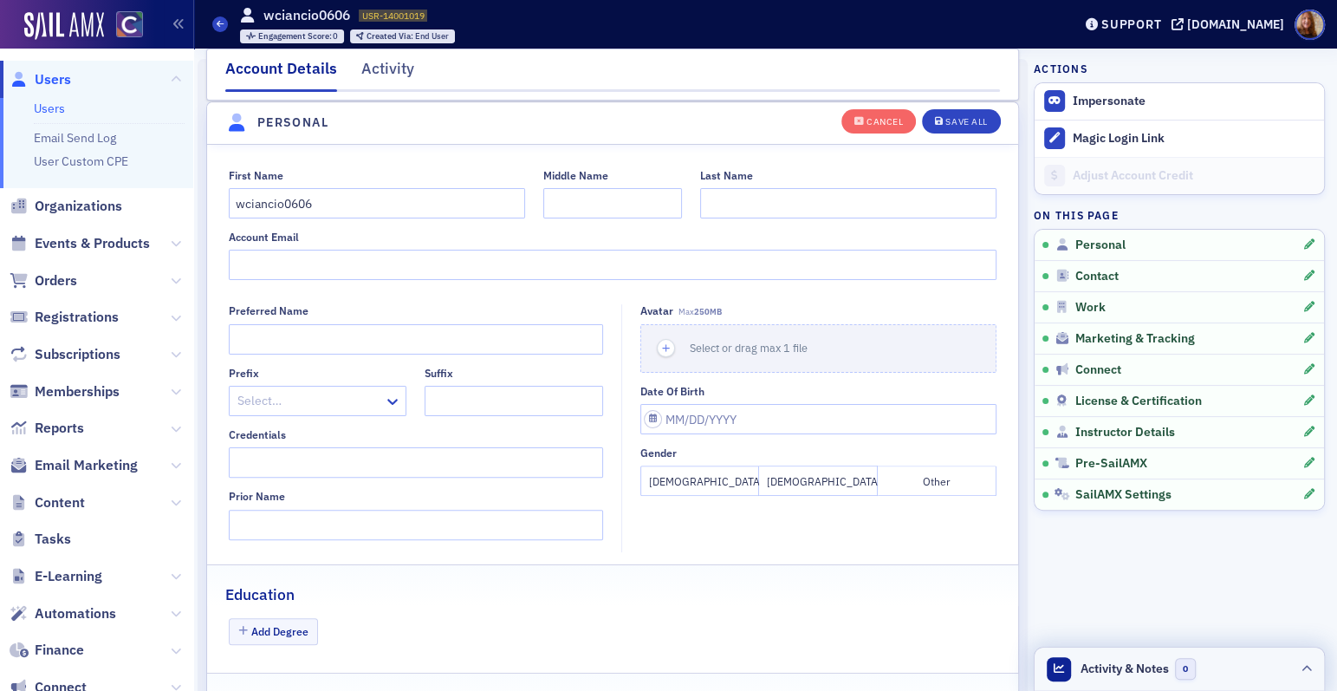
click at [1129, 666] on span "Activity & Notes" at bounding box center [1125, 669] width 88 height 18
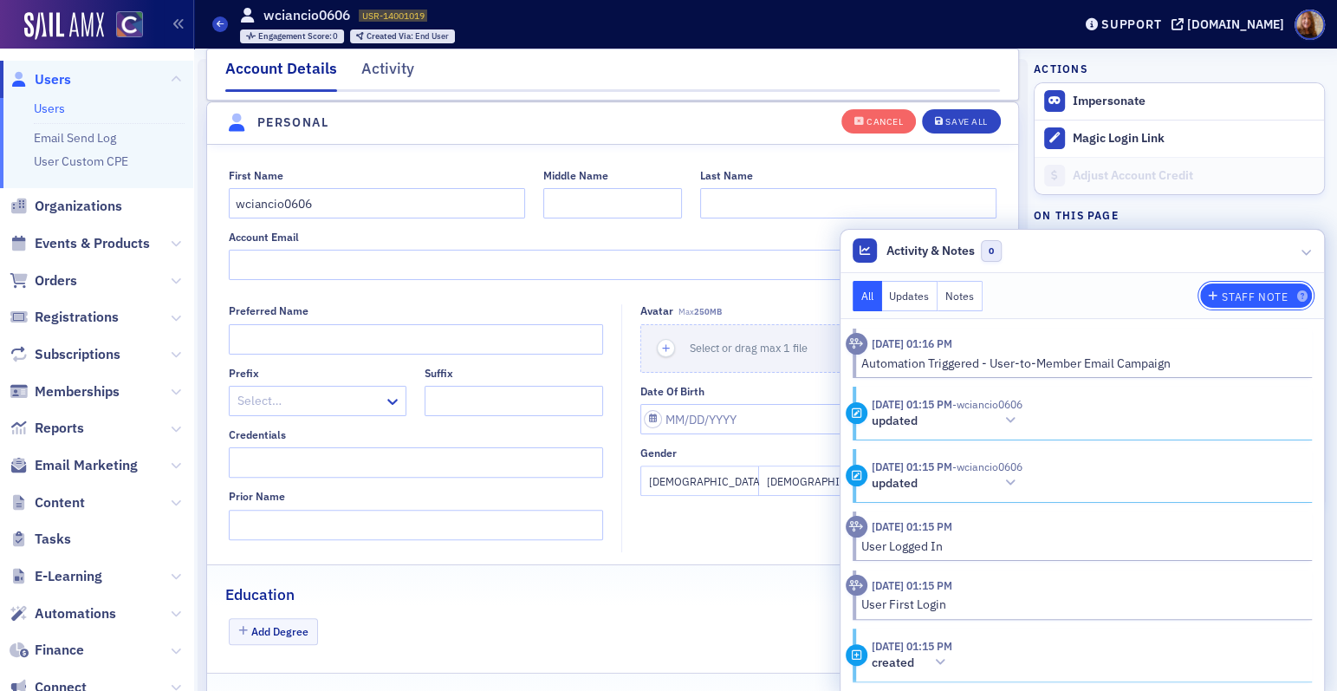
click at [1240, 296] on div "Staff Note" at bounding box center [1255, 297] width 66 height 10
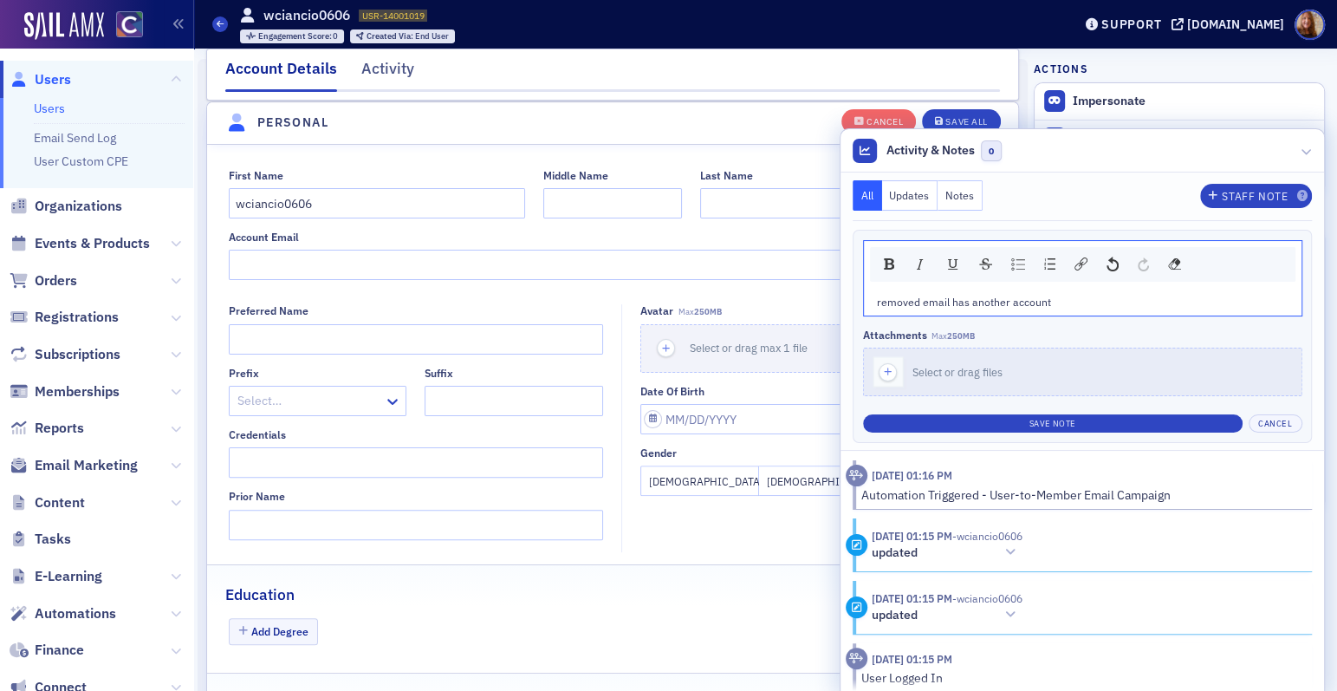
click at [934, 299] on span "removed email has another account" at bounding box center [964, 302] width 174 height 14
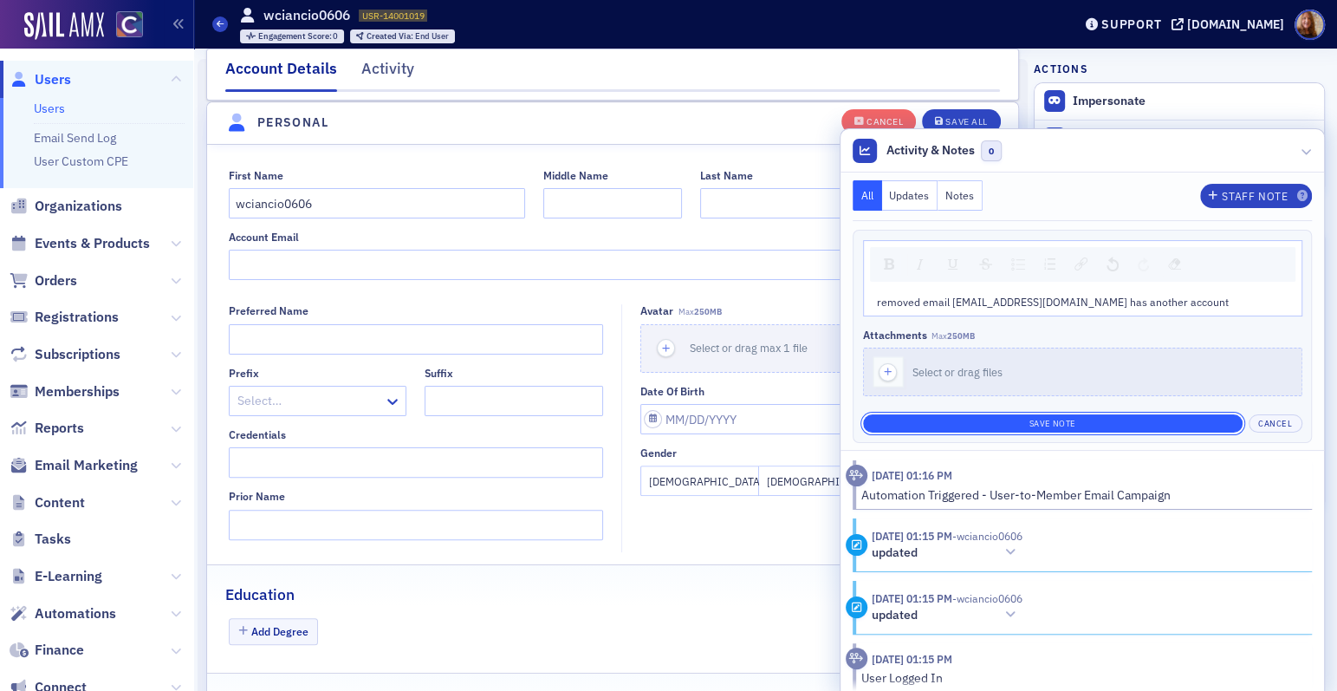
click at [1067, 427] on button "Save Note" at bounding box center [1053, 423] width 380 height 18
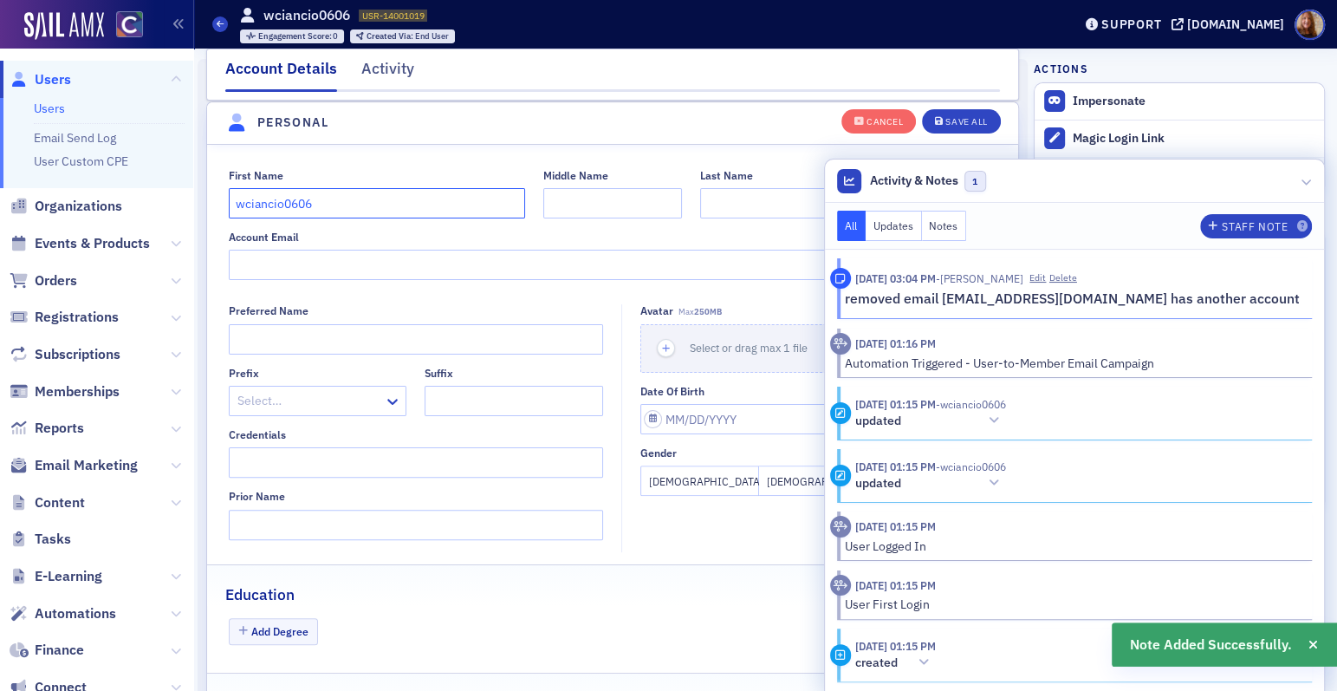
click at [237, 200] on input "wciancio0606" at bounding box center [377, 203] width 296 height 30
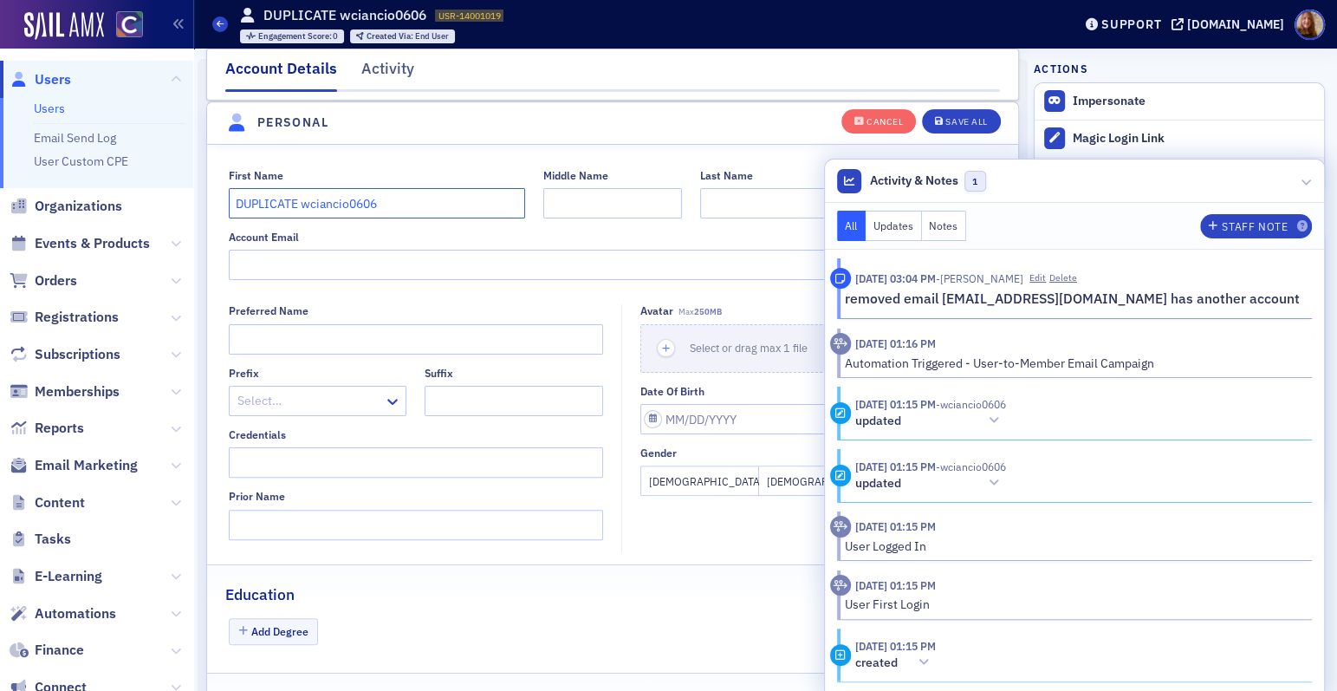
type input "DUPLICATE wciancio0606"
click at [608, 142] on header "Personal" at bounding box center [612, 123] width 811 height 42
click at [958, 114] on button "Save All" at bounding box center [961, 120] width 78 height 24
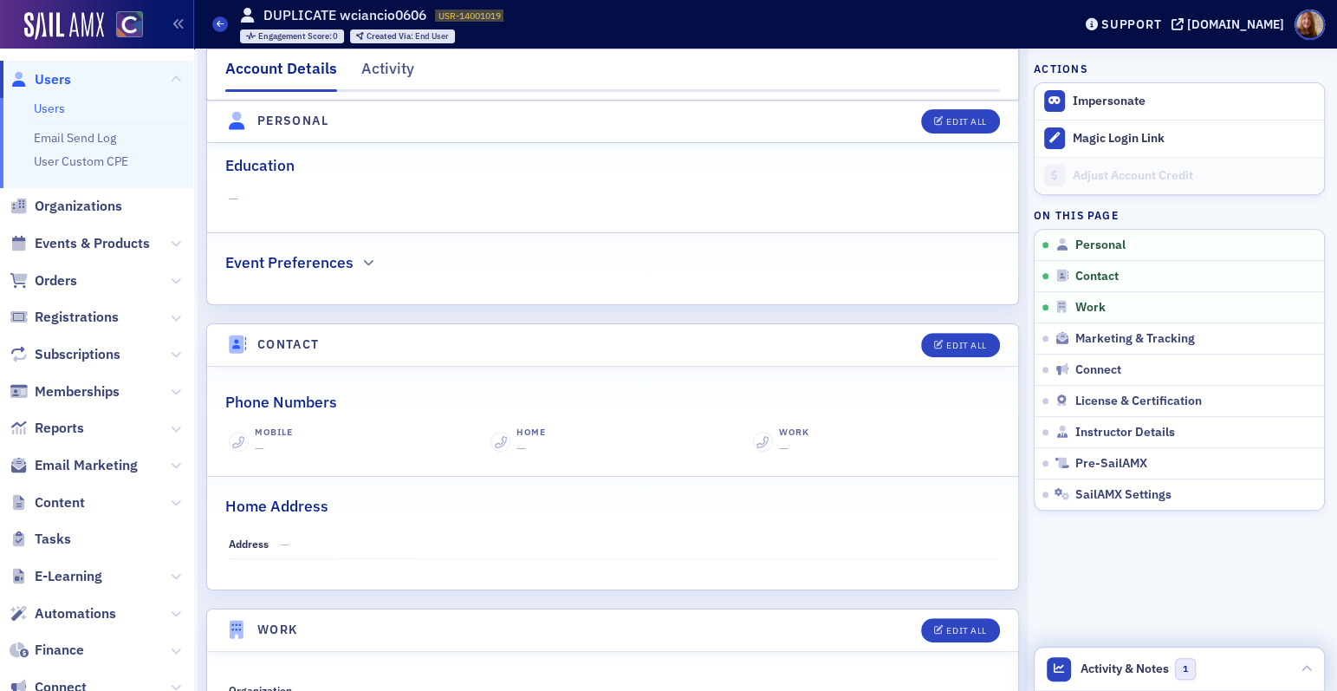
scroll to position [0, 0]
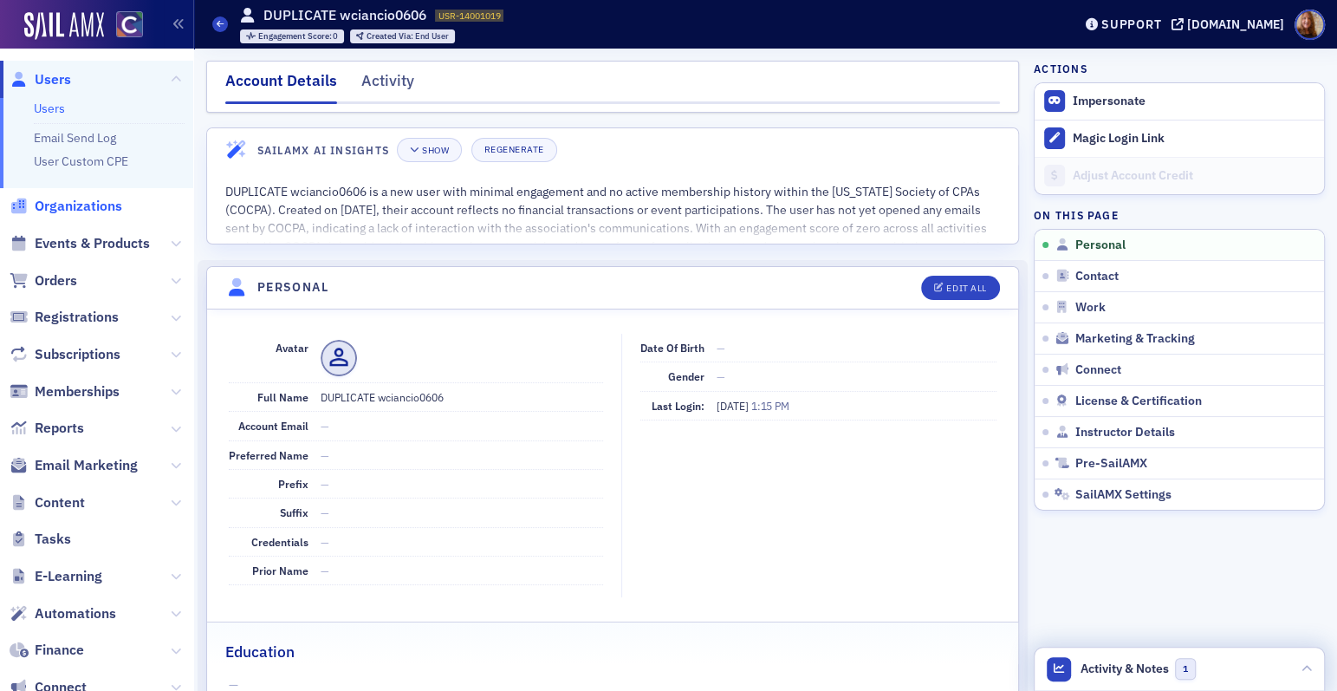
click at [69, 211] on span "Organizations" at bounding box center [79, 206] width 88 height 19
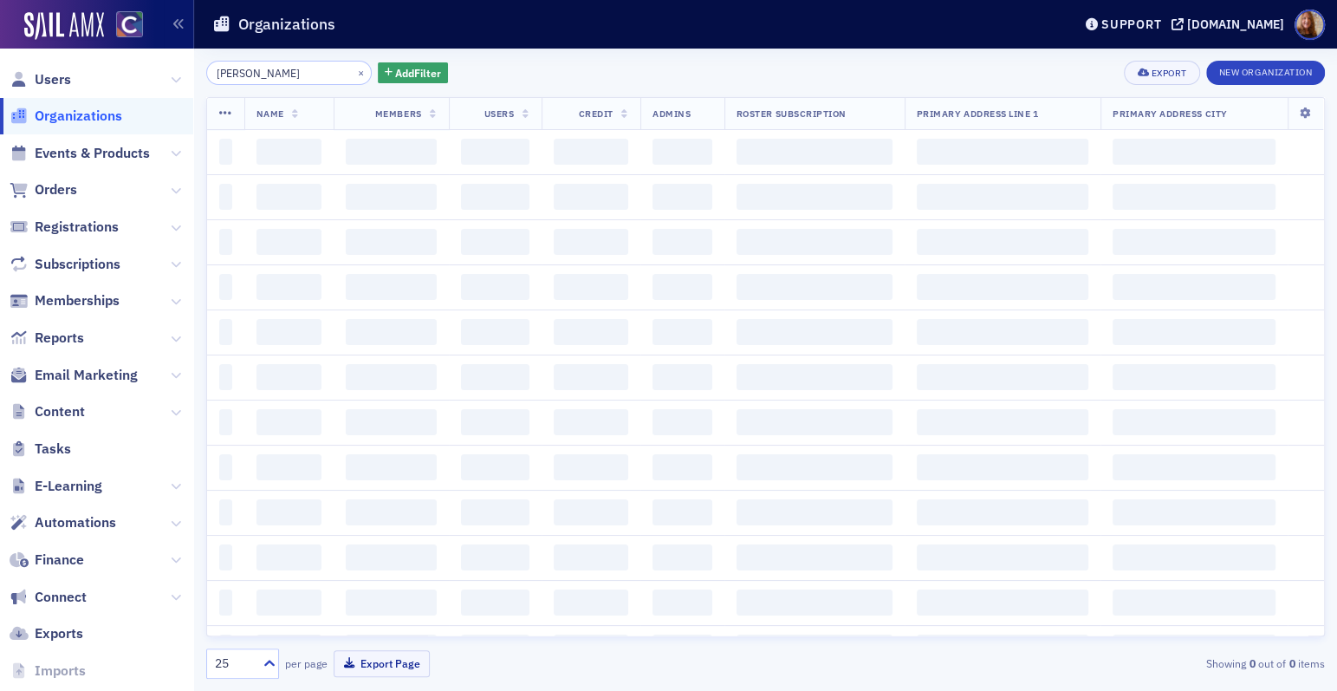
click at [265, 71] on input "ciancio" at bounding box center [289, 73] width 166 height 24
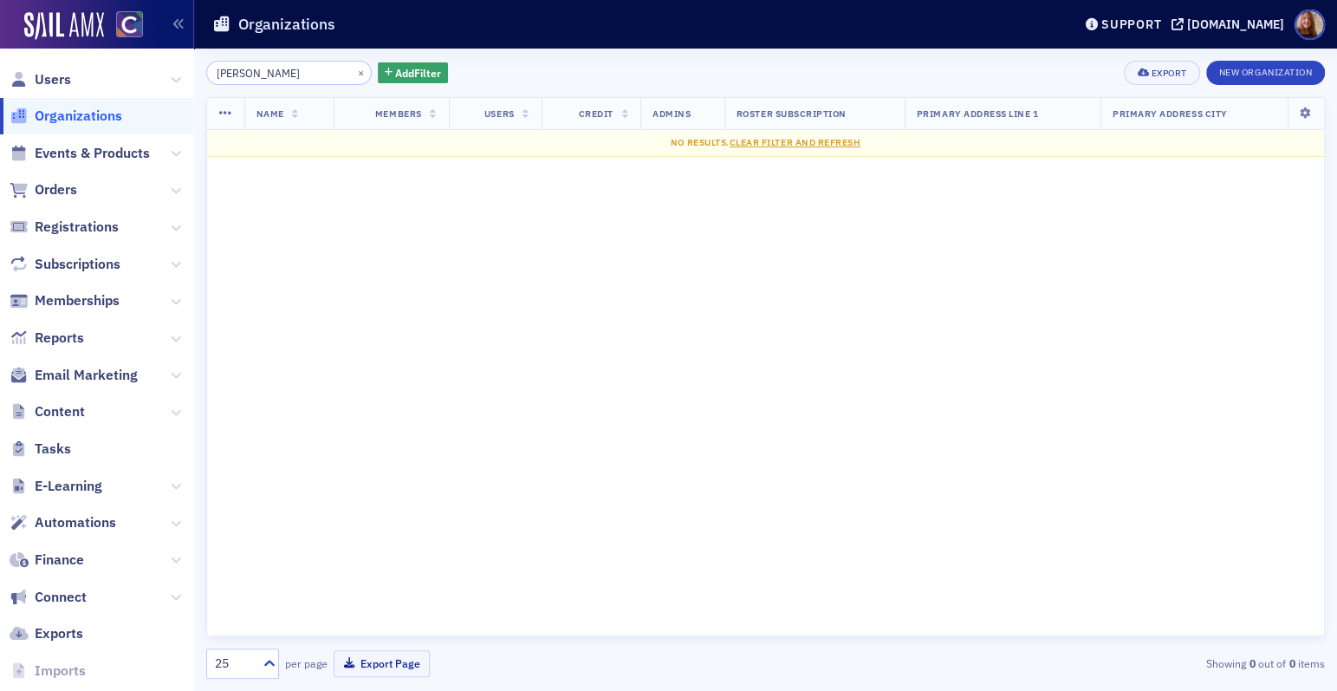
click at [267, 72] on input "ciancio" at bounding box center [289, 73] width 166 height 24
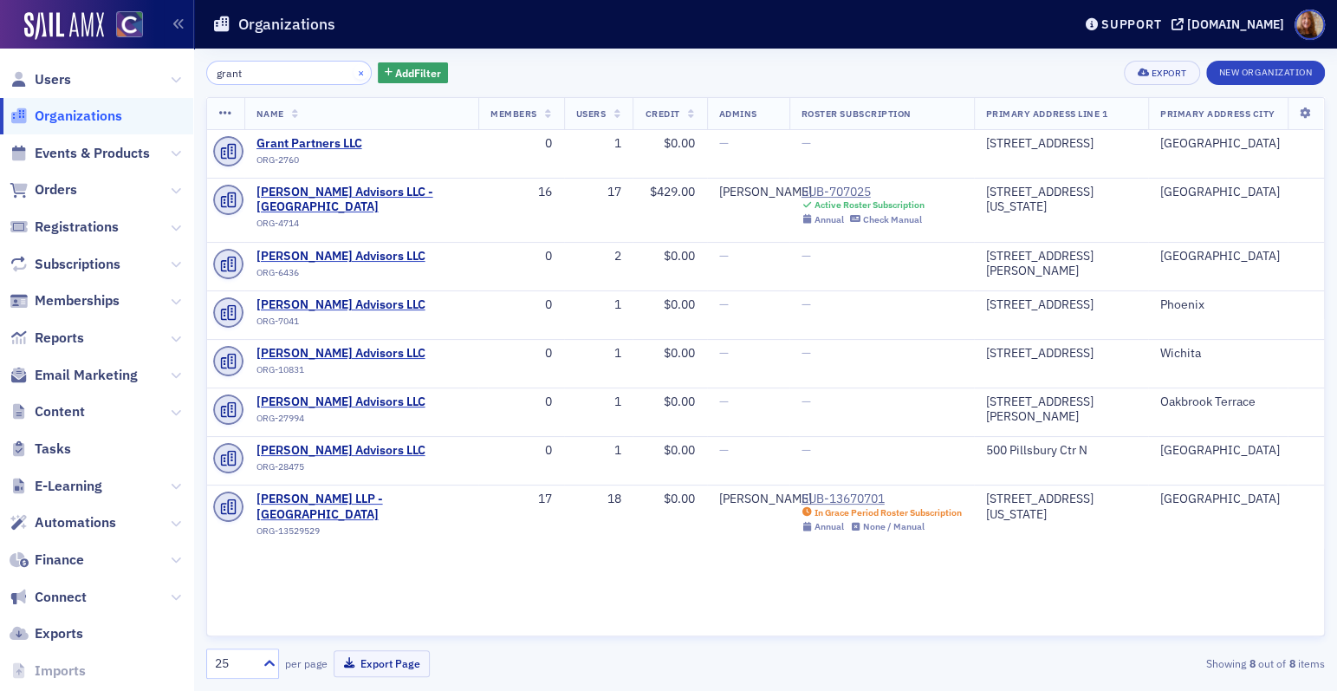
type input "grant"
click at [354, 68] on button "×" at bounding box center [362, 72] width 16 height 16
